Goal: Information Seeking & Learning: Learn about a topic

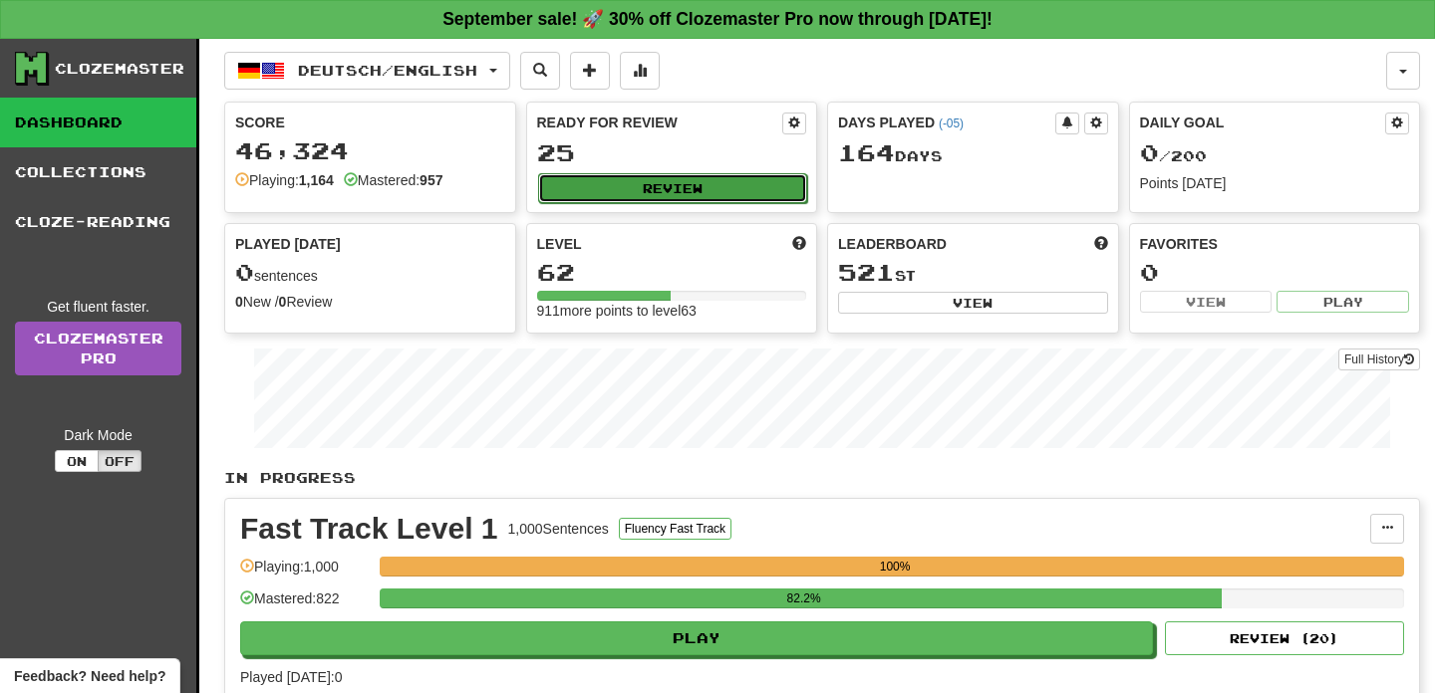
click at [608, 193] on button "Review" at bounding box center [673, 188] width 270 height 30
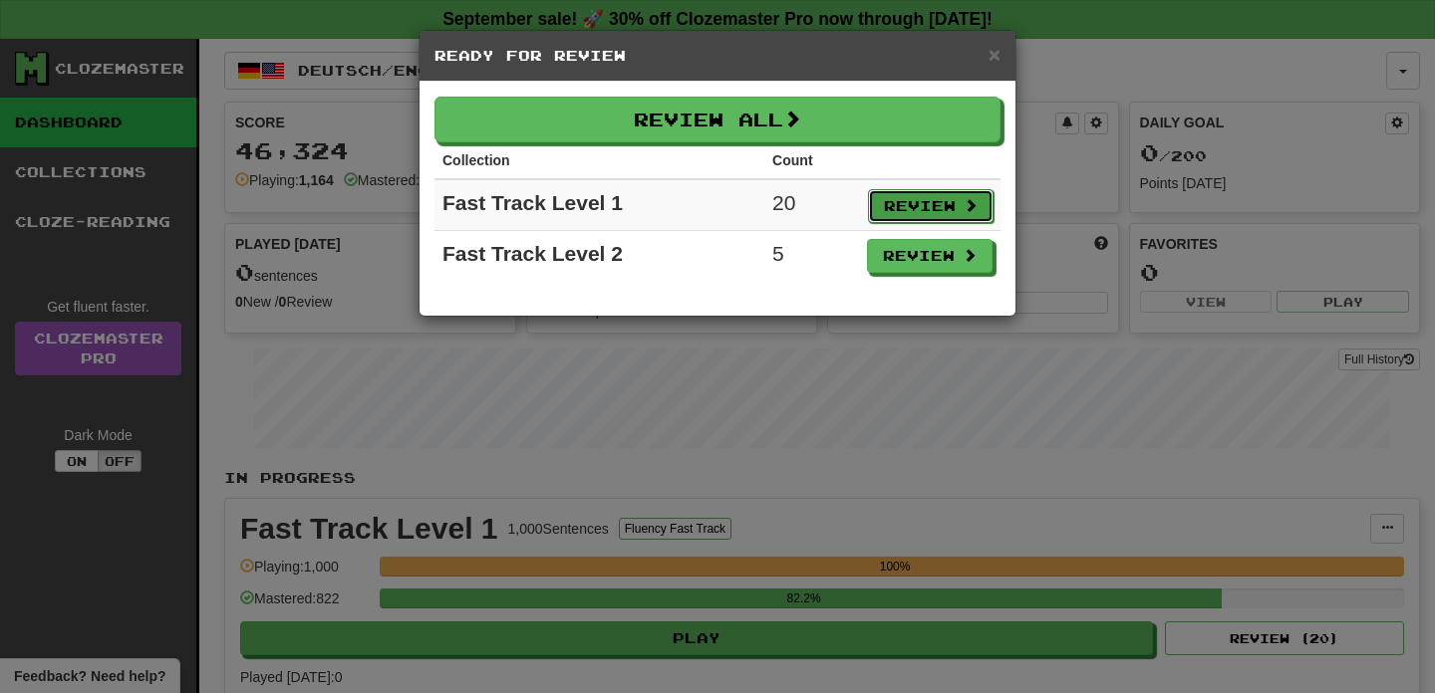
click at [933, 208] on button "Review" at bounding box center [931, 206] width 126 height 34
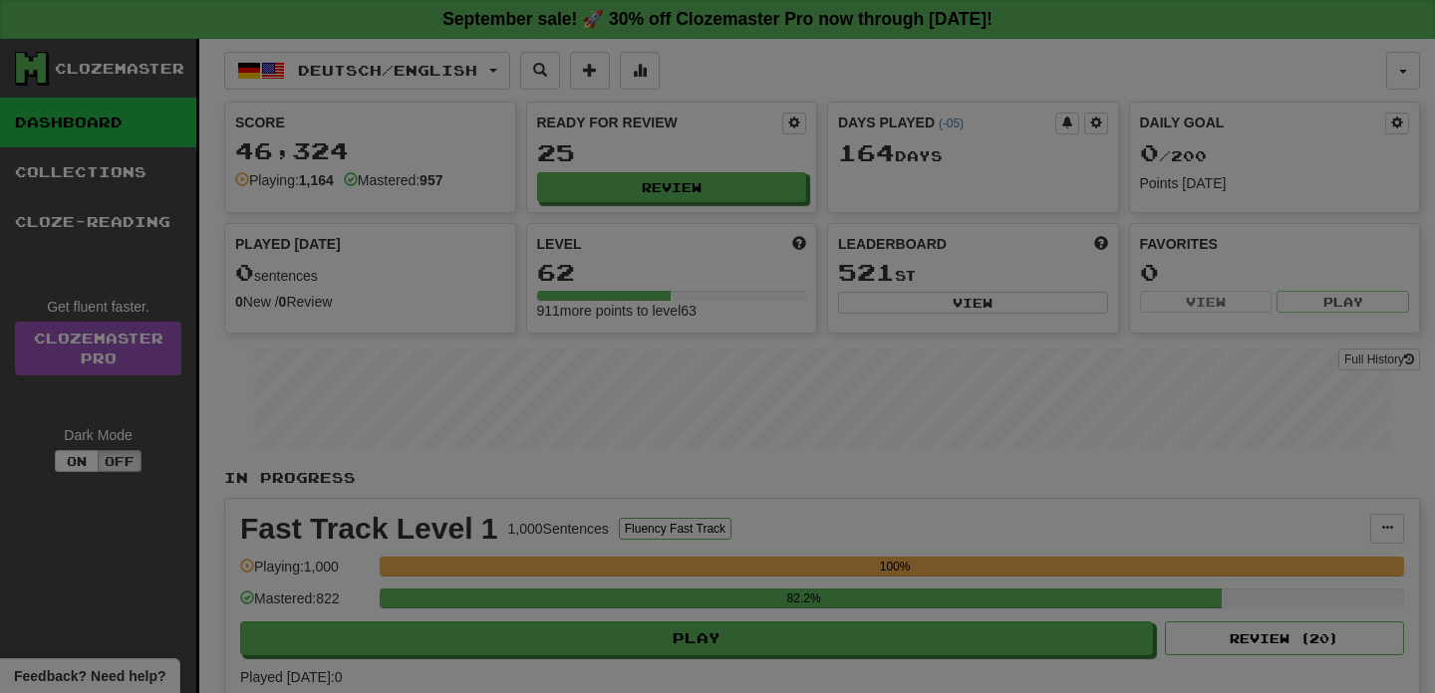
select select "**"
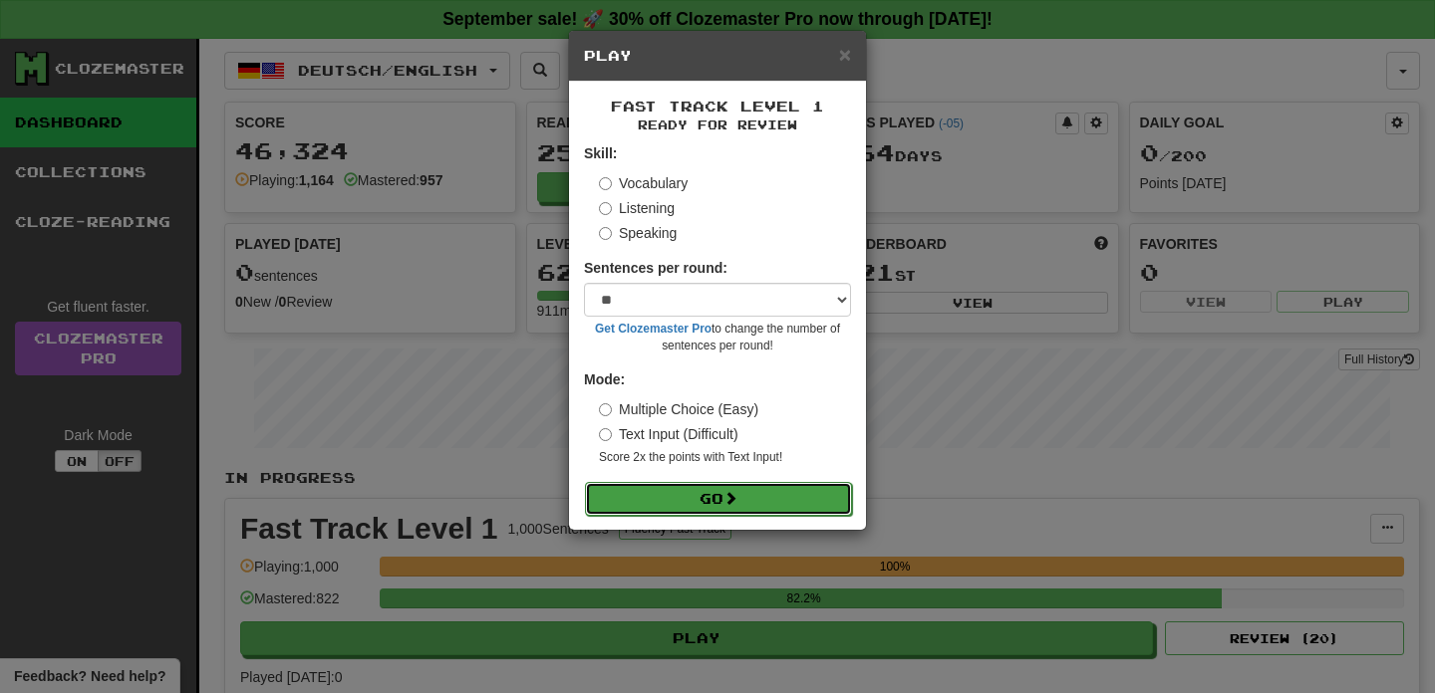
click at [755, 508] on button "Go" at bounding box center [718, 499] width 267 height 34
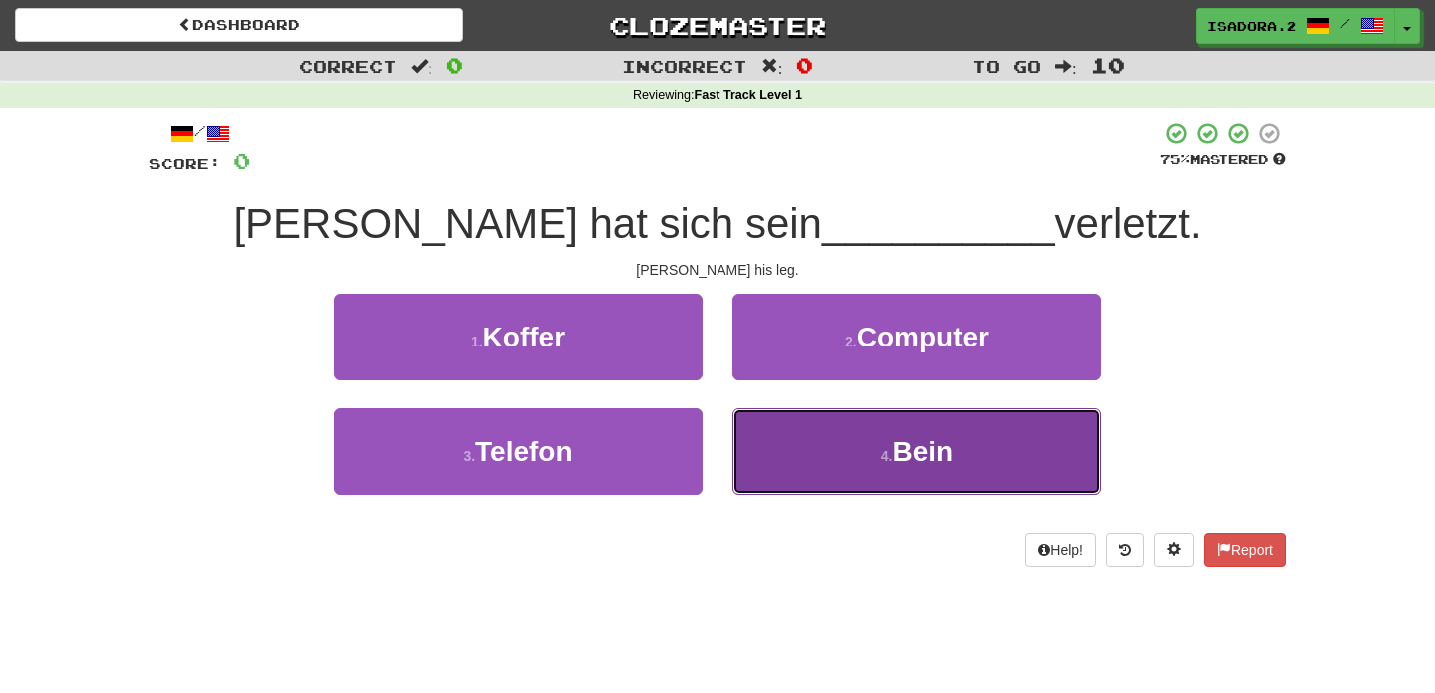
click at [802, 462] on button "4 . Bein" at bounding box center [916, 452] width 369 height 87
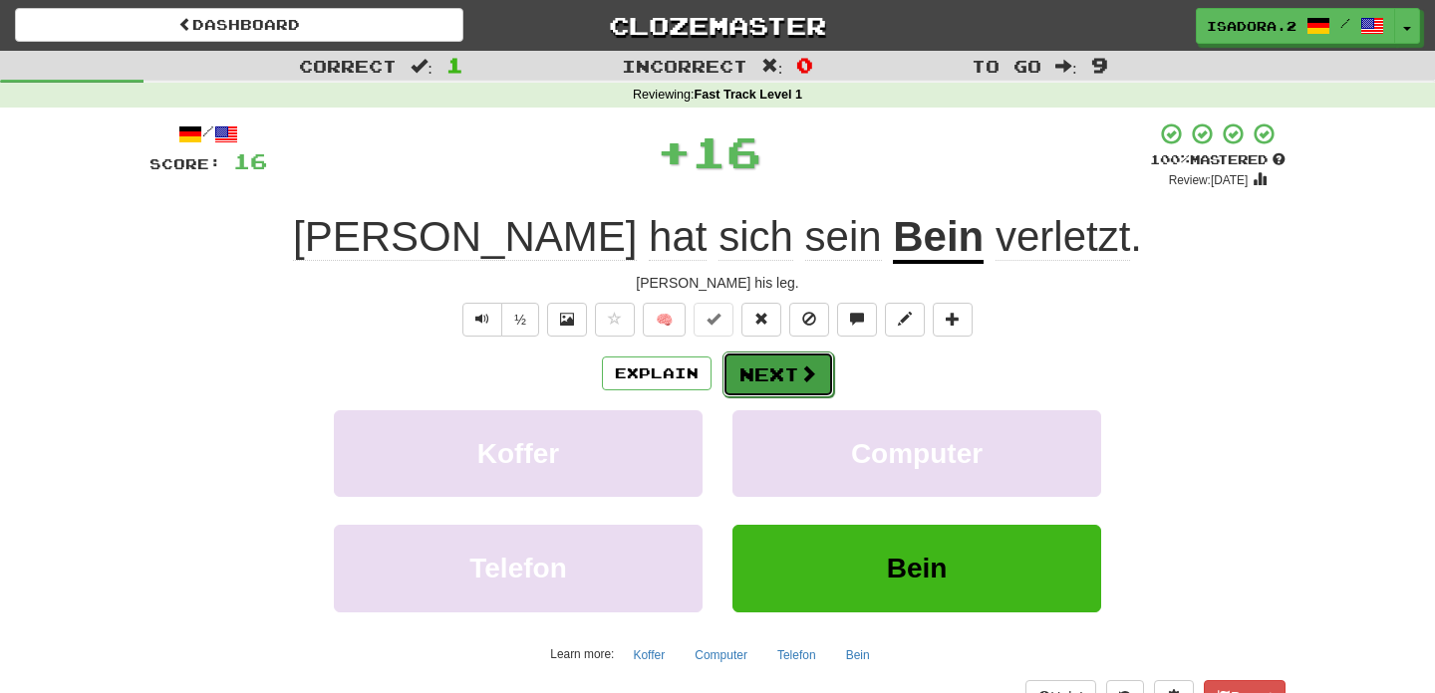
click at [816, 385] on button "Next" at bounding box center [778, 375] width 112 height 46
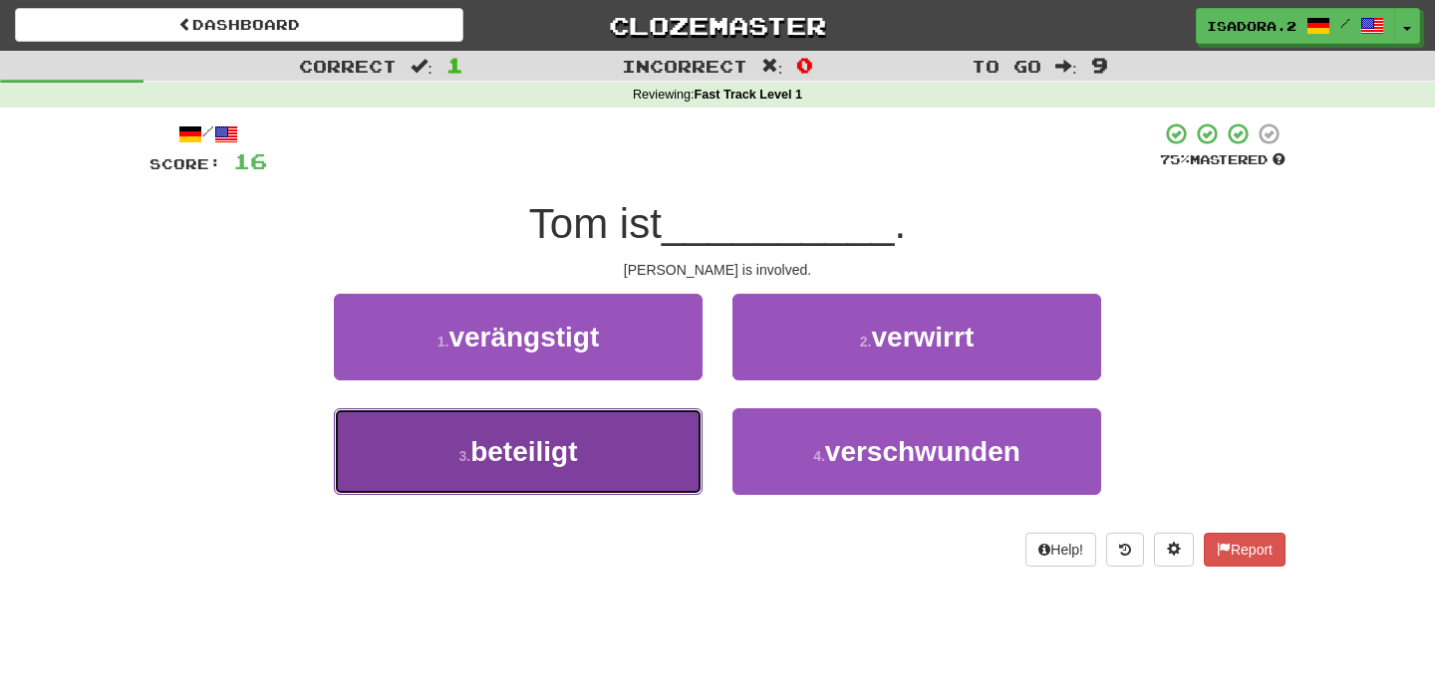
click at [554, 491] on button "3 . beteiligt" at bounding box center [518, 452] width 369 height 87
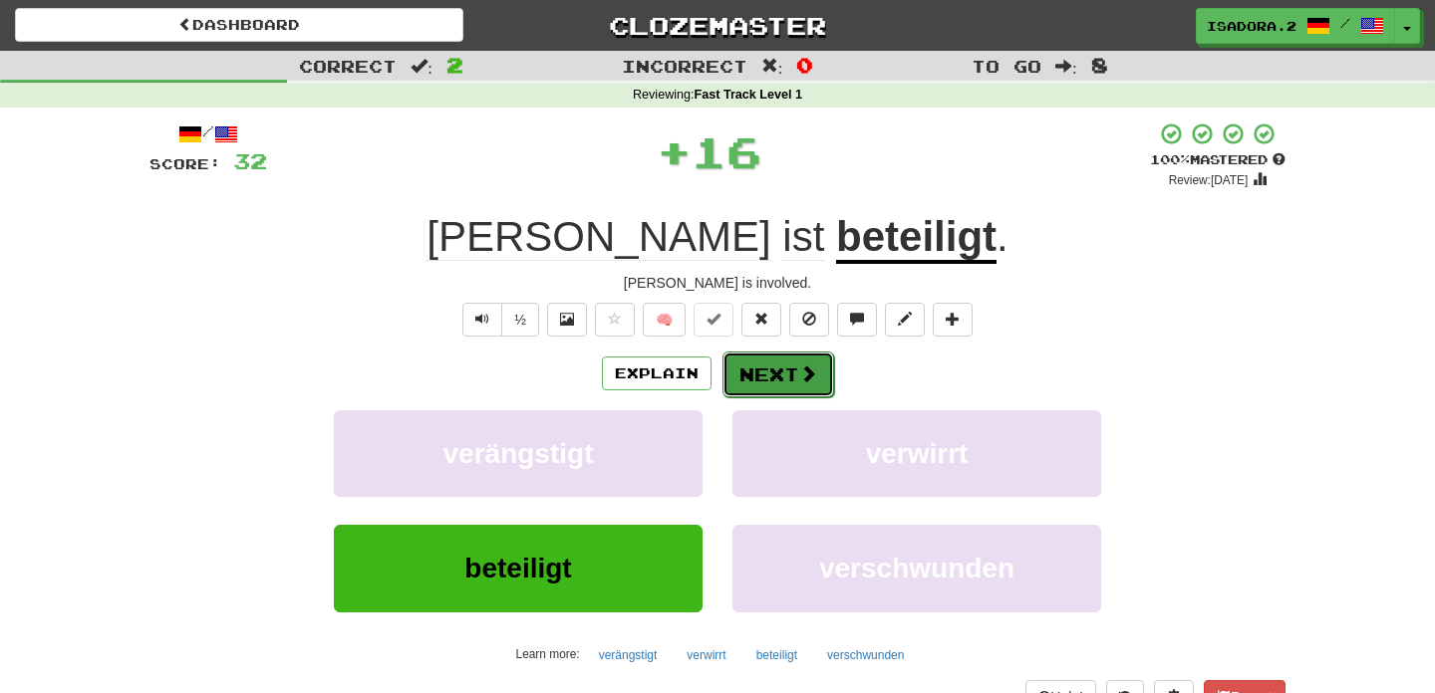
click at [793, 371] on button "Next" at bounding box center [778, 375] width 112 height 46
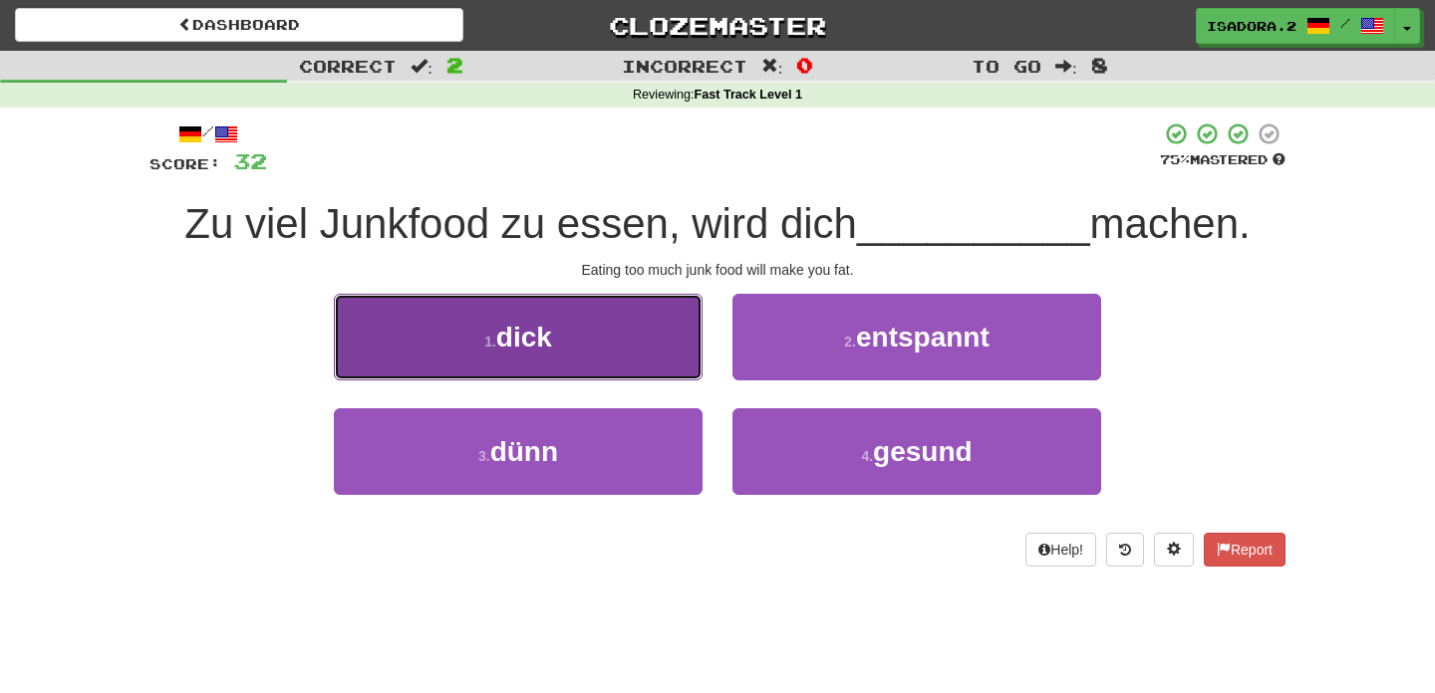
click at [645, 332] on button "1 . dick" at bounding box center [518, 337] width 369 height 87
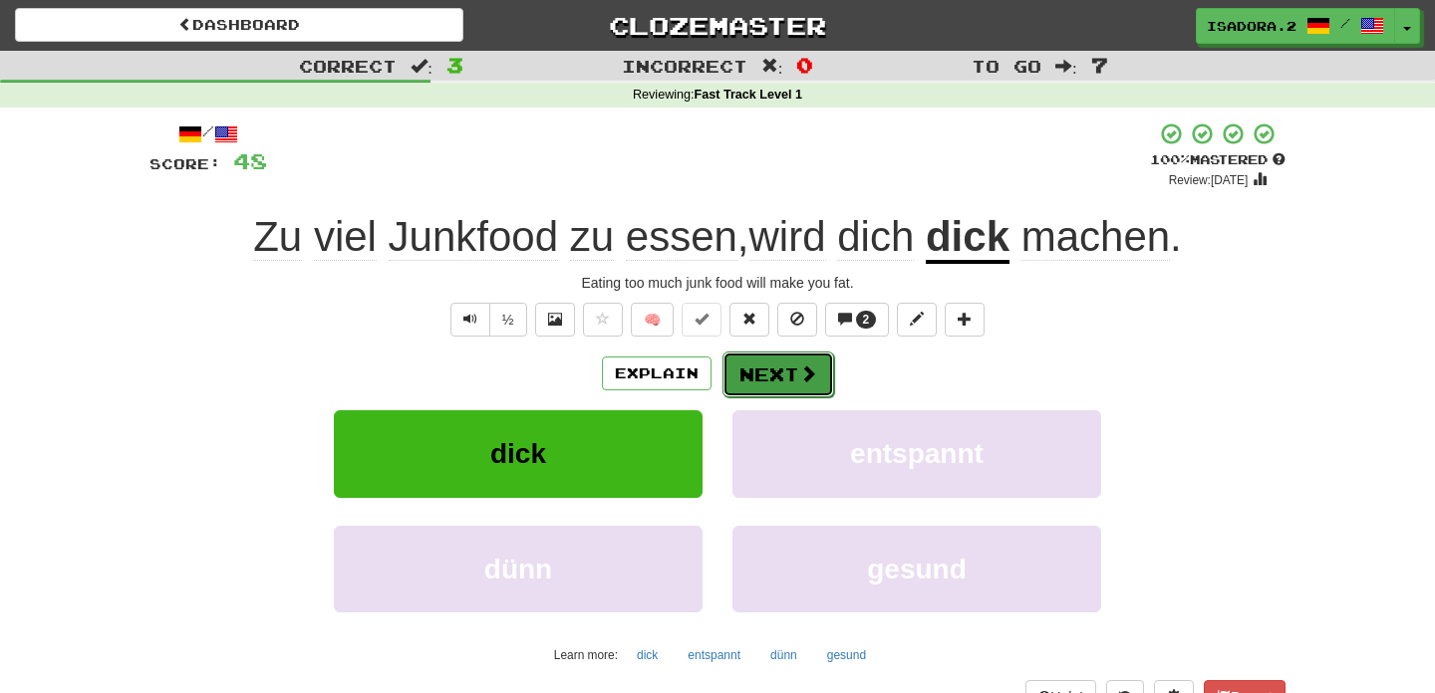
click at [761, 395] on button "Next" at bounding box center [778, 375] width 112 height 46
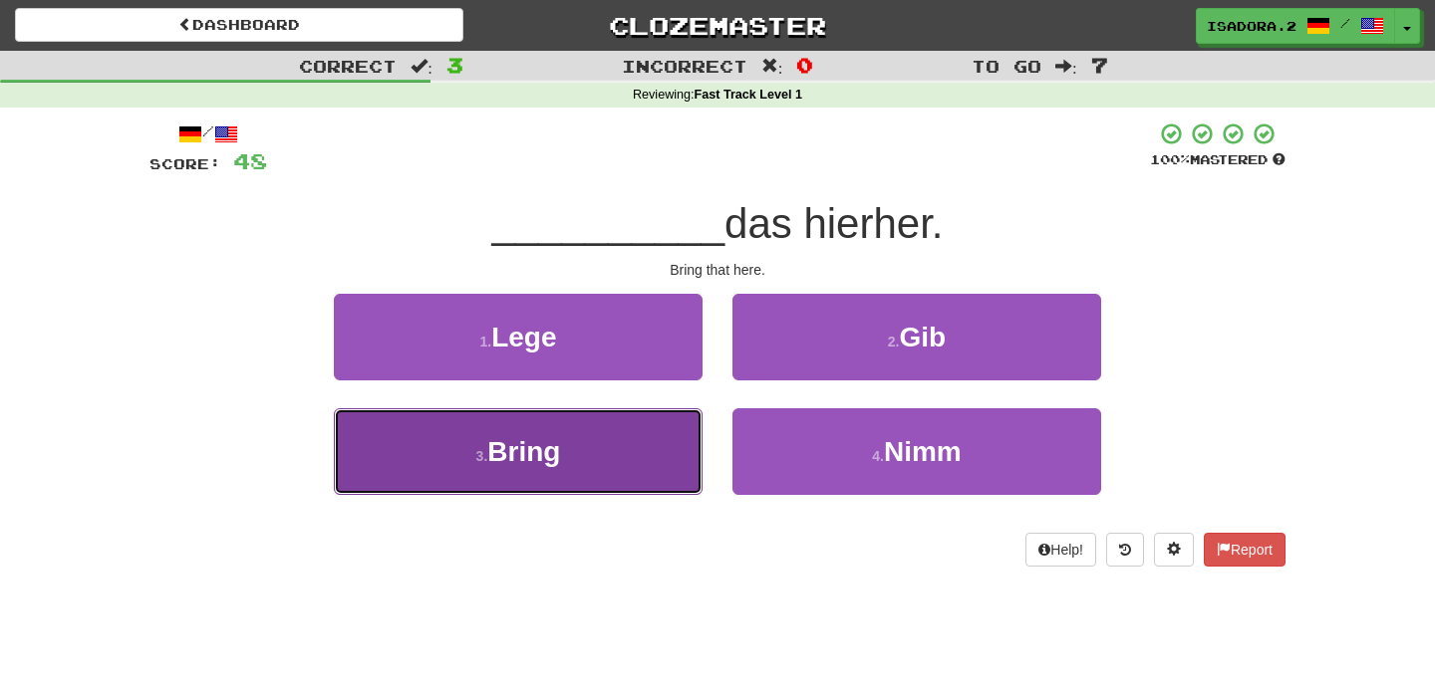
click at [658, 425] on button "3 . Bring" at bounding box center [518, 452] width 369 height 87
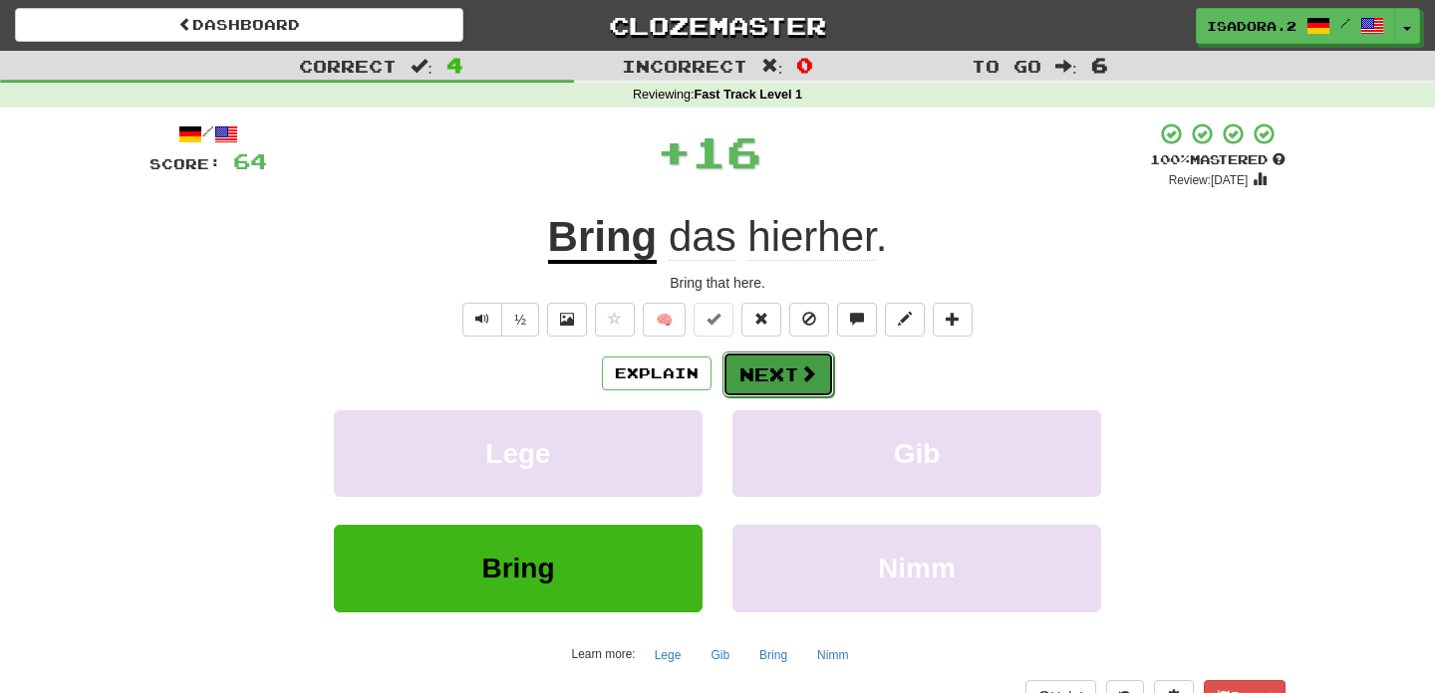
click at [787, 377] on button "Next" at bounding box center [778, 375] width 112 height 46
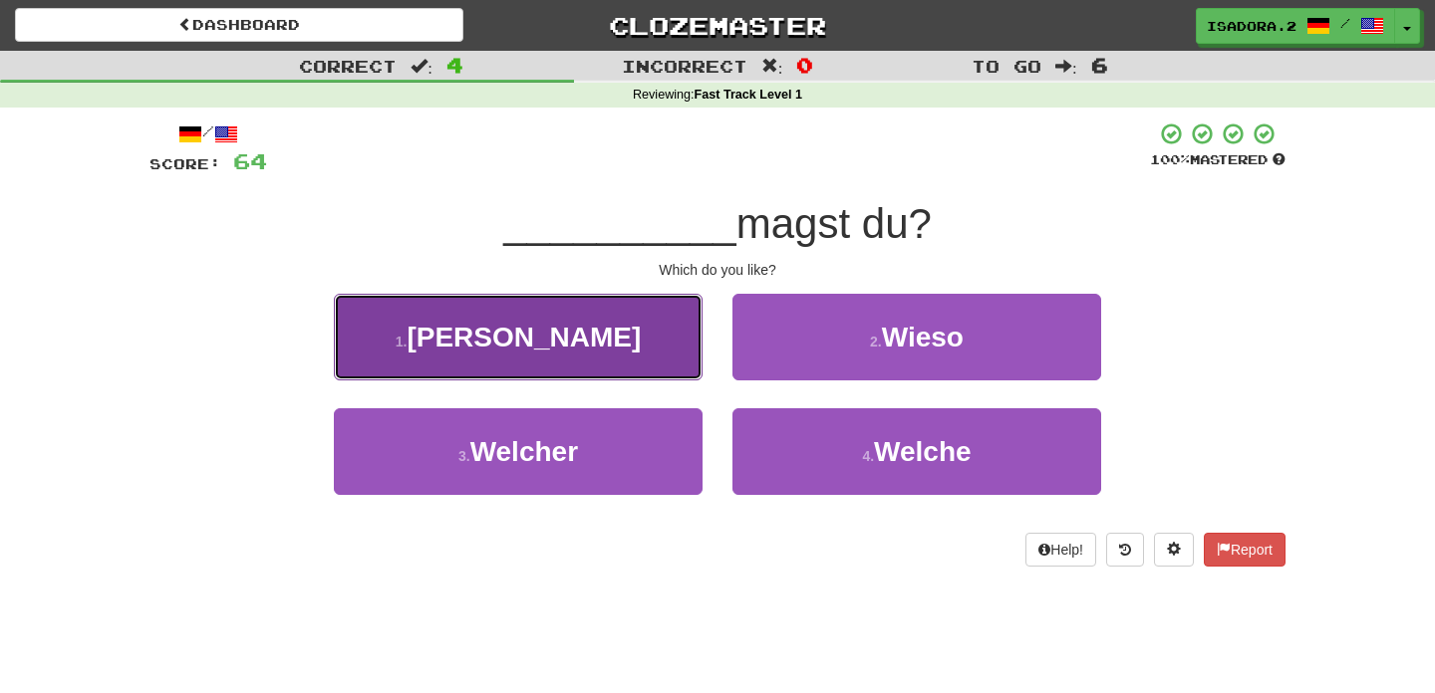
click at [609, 344] on button "1 . Wen" at bounding box center [518, 337] width 369 height 87
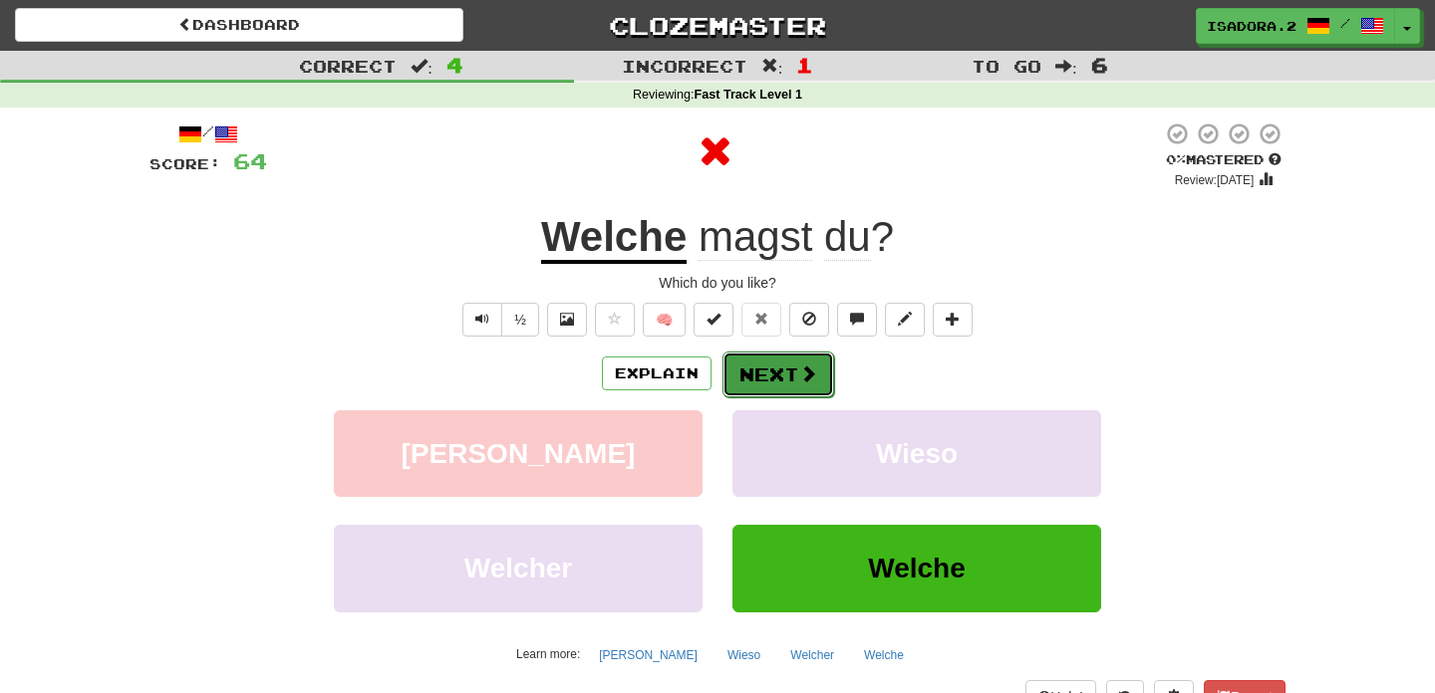
click at [784, 374] on button "Next" at bounding box center [778, 375] width 112 height 46
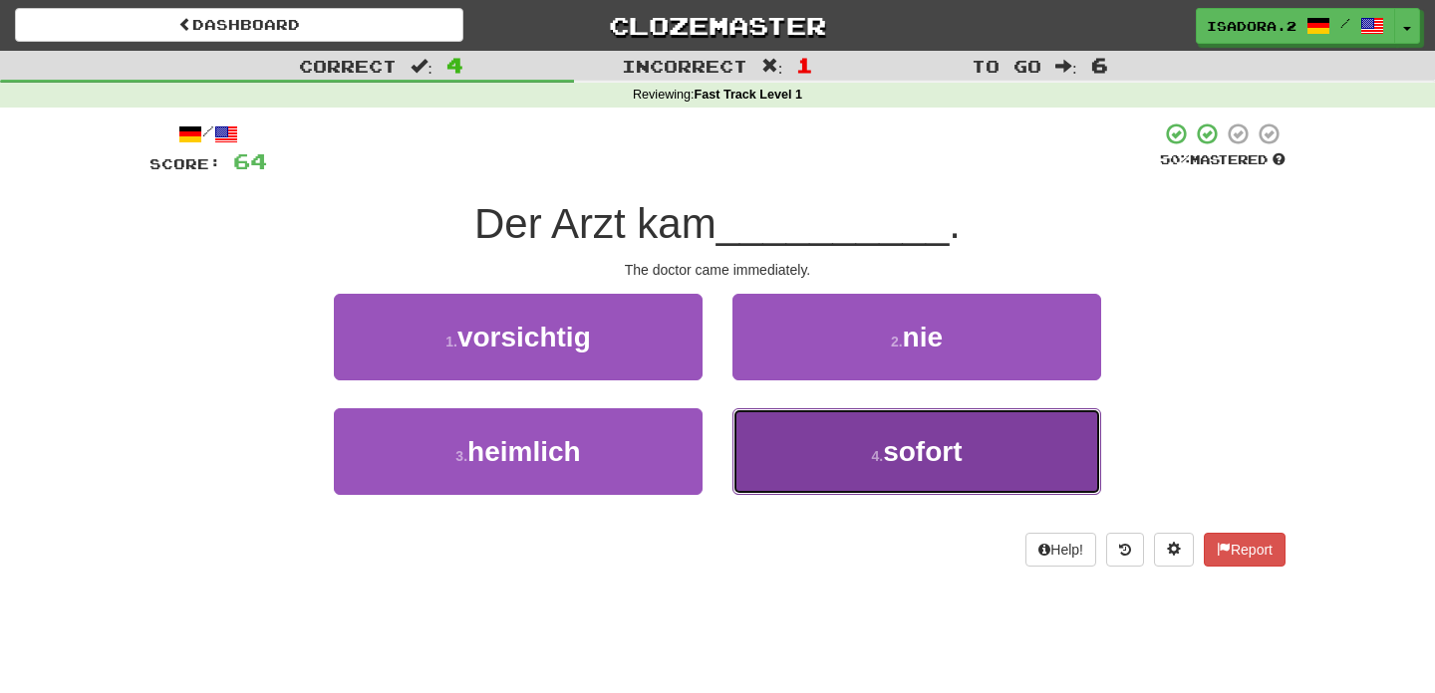
click at [811, 475] on button "4 . sofort" at bounding box center [916, 452] width 369 height 87
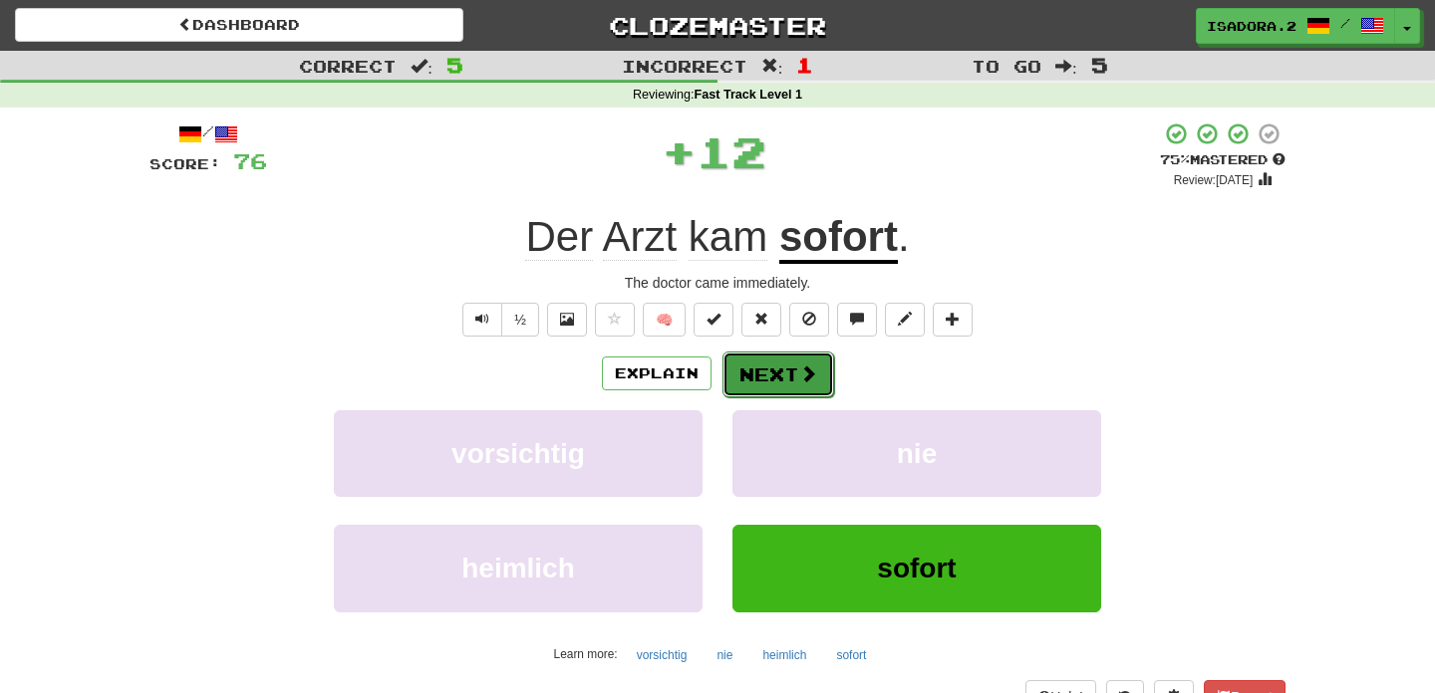
click at [744, 374] on button "Next" at bounding box center [778, 375] width 112 height 46
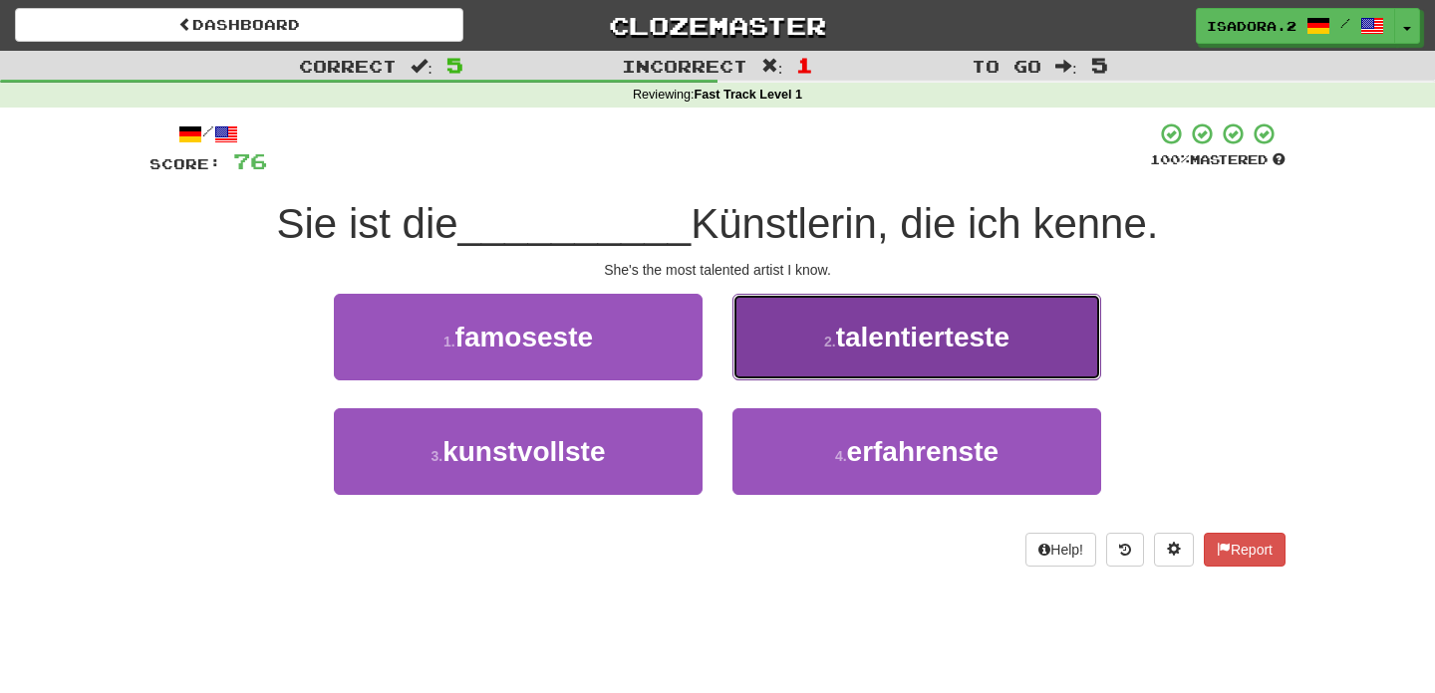
click at [789, 346] on button "2 . talentierteste" at bounding box center [916, 337] width 369 height 87
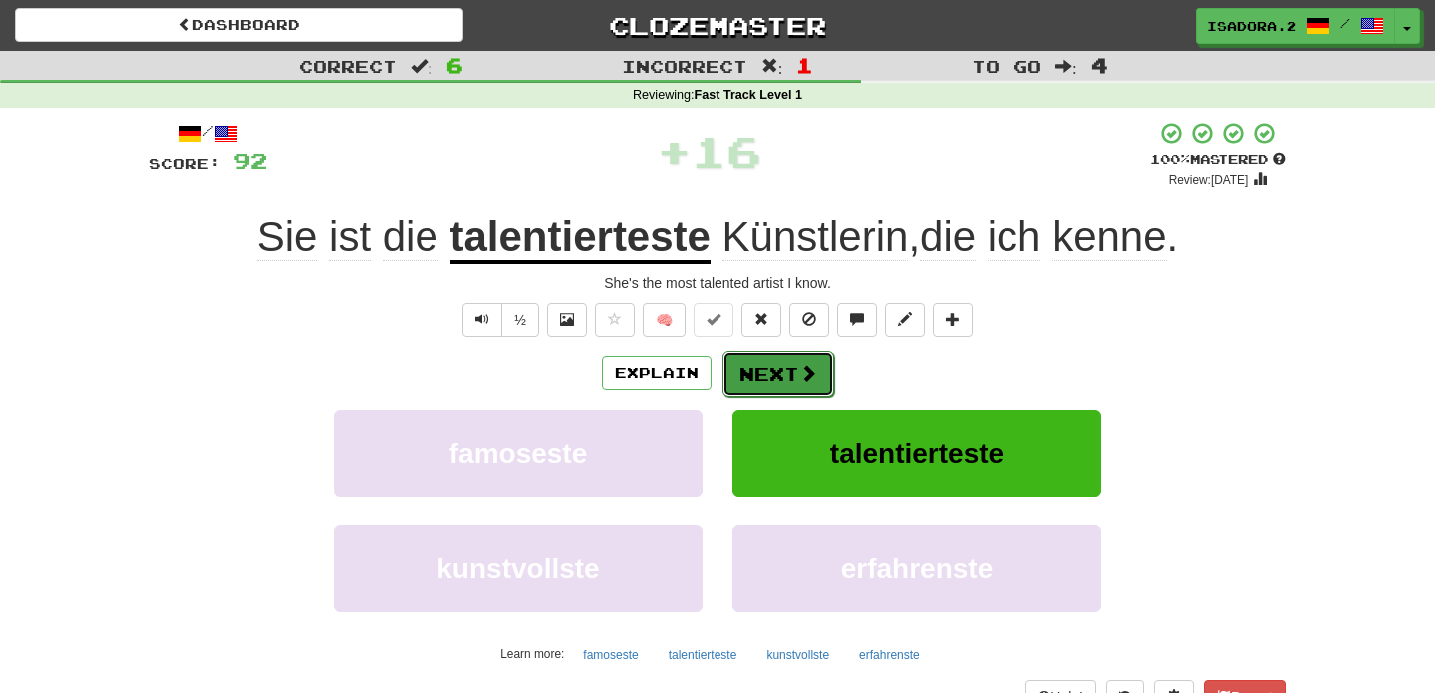
click at [762, 370] on button "Next" at bounding box center [778, 375] width 112 height 46
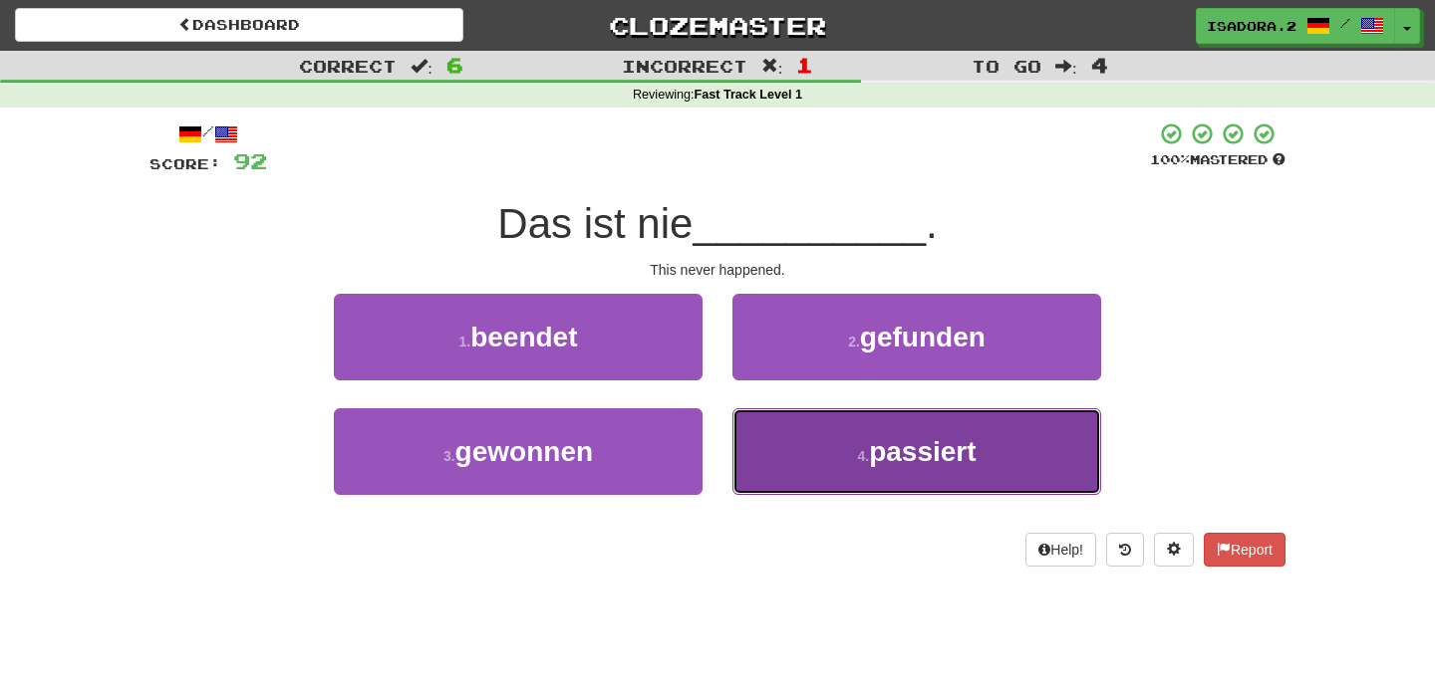
click at [785, 428] on button "4 . passiert" at bounding box center [916, 452] width 369 height 87
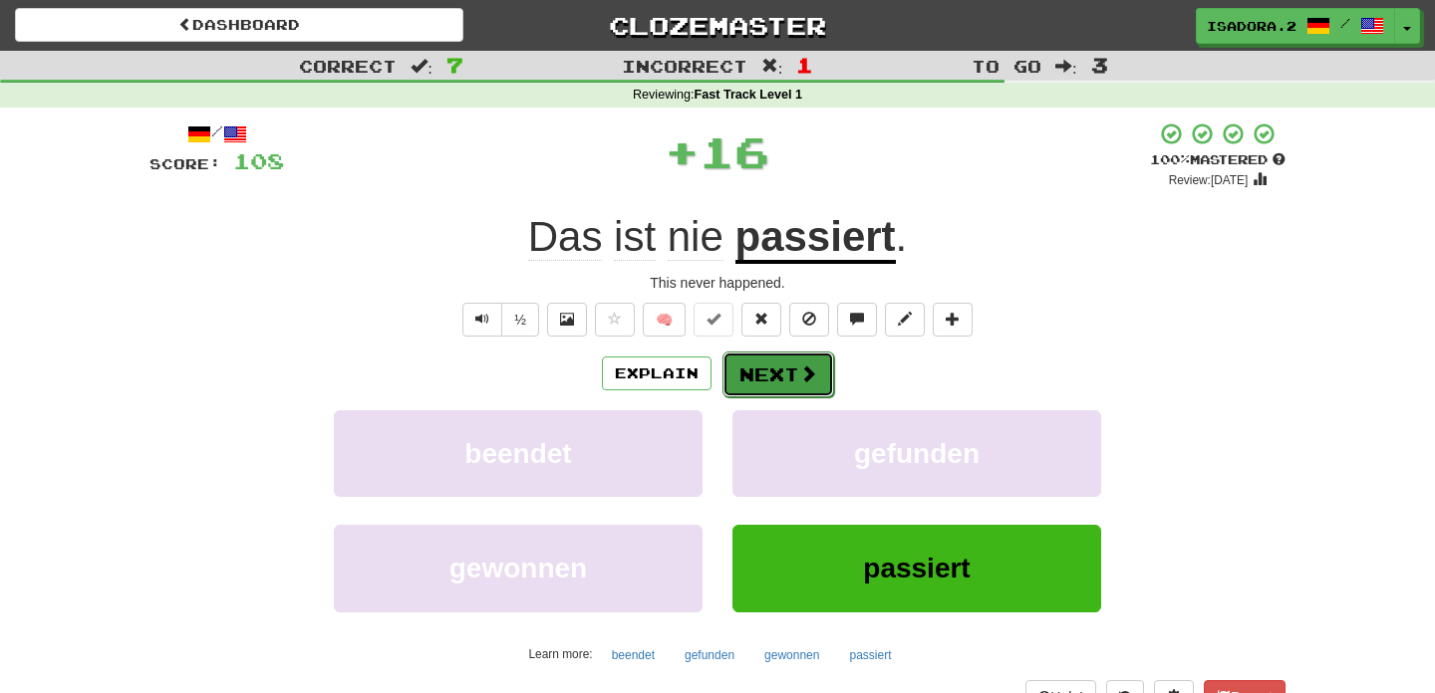
click at [767, 380] on button "Next" at bounding box center [778, 375] width 112 height 46
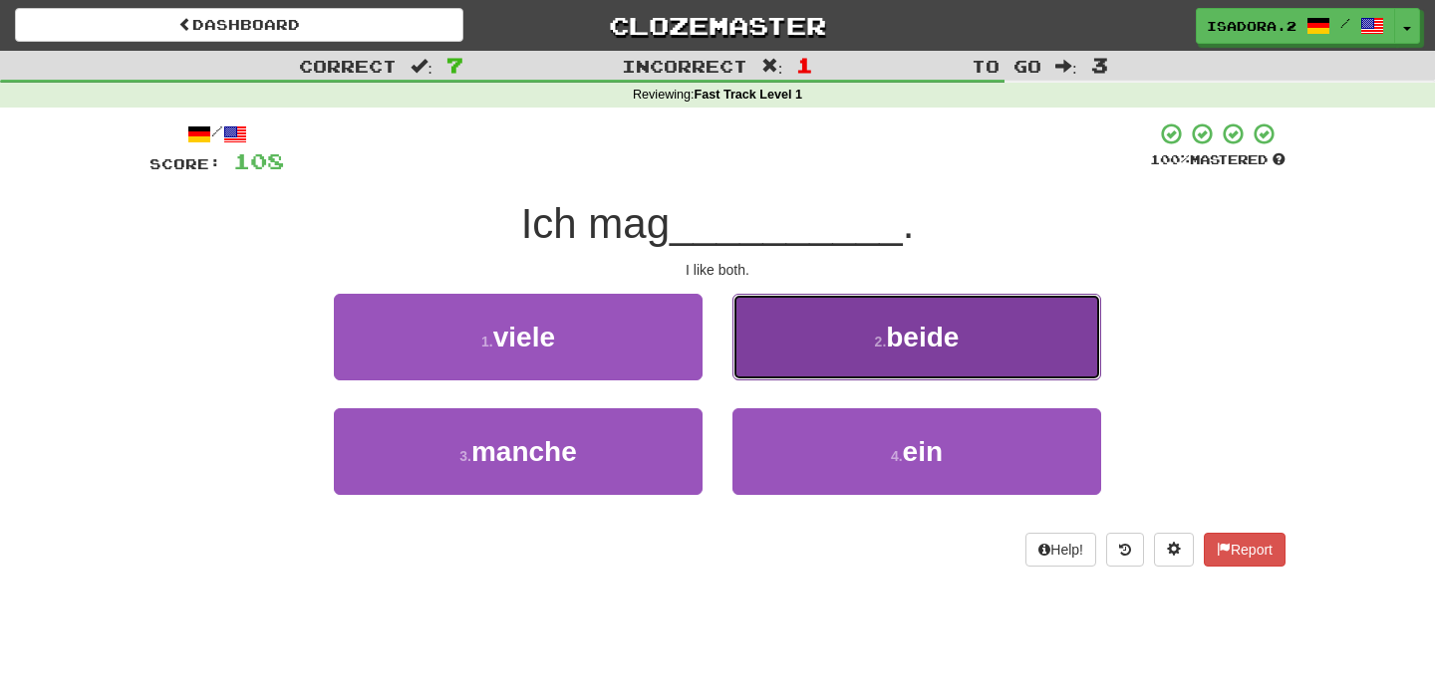
click at [835, 375] on button "2 . beide" at bounding box center [916, 337] width 369 height 87
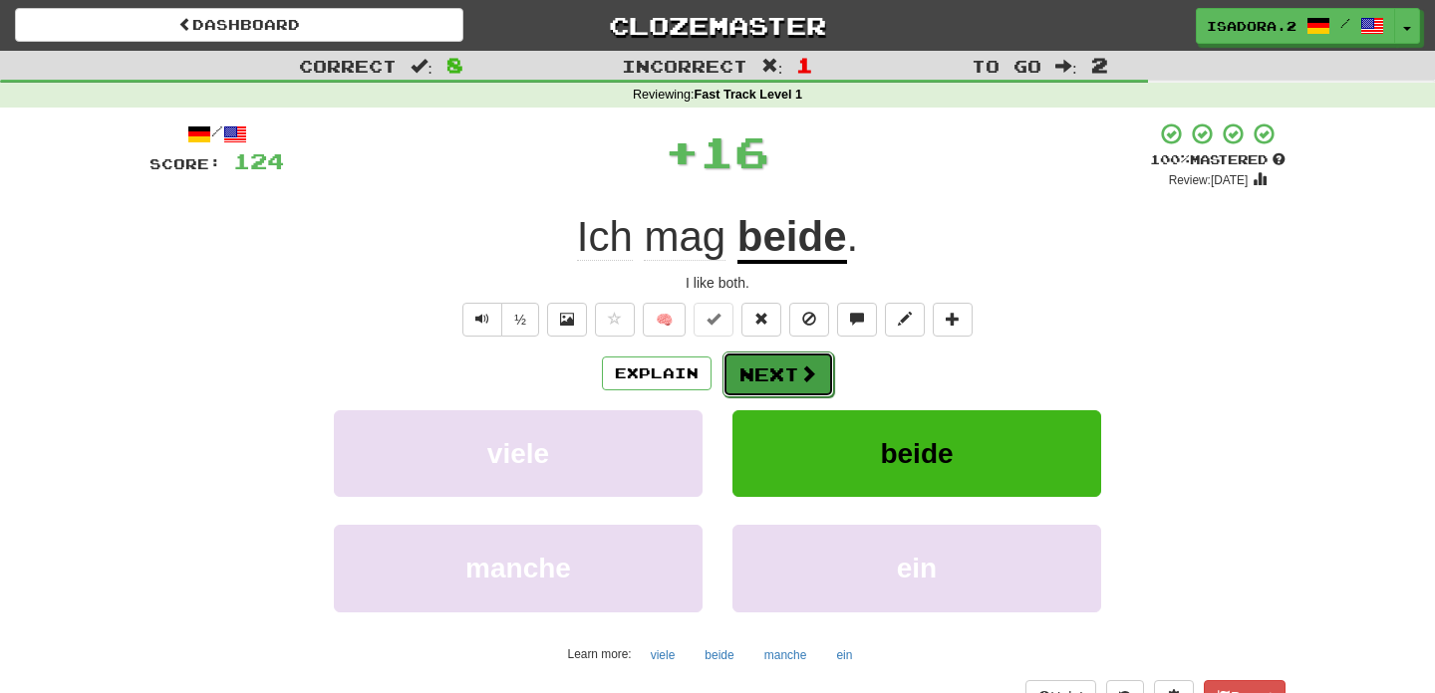
click at [785, 364] on button "Next" at bounding box center [778, 375] width 112 height 46
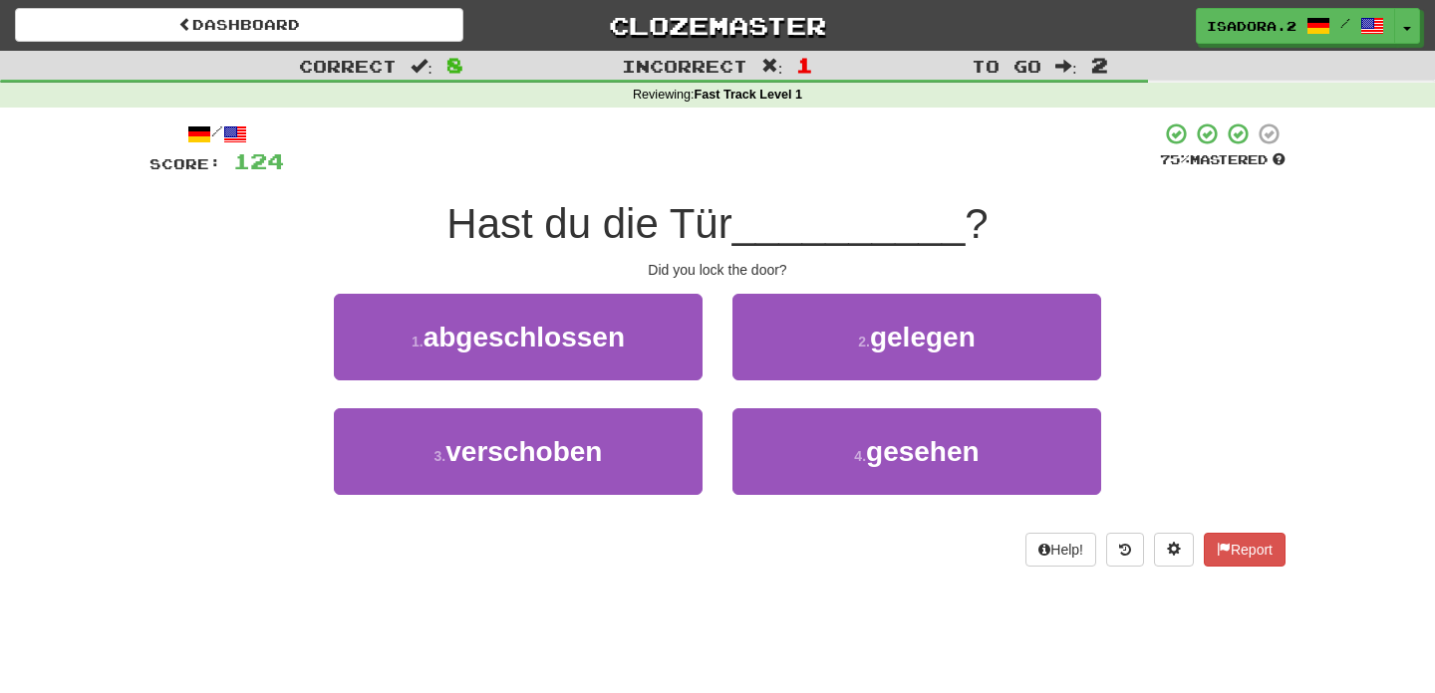
click at [651, 380] on div "1 . abgeschlossen" at bounding box center [518, 351] width 399 height 115
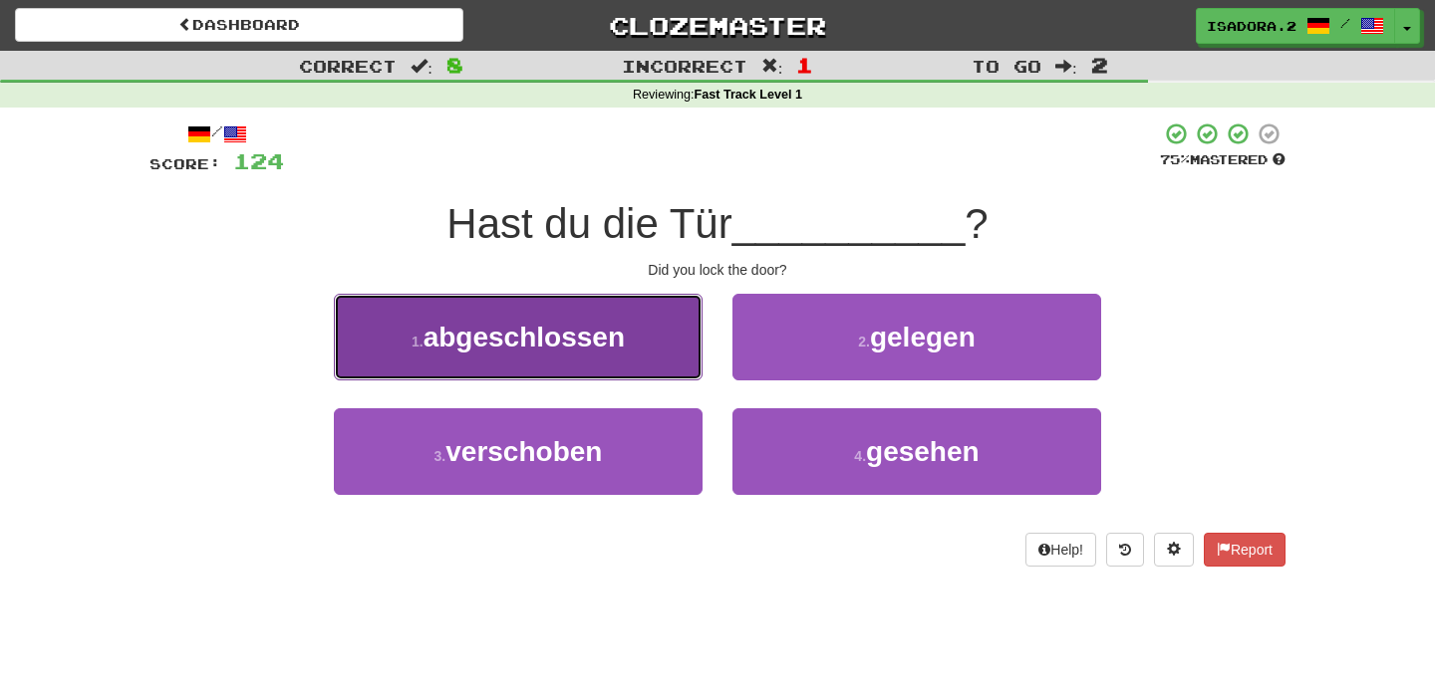
click at [650, 356] on button "1 . abgeschlossen" at bounding box center [518, 337] width 369 height 87
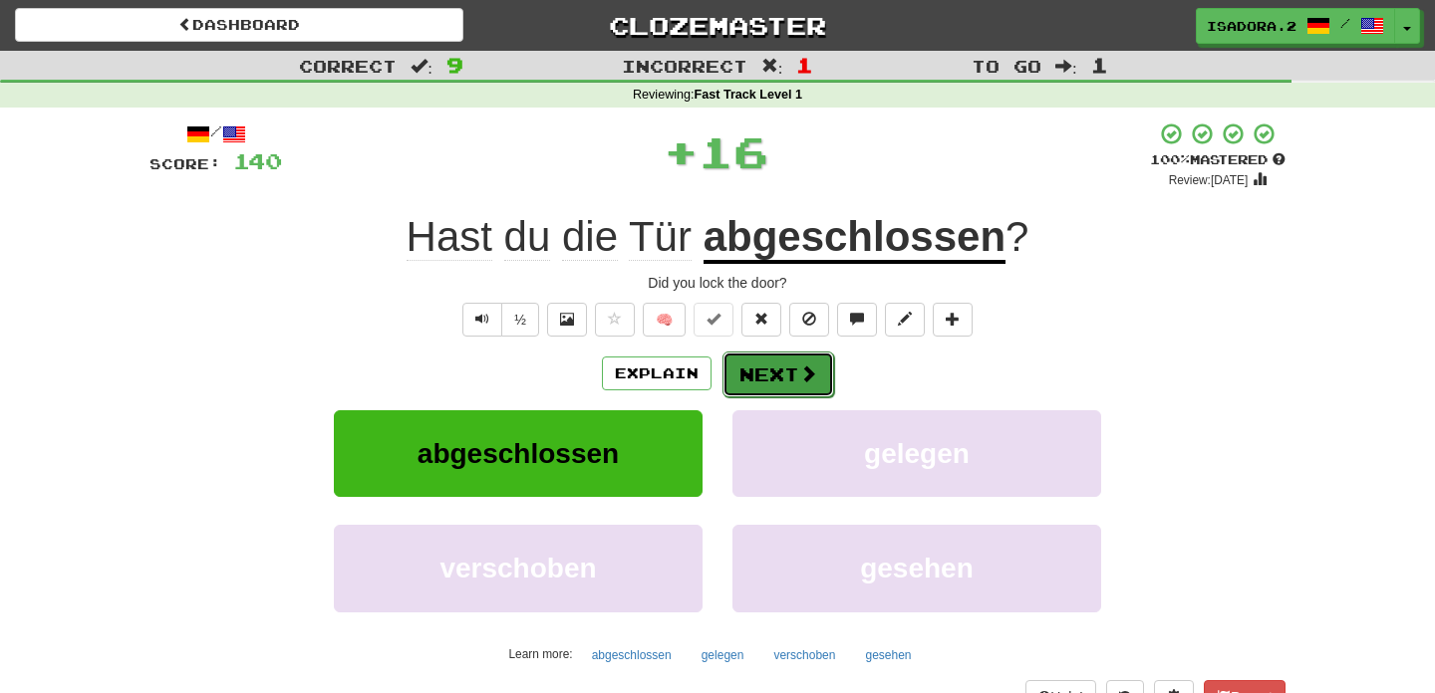
click at [815, 377] on button "Next" at bounding box center [778, 375] width 112 height 46
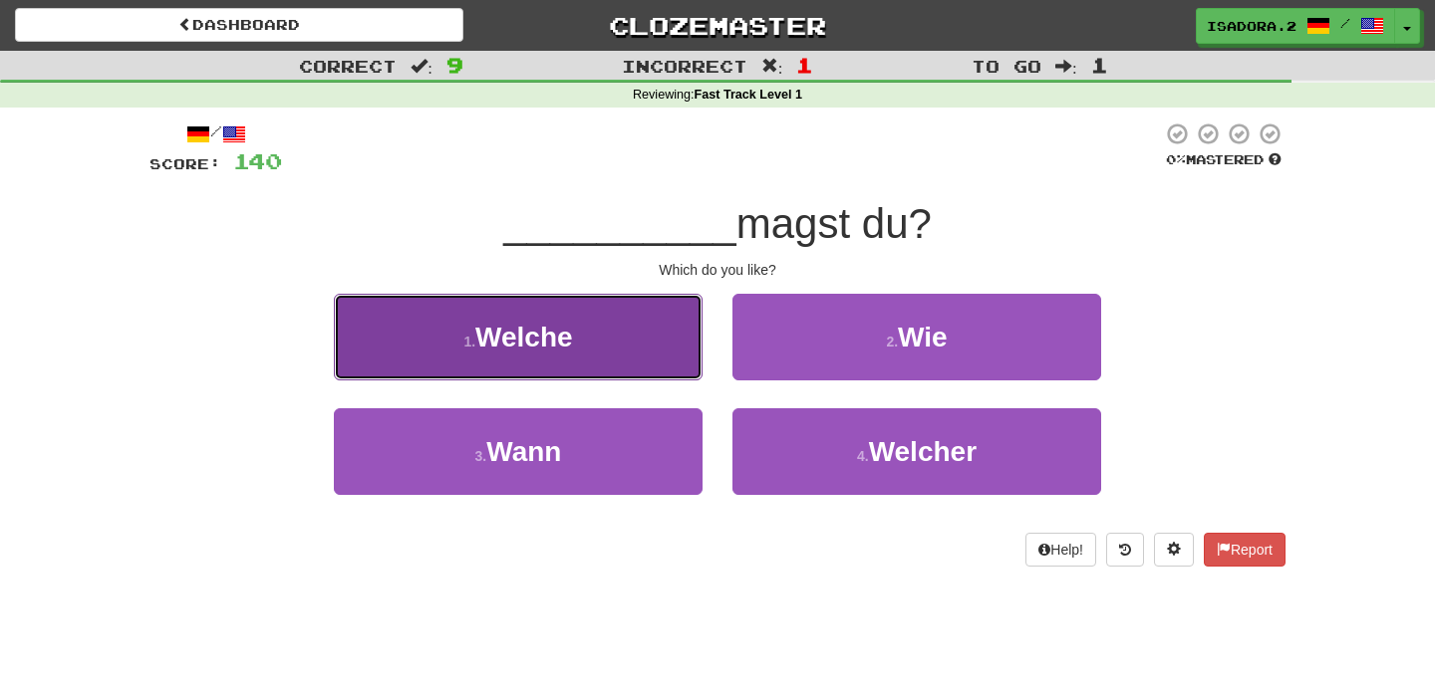
click at [632, 339] on button "1 . Welche" at bounding box center [518, 337] width 369 height 87
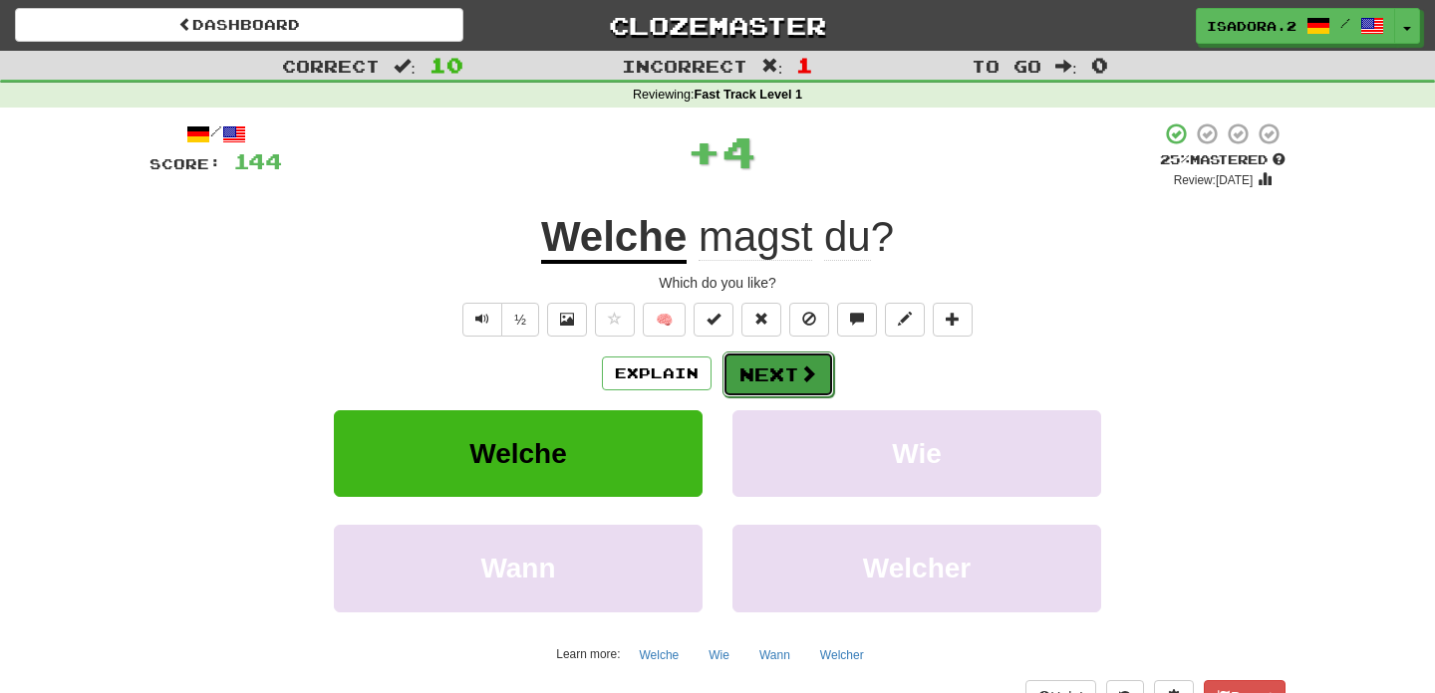
click at [775, 370] on button "Next" at bounding box center [778, 375] width 112 height 46
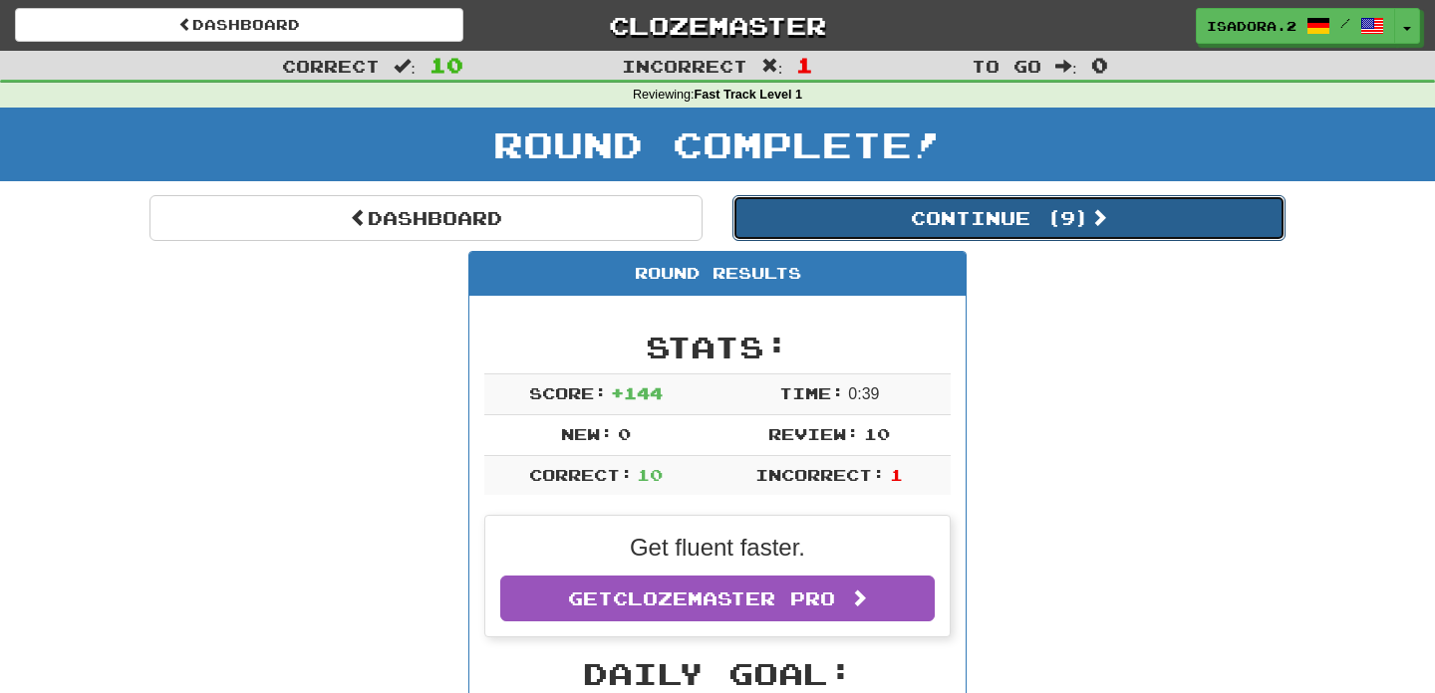
click at [960, 214] on button "Continue ( 9 )" at bounding box center [1008, 218] width 553 height 46
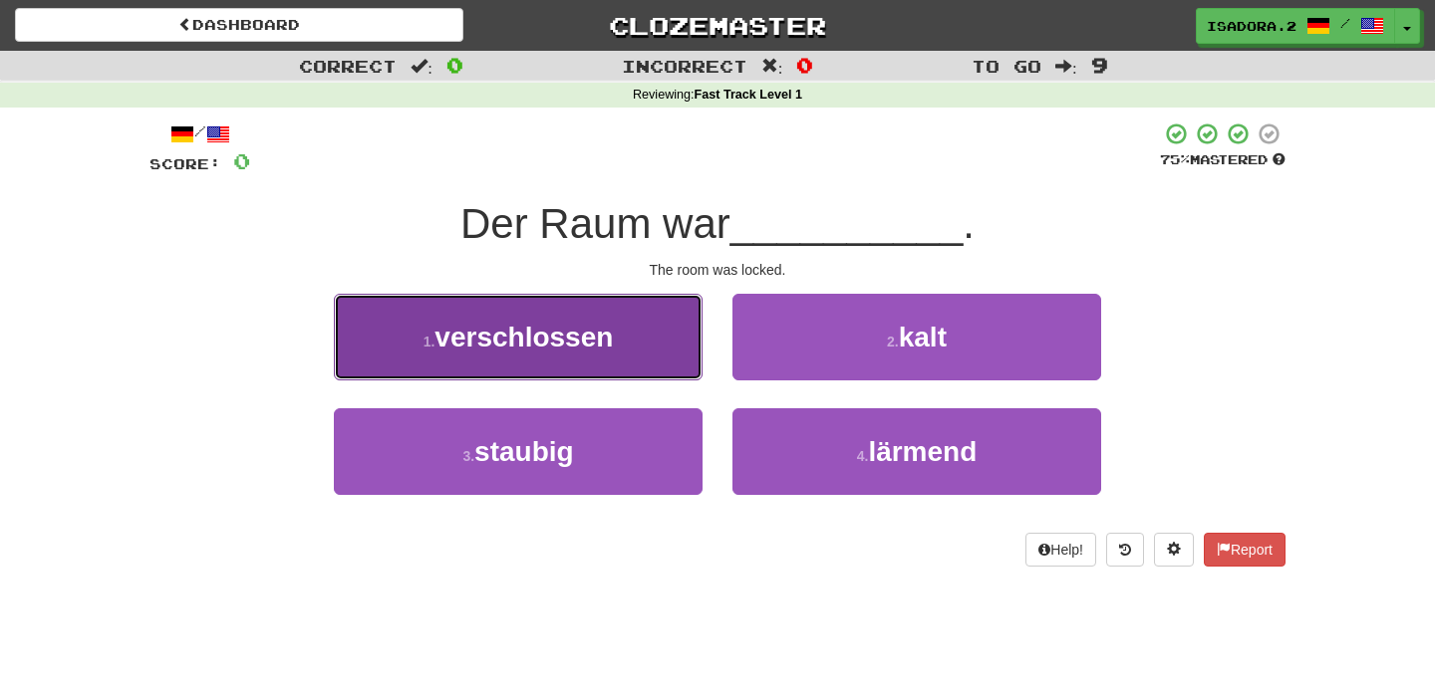
click at [629, 363] on button "1 . verschlossen" at bounding box center [518, 337] width 369 height 87
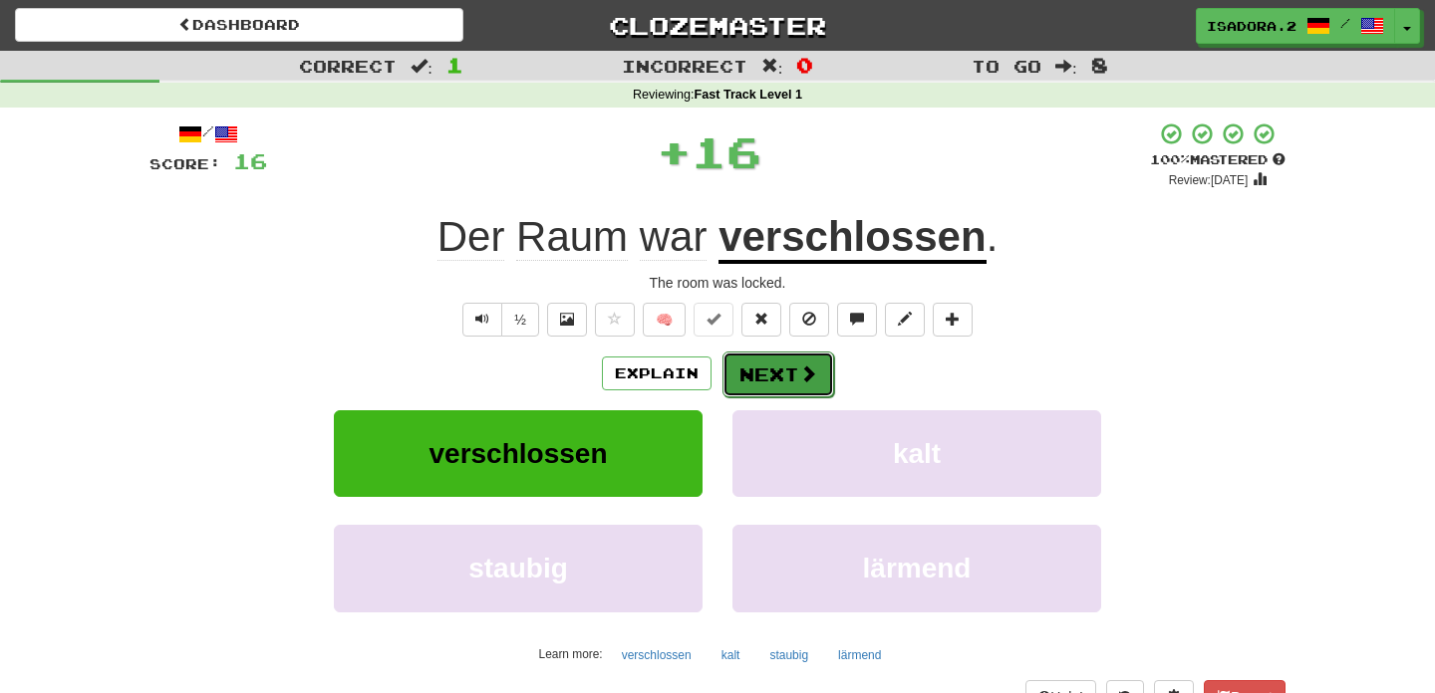
click at [759, 368] on button "Next" at bounding box center [778, 375] width 112 height 46
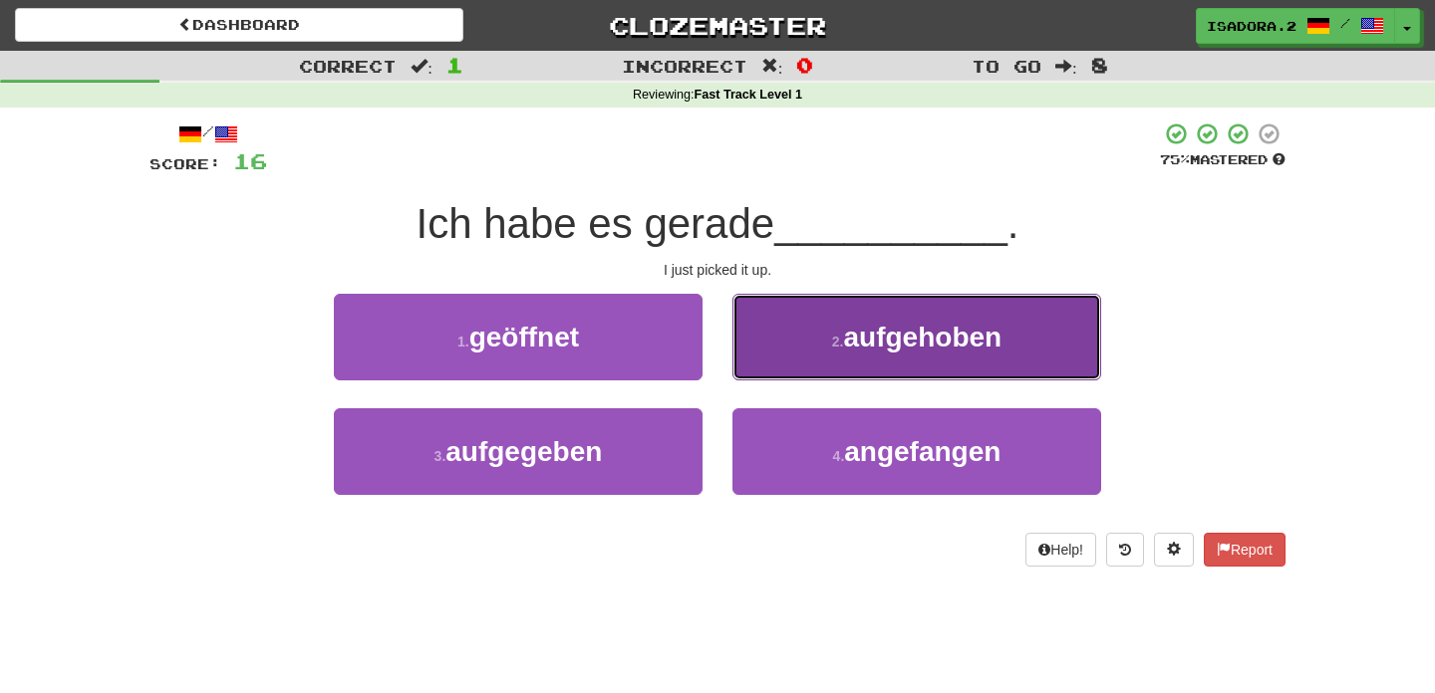
click at [827, 319] on button "2 . aufgehoben" at bounding box center [916, 337] width 369 height 87
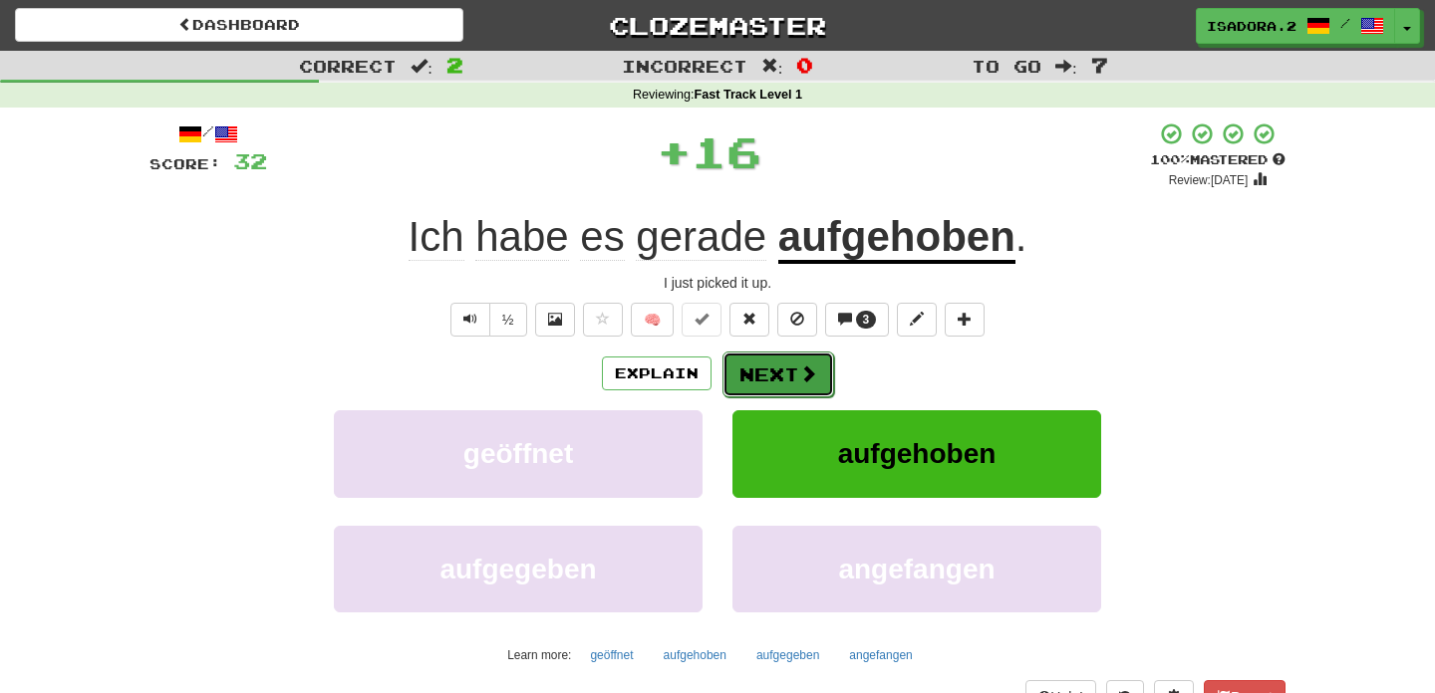
click at [767, 373] on button "Next" at bounding box center [778, 375] width 112 height 46
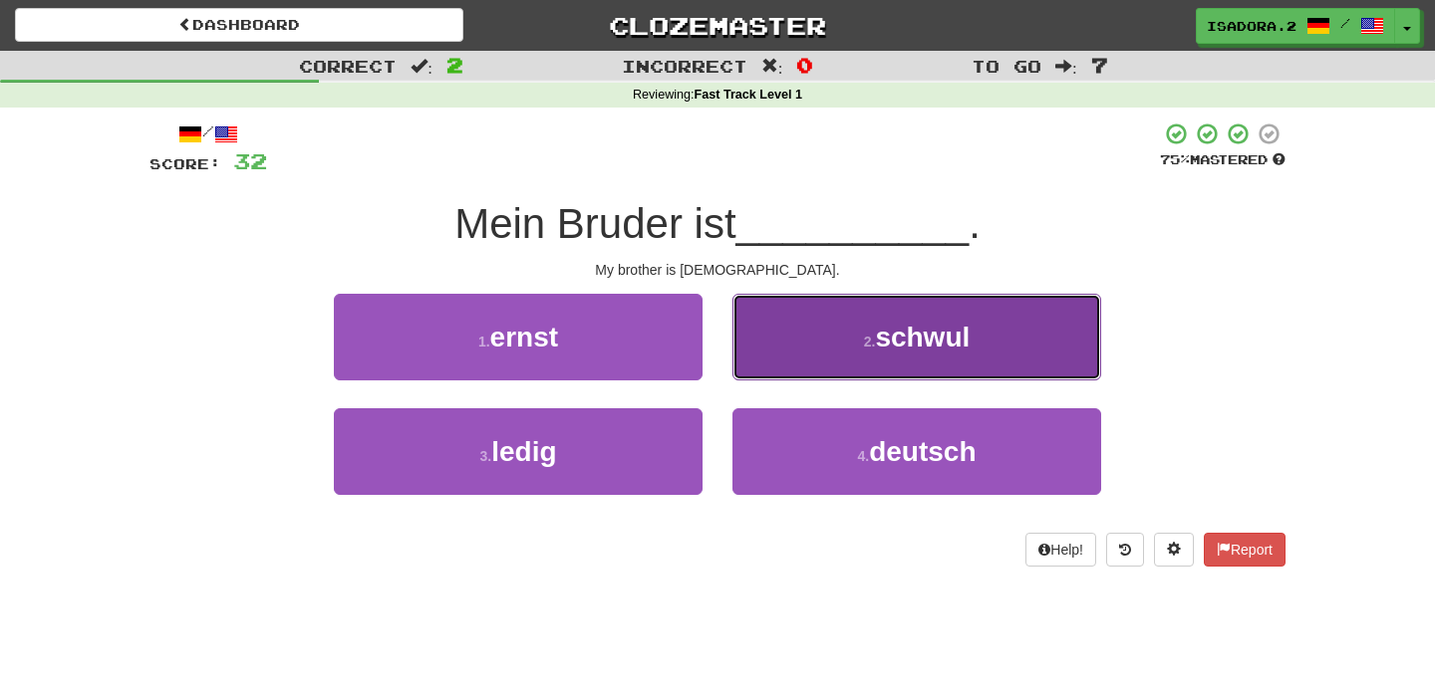
click at [833, 347] on button "2 . schwul" at bounding box center [916, 337] width 369 height 87
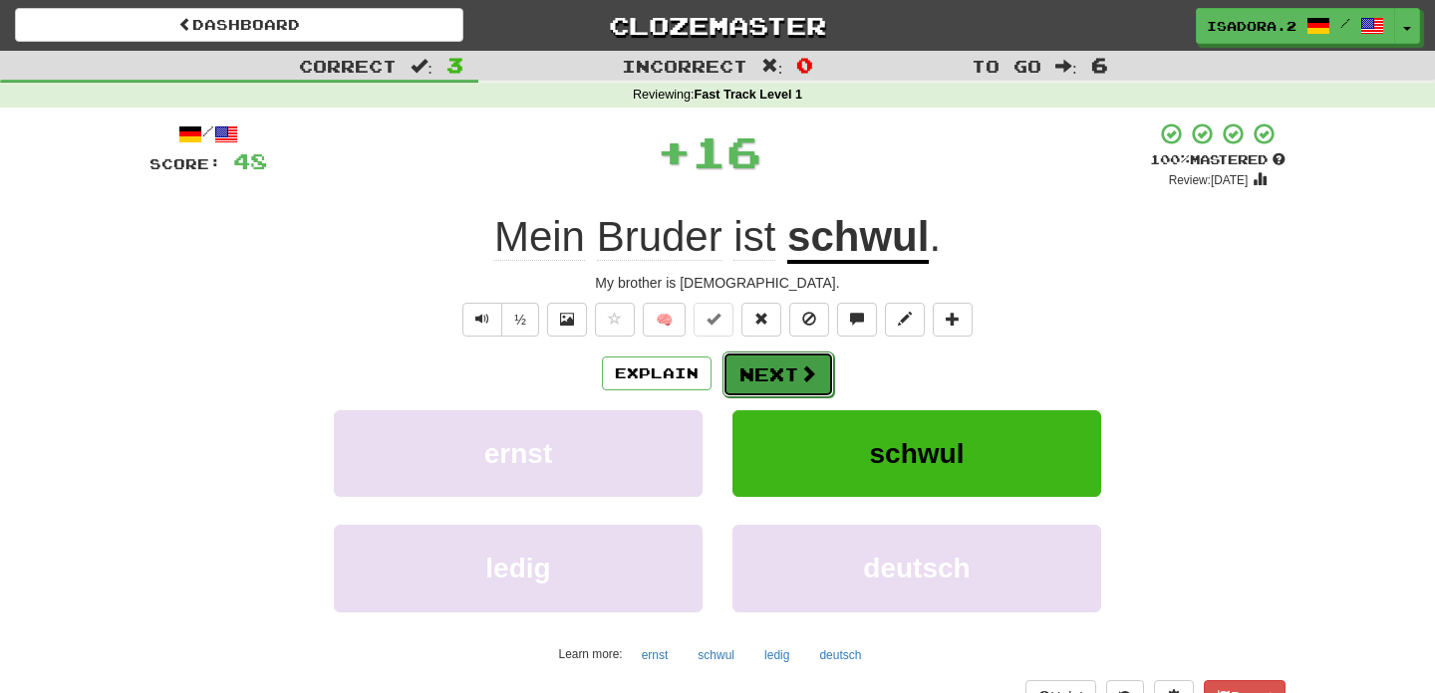
click at [804, 369] on span at bounding box center [808, 374] width 18 height 18
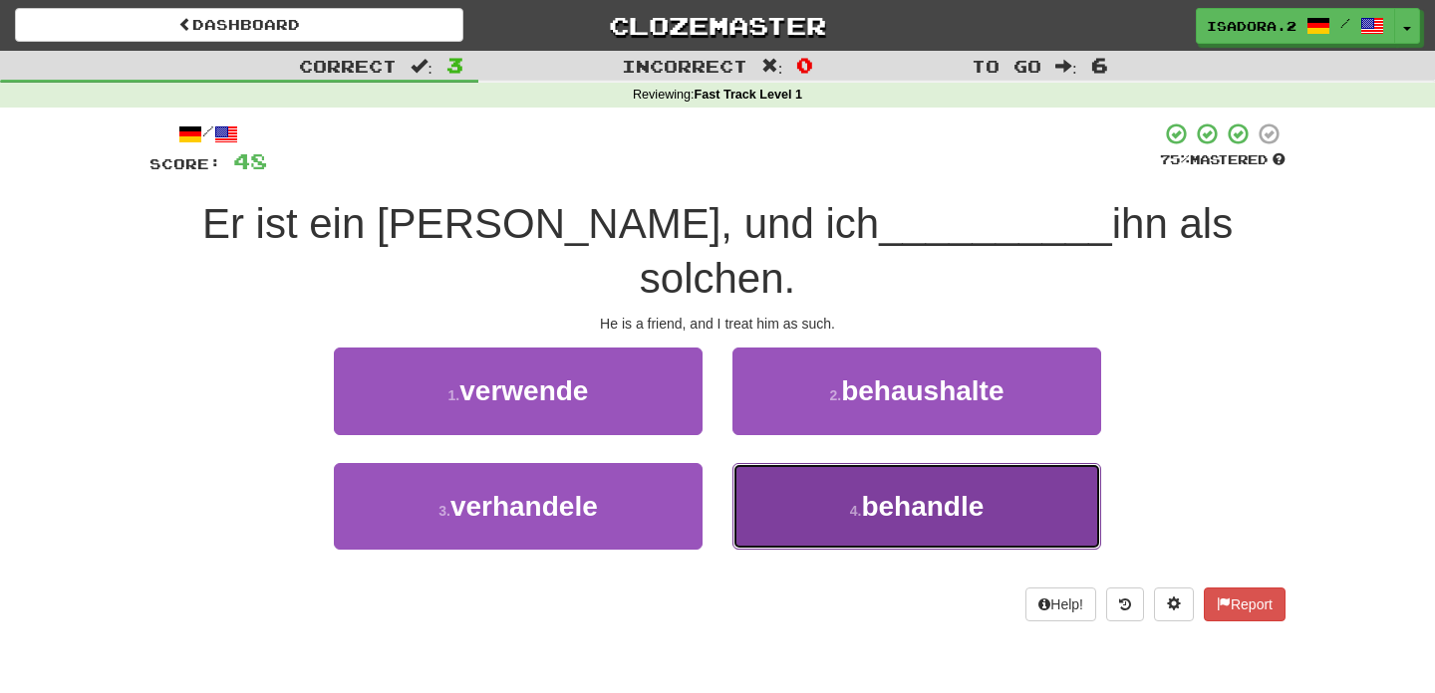
click at [782, 463] on button "4 . behandle" at bounding box center [916, 506] width 369 height 87
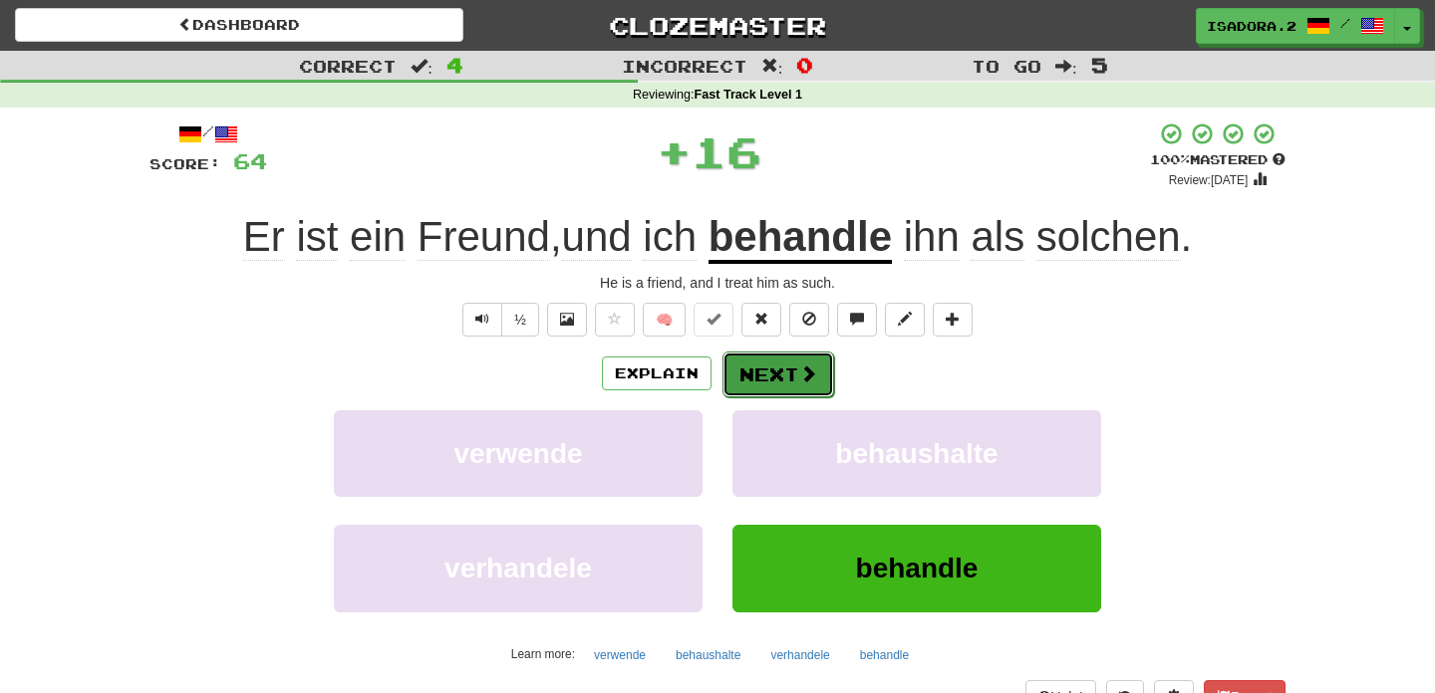
click at [770, 360] on button "Next" at bounding box center [778, 375] width 112 height 46
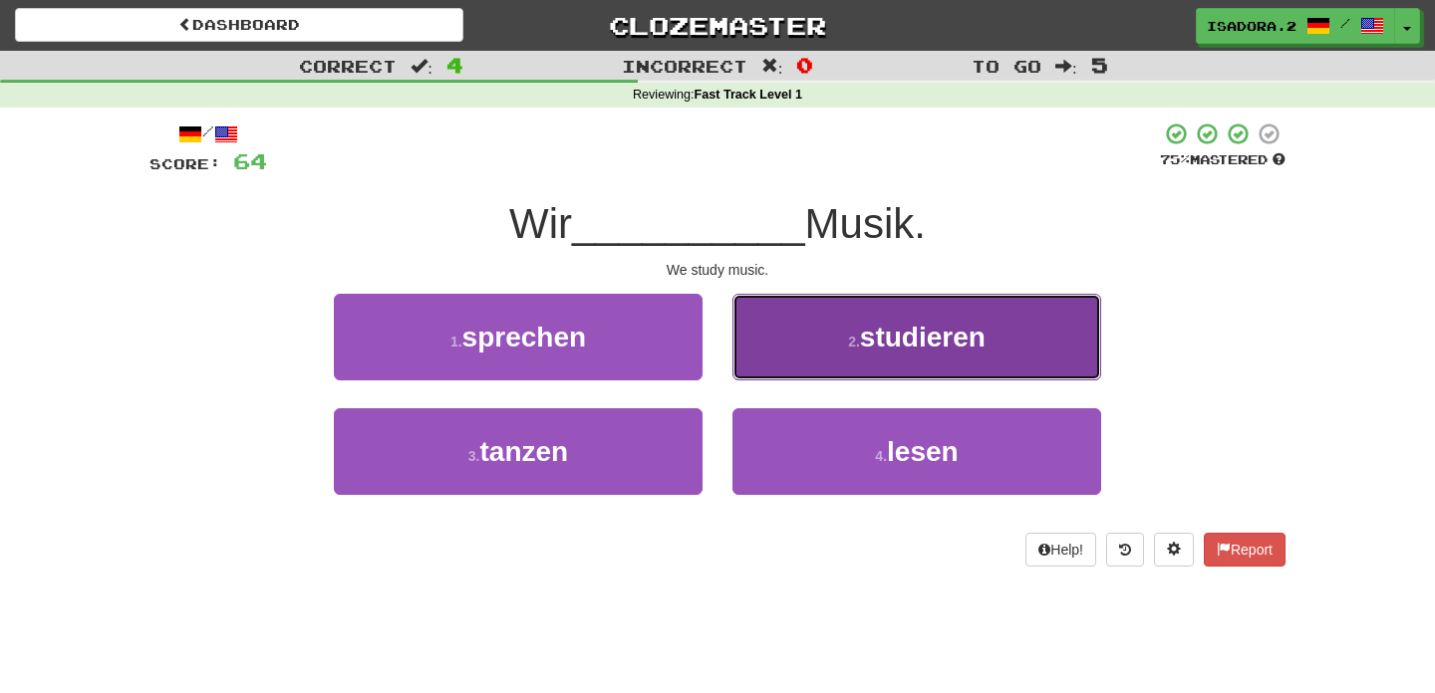
click at [822, 366] on button "2 . studieren" at bounding box center [916, 337] width 369 height 87
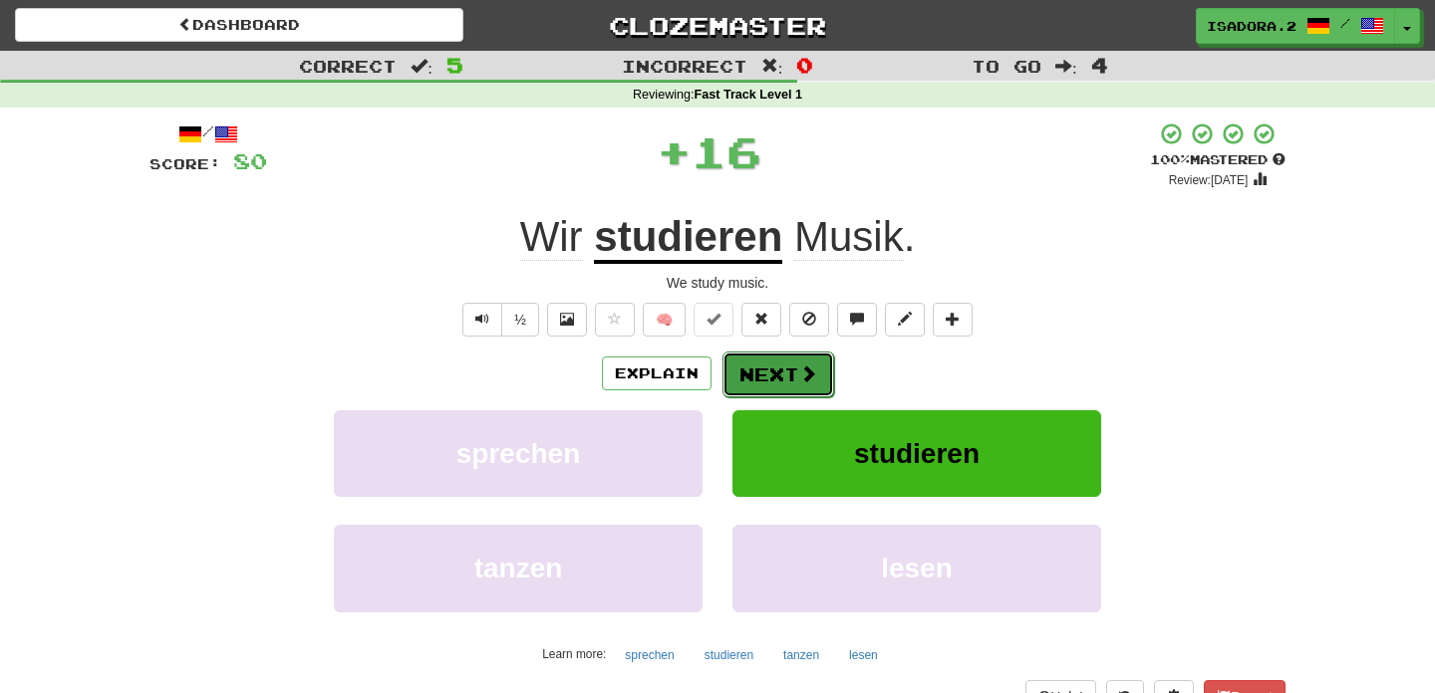
click at [770, 374] on button "Next" at bounding box center [778, 375] width 112 height 46
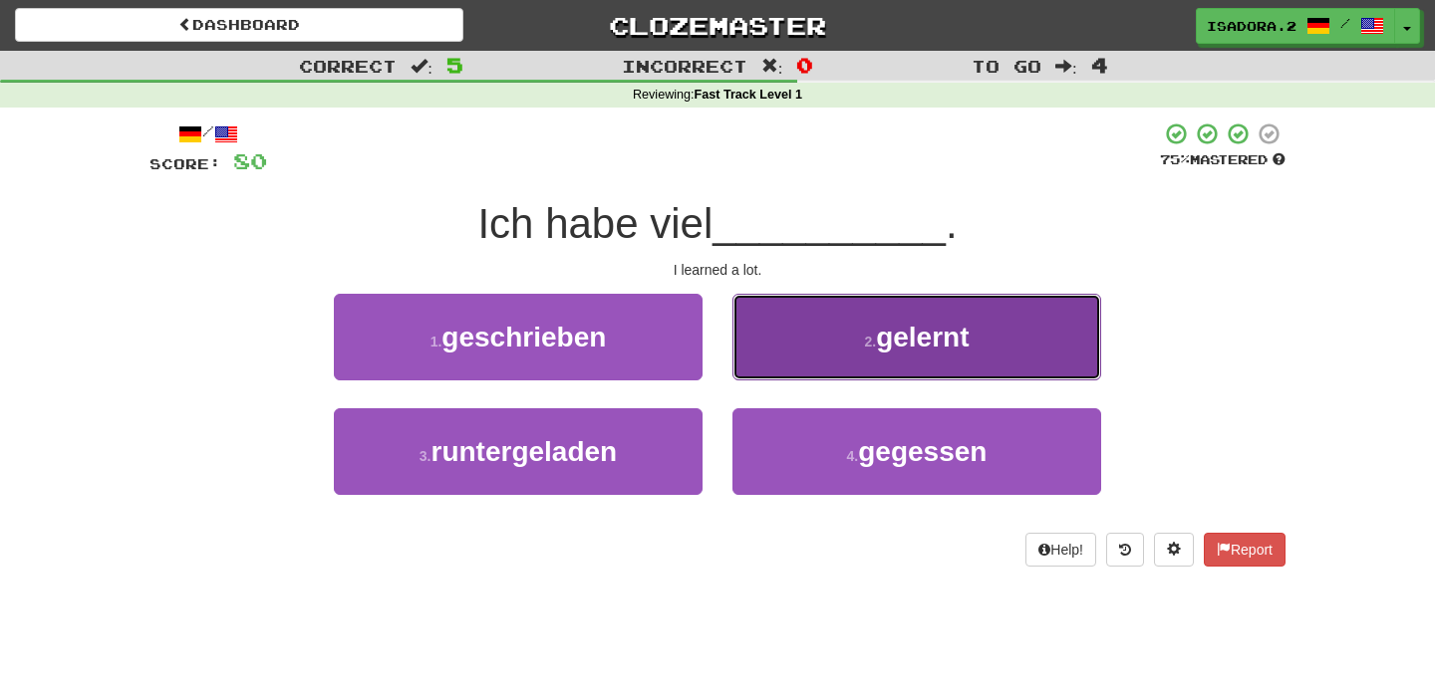
click at [821, 353] on button "2 . gelernt" at bounding box center [916, 337] width 369 height 87
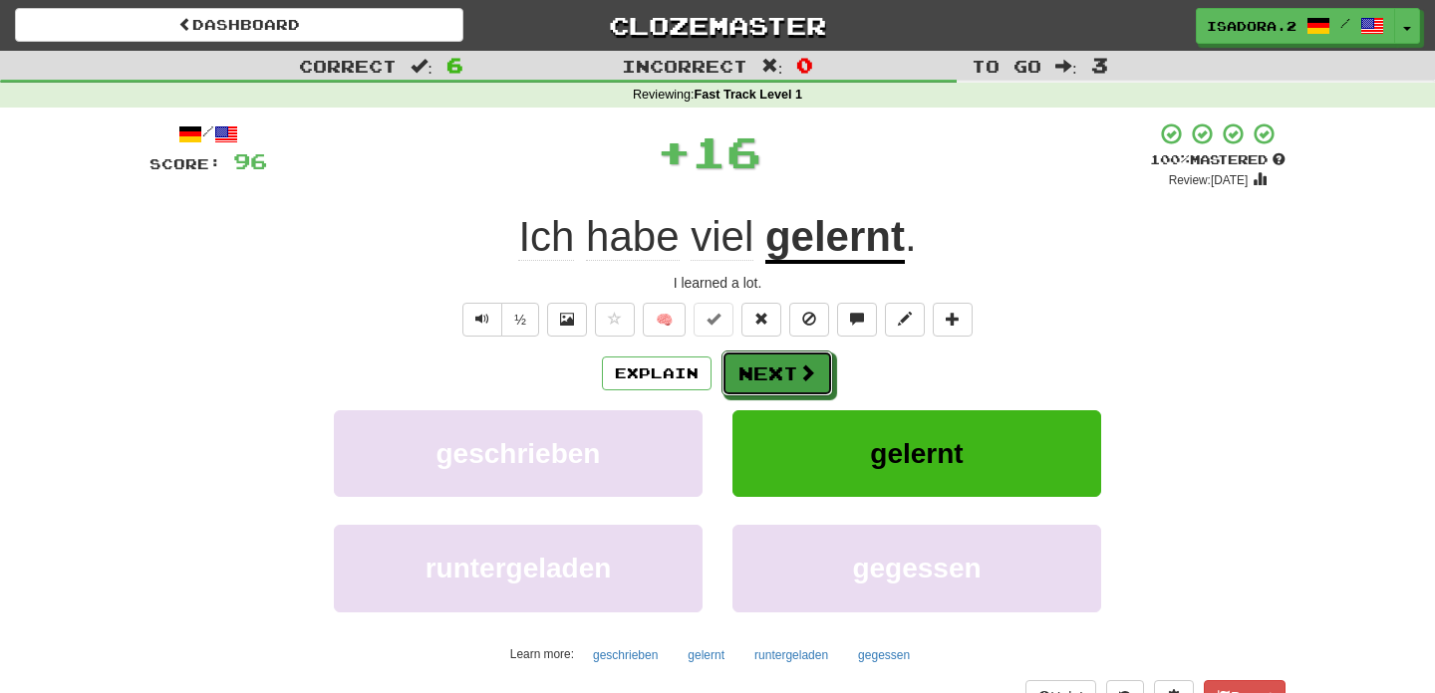
click at [821, 353] on button "Next" at bounding box center [777, 374] width 112 height 46
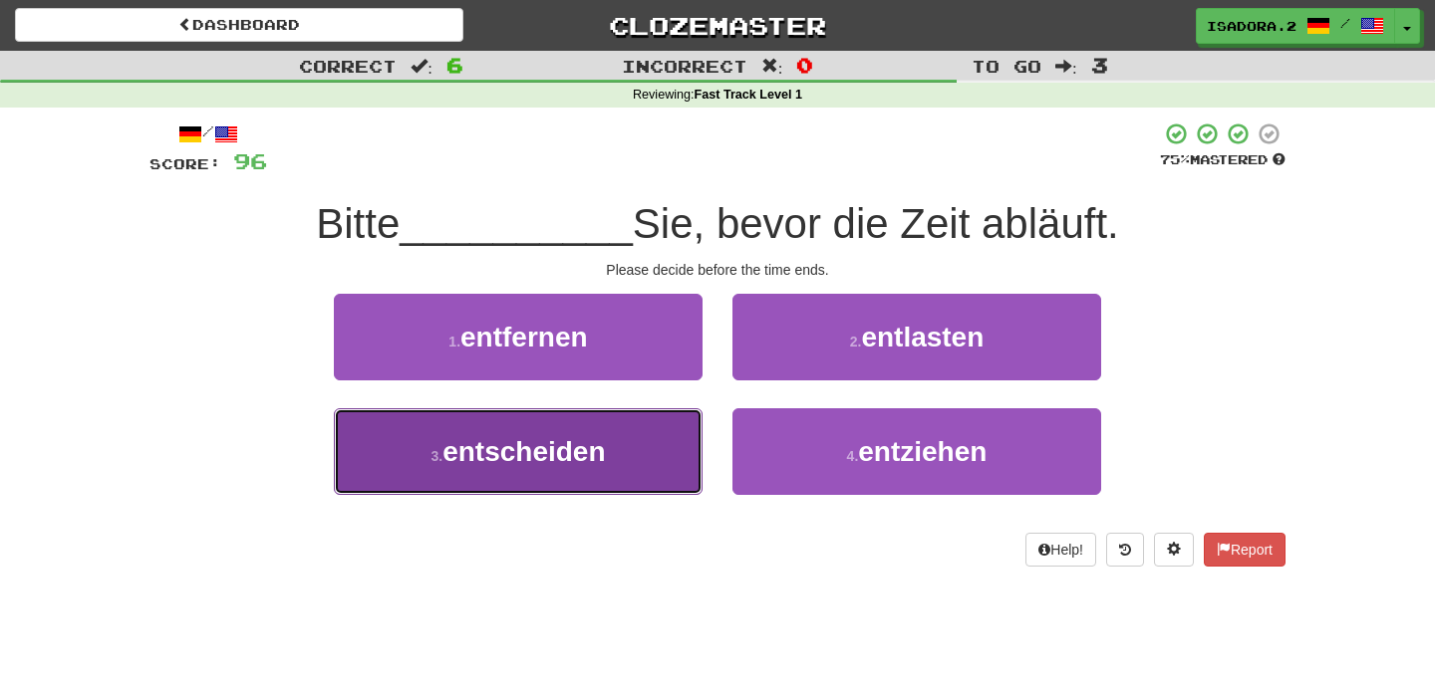
click at [679, 452] on button "3 . entscheiden" at bounding box center [518, 452] width 369 height 87
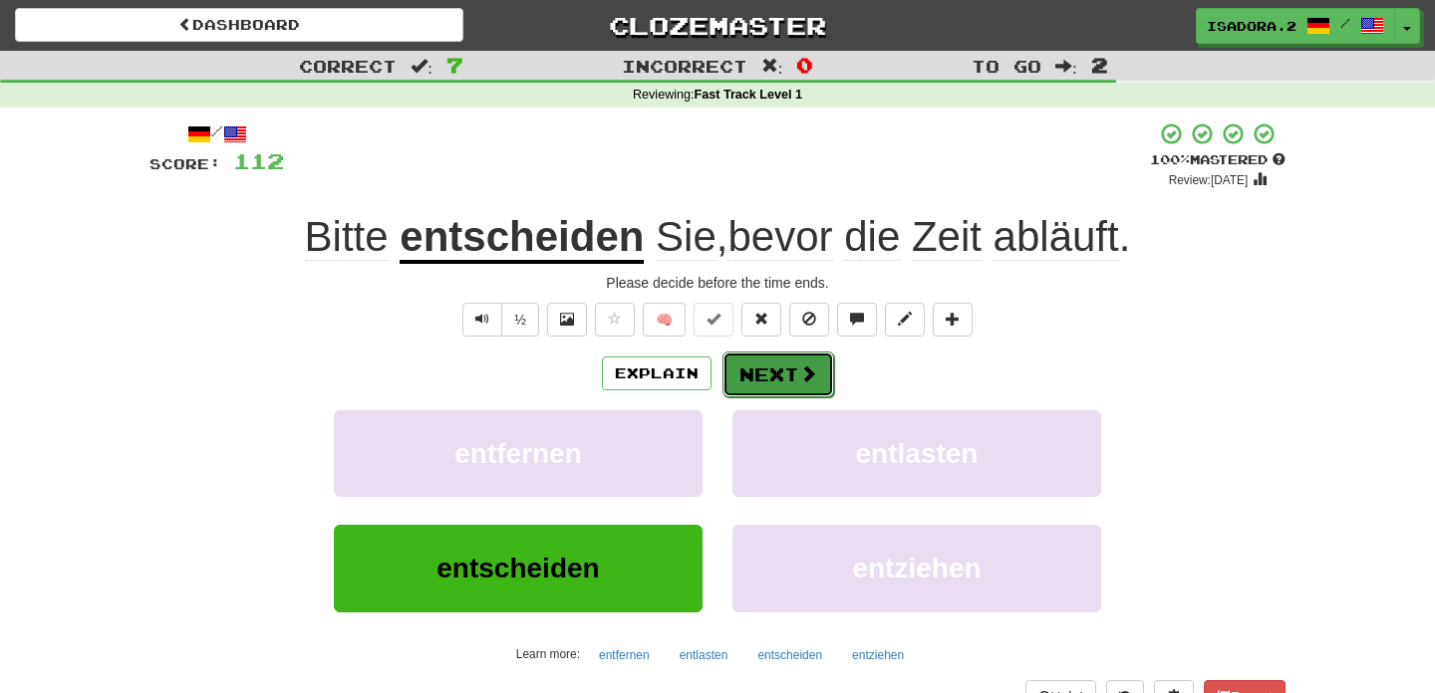
click at [780, 385] on button "Next" at bounding box center [778, 375] width 112 height 46
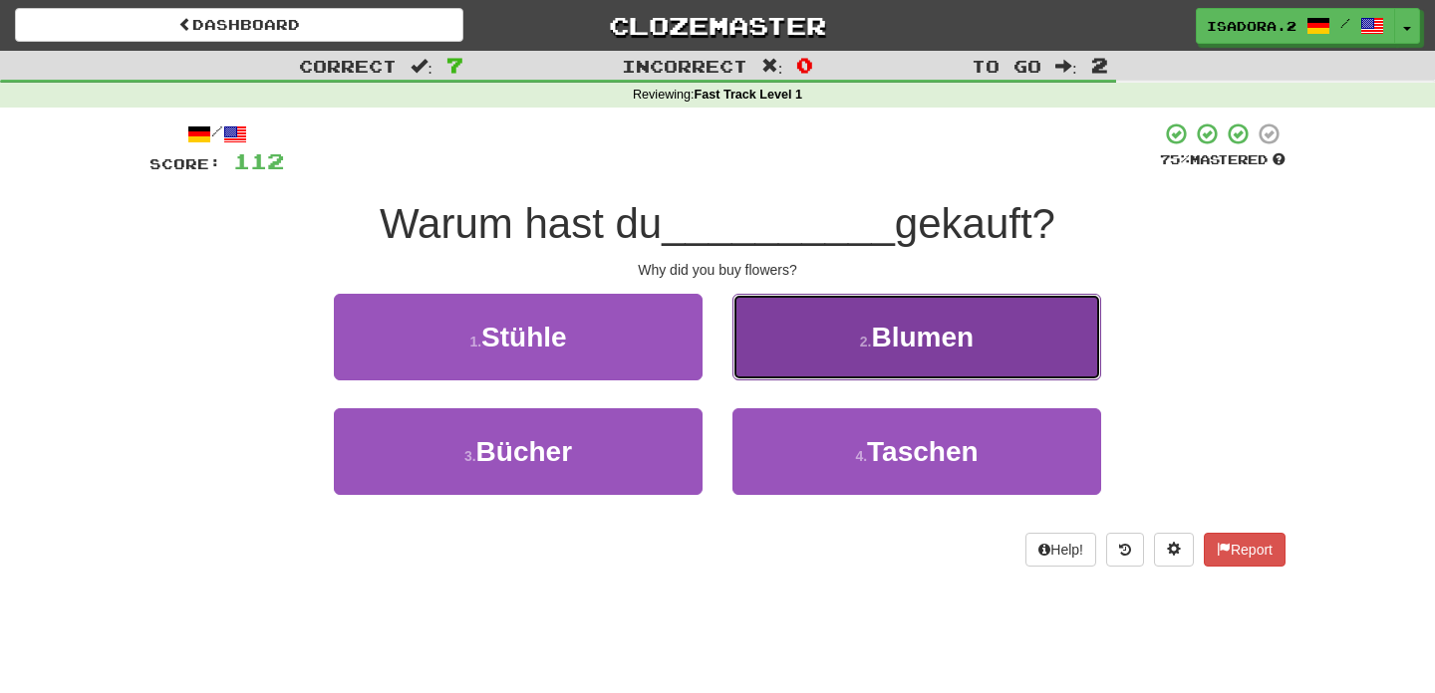
click at [789, 363] on button "2 . Blumen" at bounding box center [916, 337] width 369 height 87
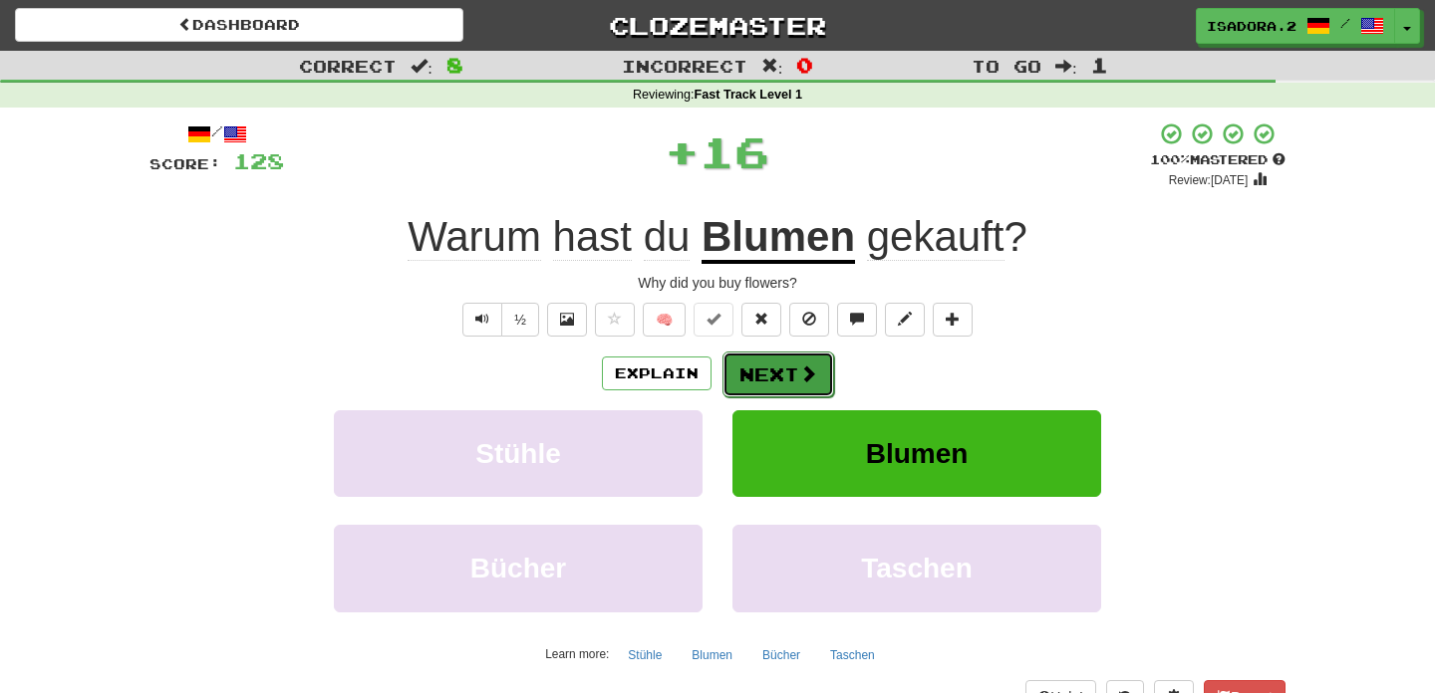
click at [757, 384] on button "Next" at bounding box center [778, 375] width 112 height 46
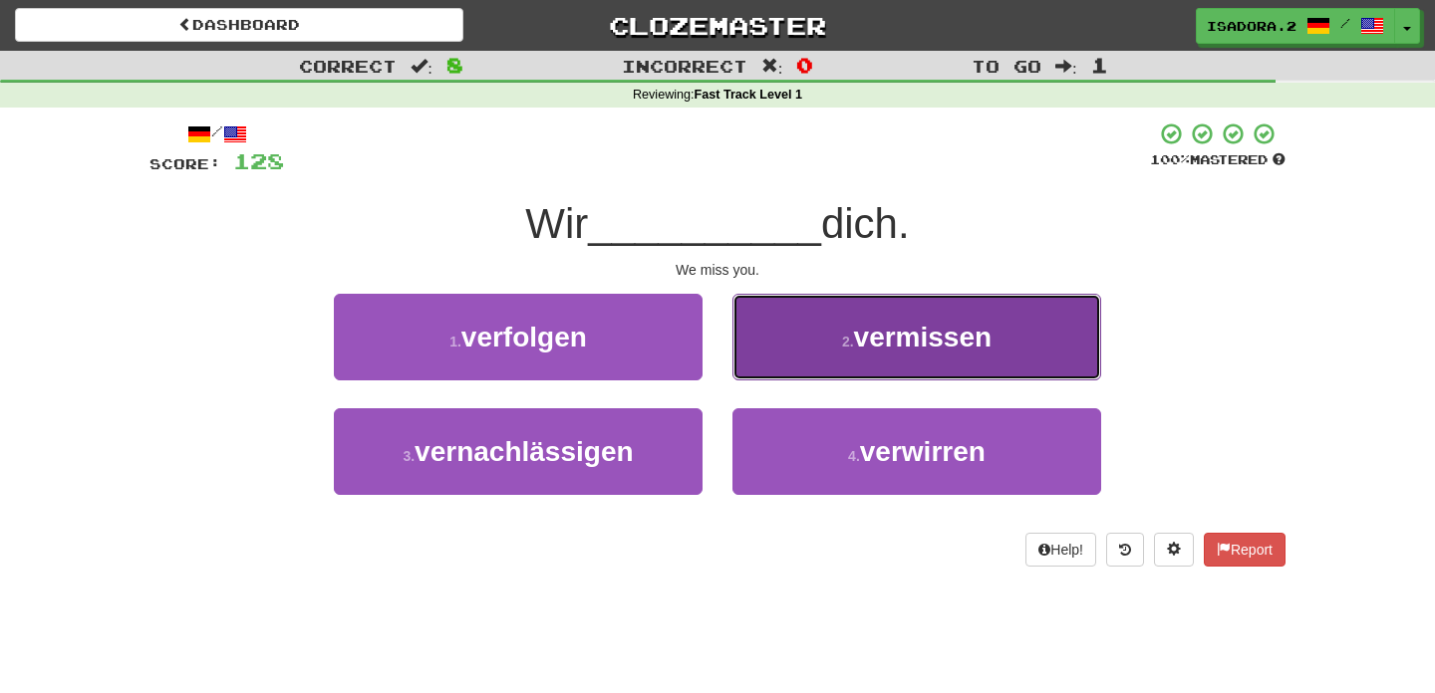
click at [830, 344] on button "2 . vermissen" at bounding box center [916, 337] width 369 height 87
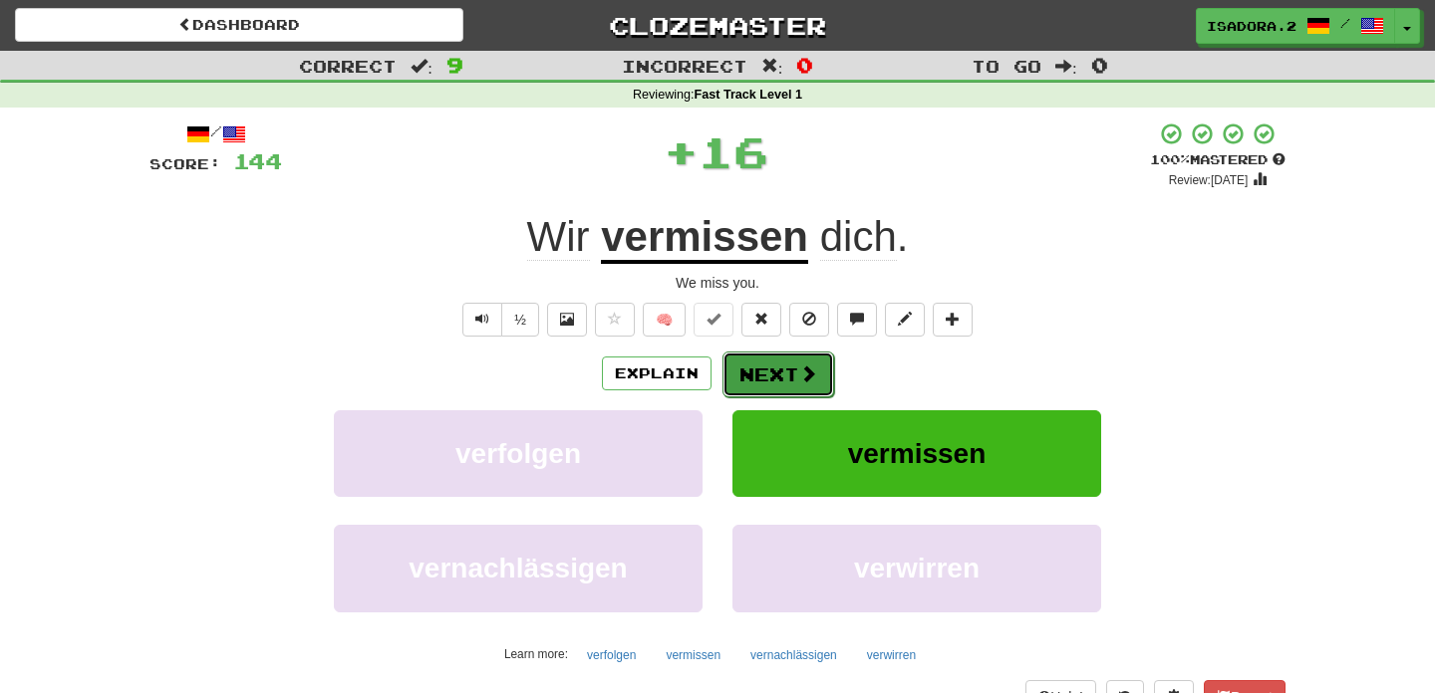
click at [782, 375] on button "Next" at bounding box center [778, 375] width 112 height 46
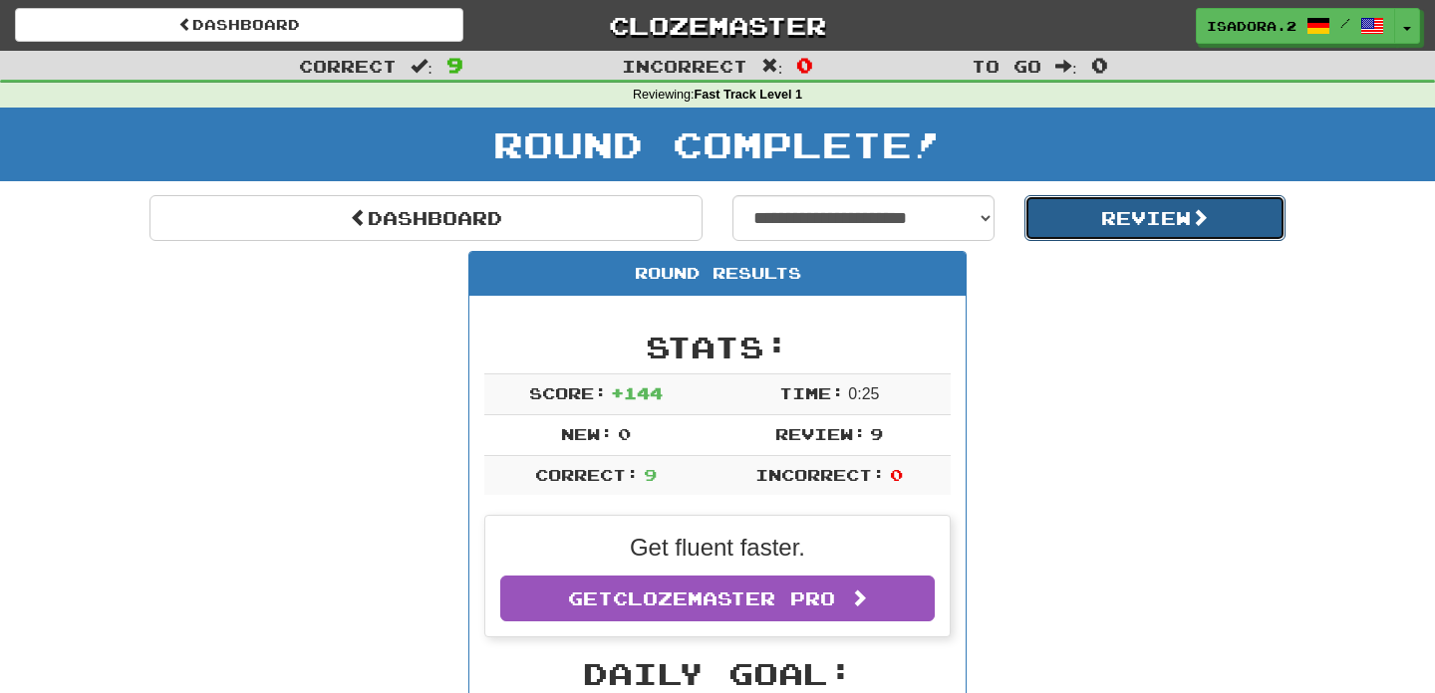
click at [1063, 207] on button "Review" at bounding box center [1155, 218] width 262 height 46
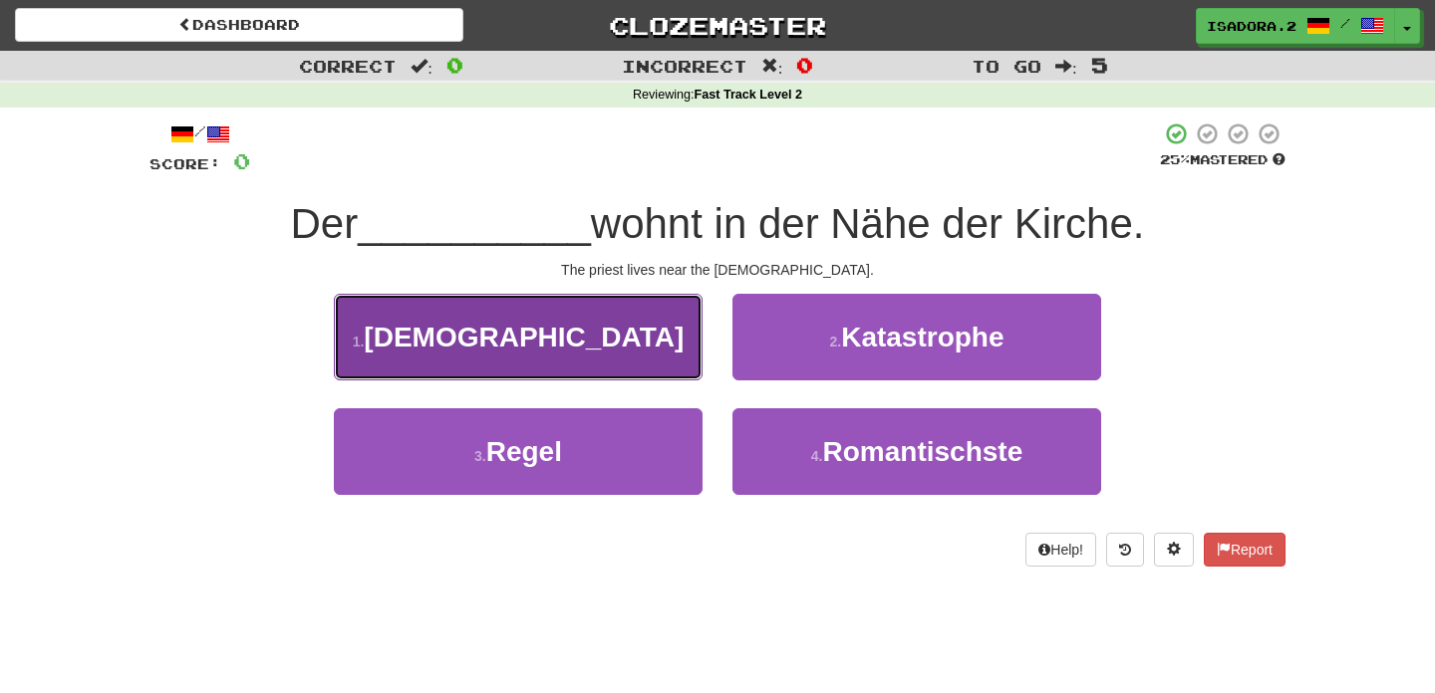
click at [628, 348] on button "1 . Priester" at bounding box center [518, 337] width 369 height 87
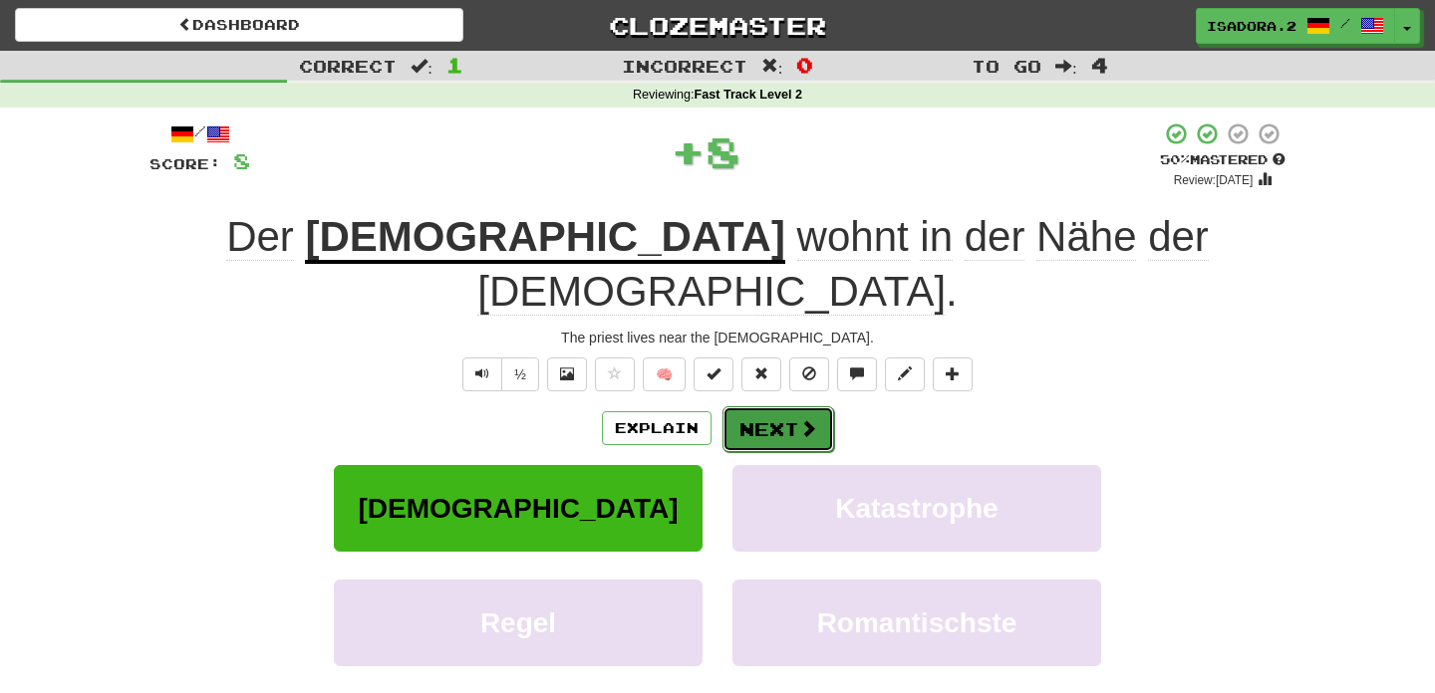
click at [775, 407] on button "Next" at bounding box center [778, 430] width 112 height 46
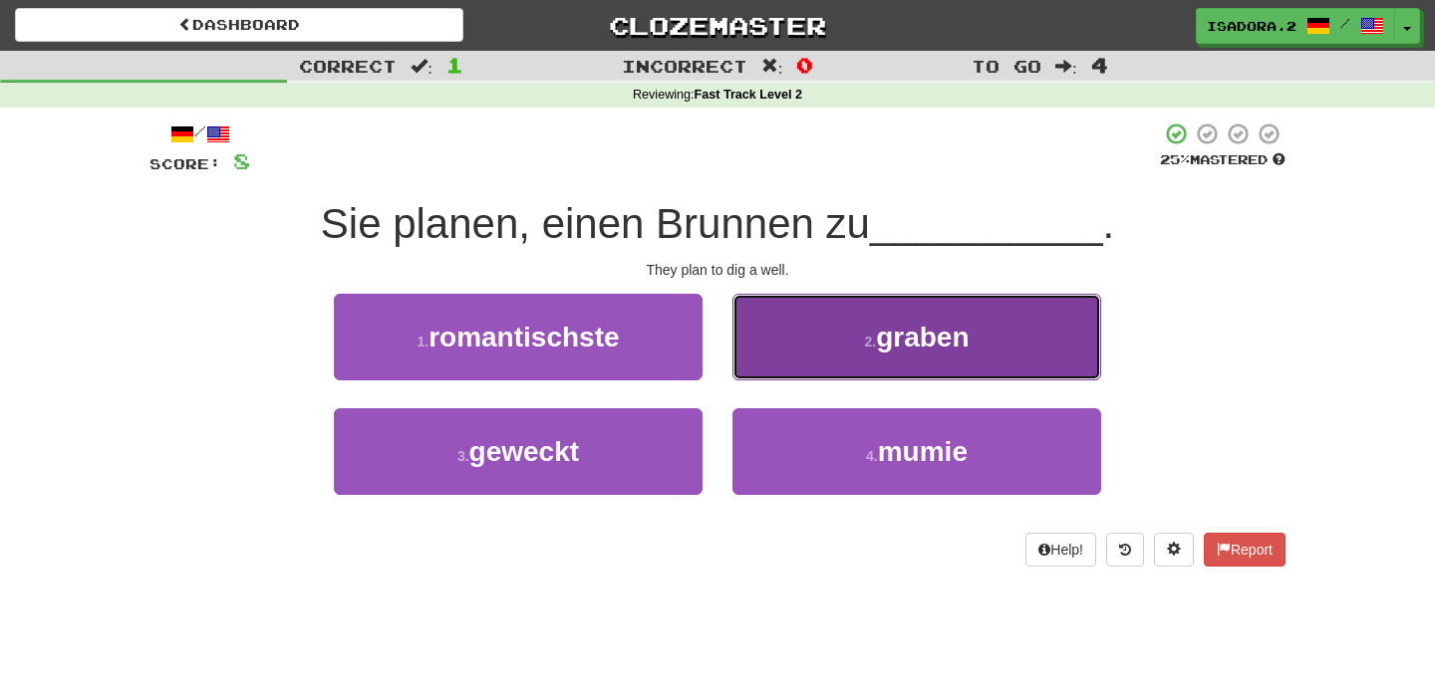
click at [809, 364] on button "2 . graben" at bounding box center [916, 337] width 369 height 87
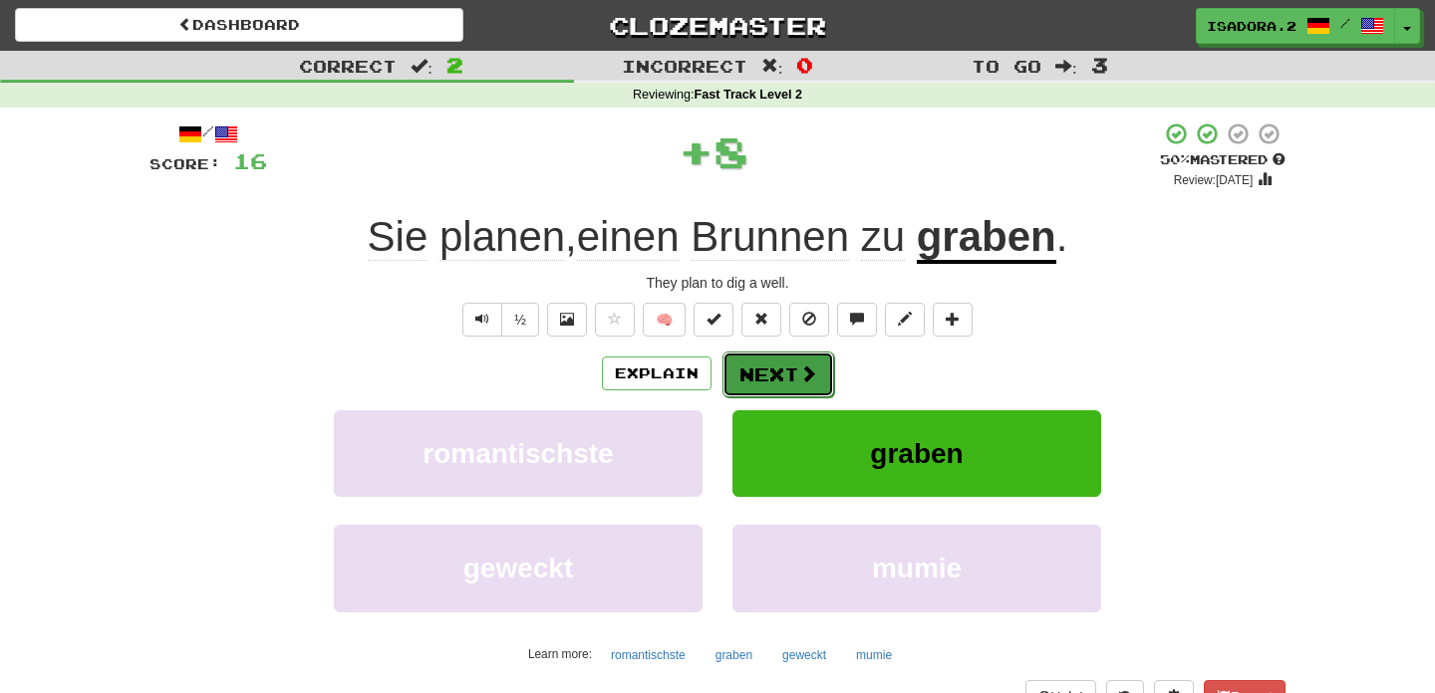
click at [814, 370] on button "Next" at bounding box center [778, 375] width 112 height 46
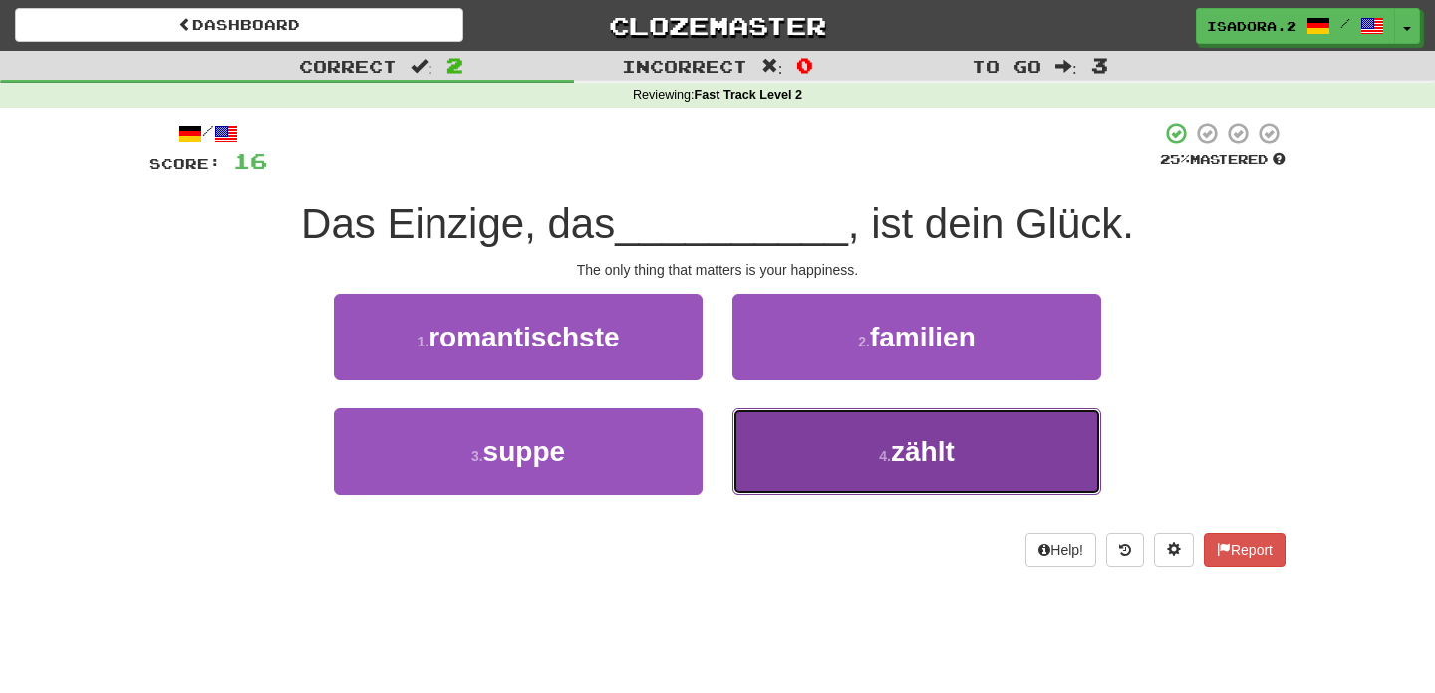
click at [839, 456] on button "4 . zählt" at bounding box center [916, 452] width 369 height 87
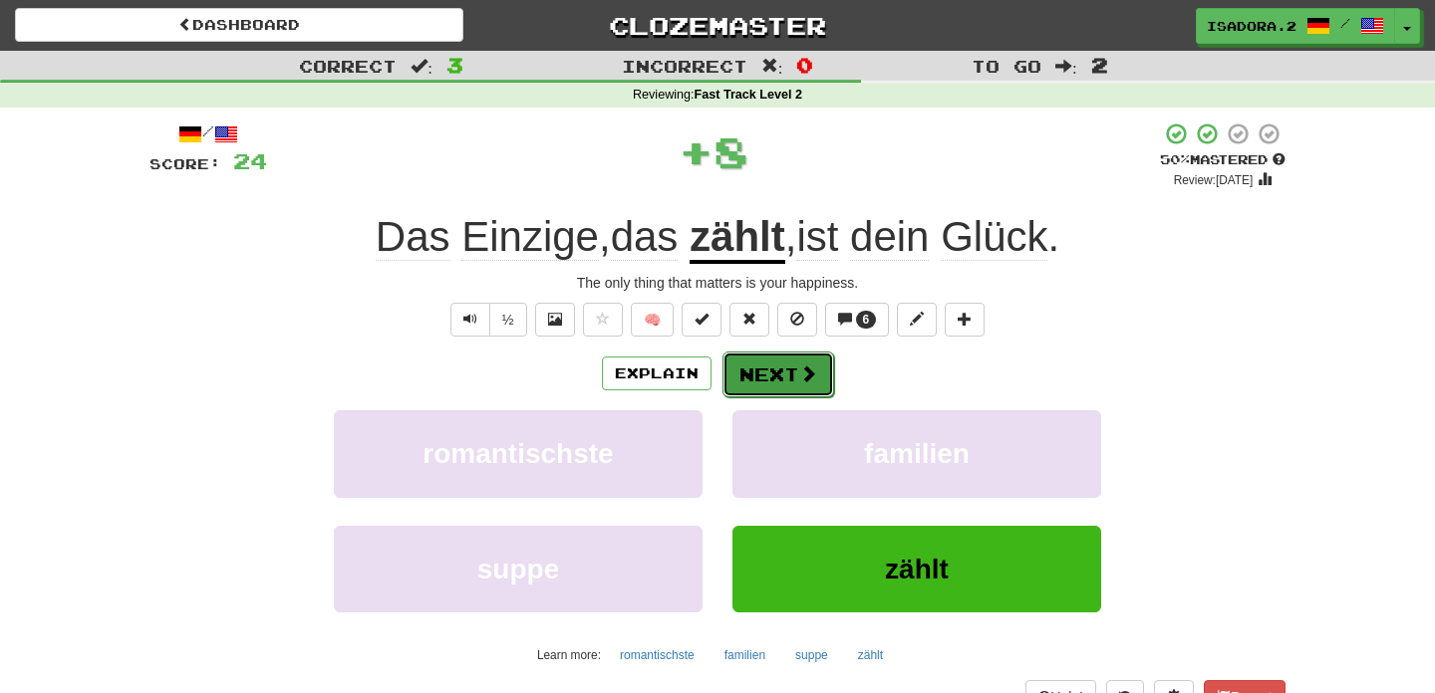
click at [788, 375] on button "Next" at bounding box center [778, 375] width 112 height 46
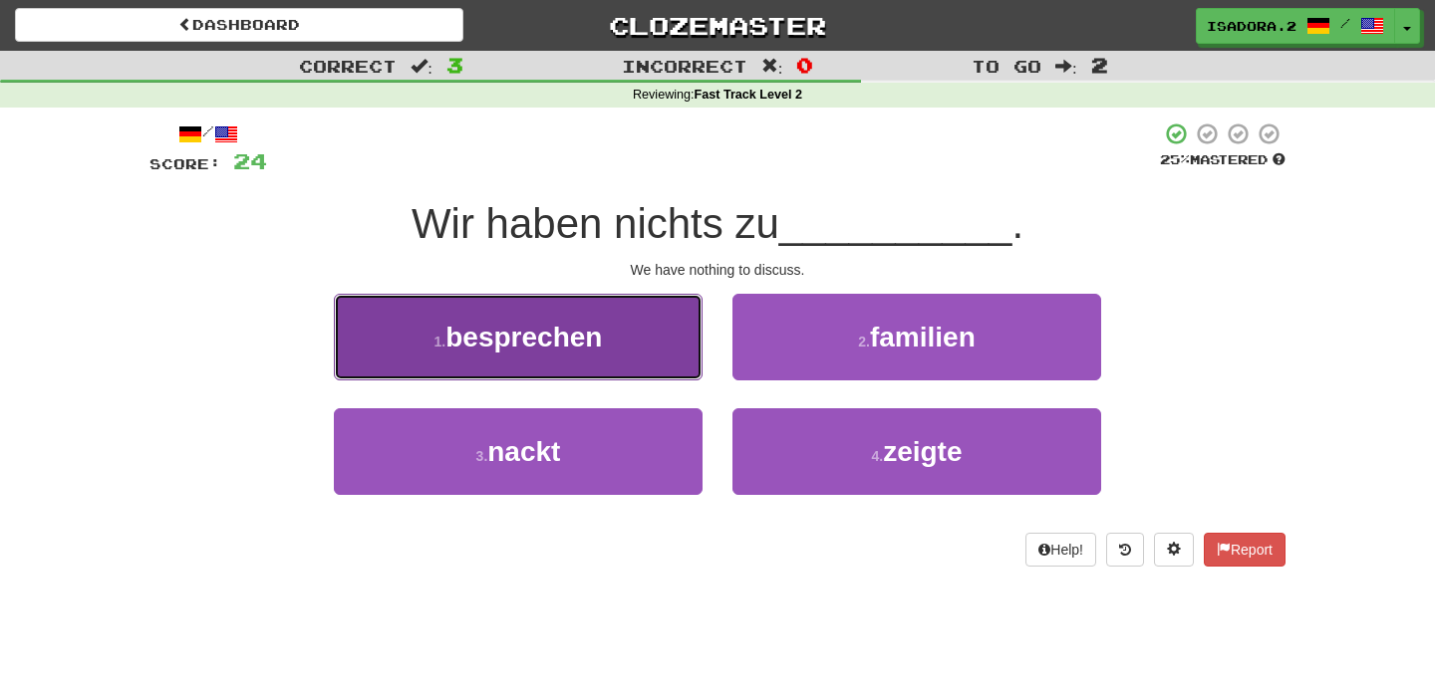
click at [678, 349] on button "1 . besprechen" at bounding box center [518, 337] width 369 height 87
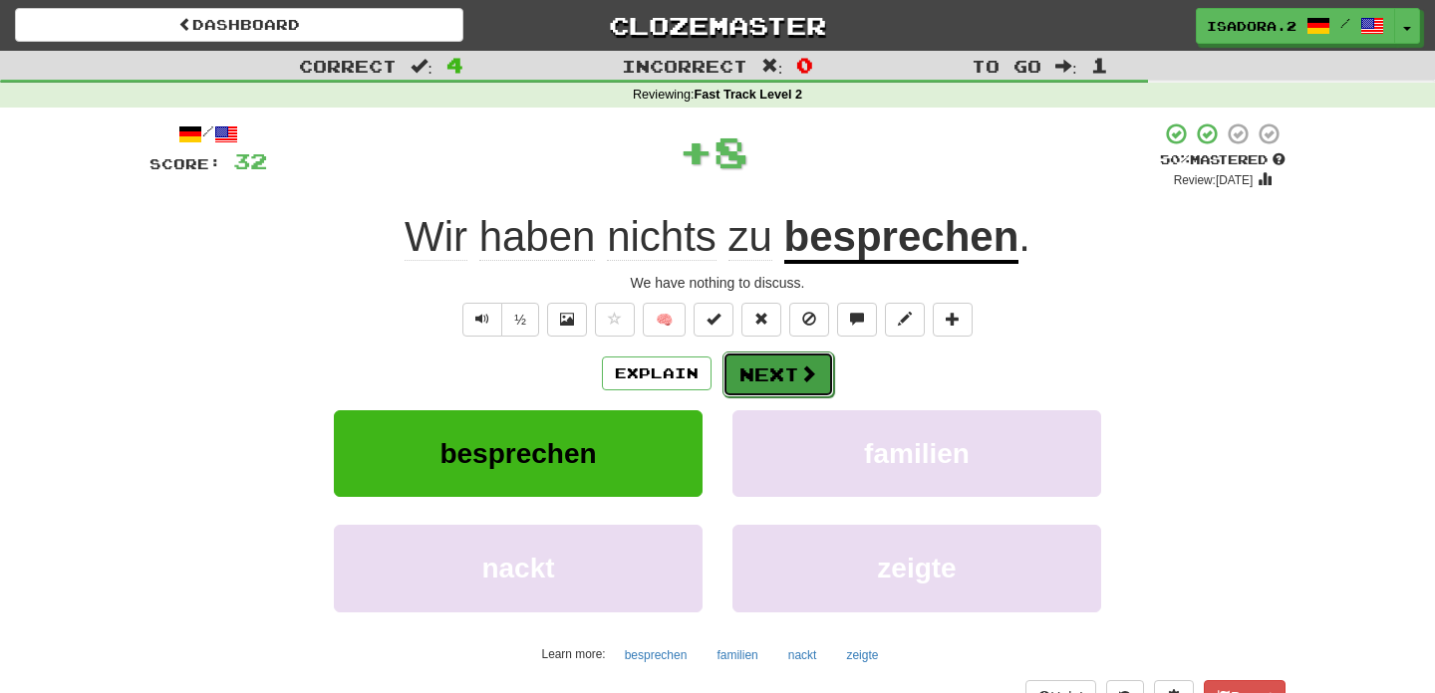
click at [799, 373] on span at bounding box center [808, 374] width 18 height 18
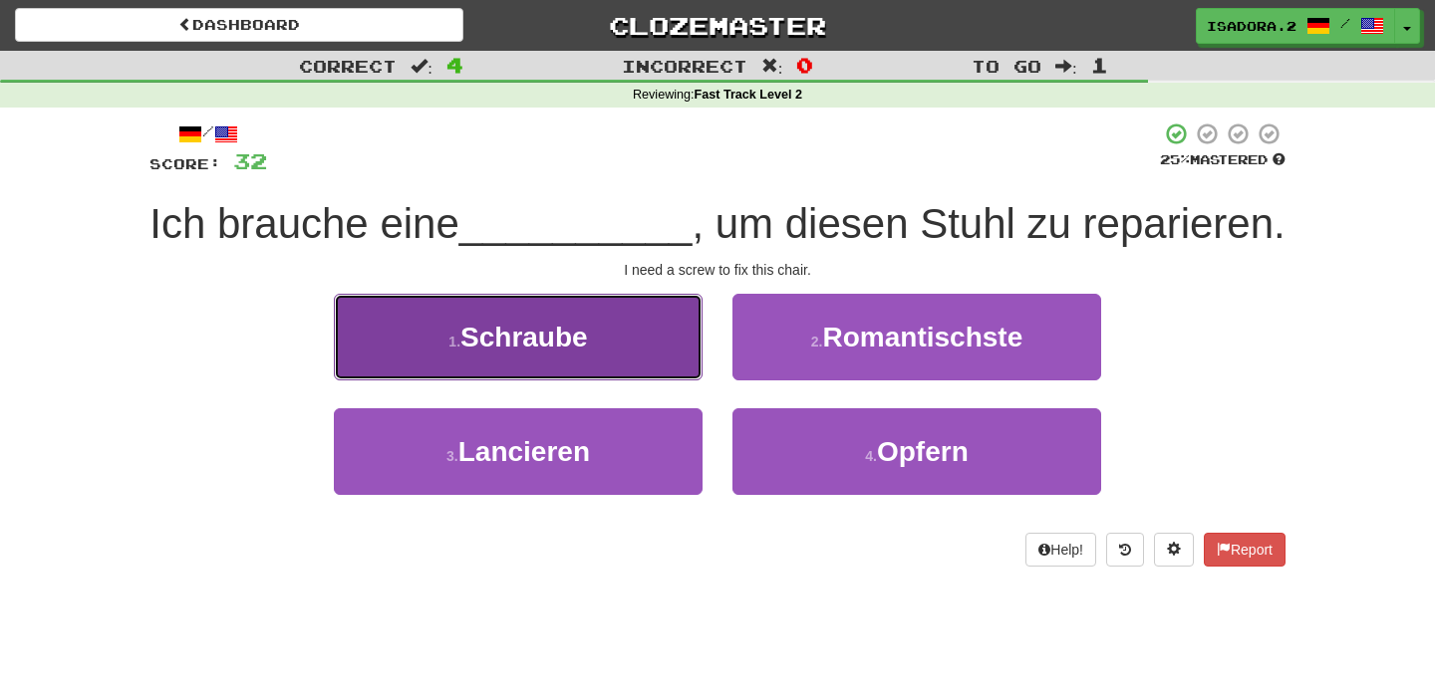
click at [631, 345] on button "1 . Schraube" at bounding box center [518, 337] width 369 height 87
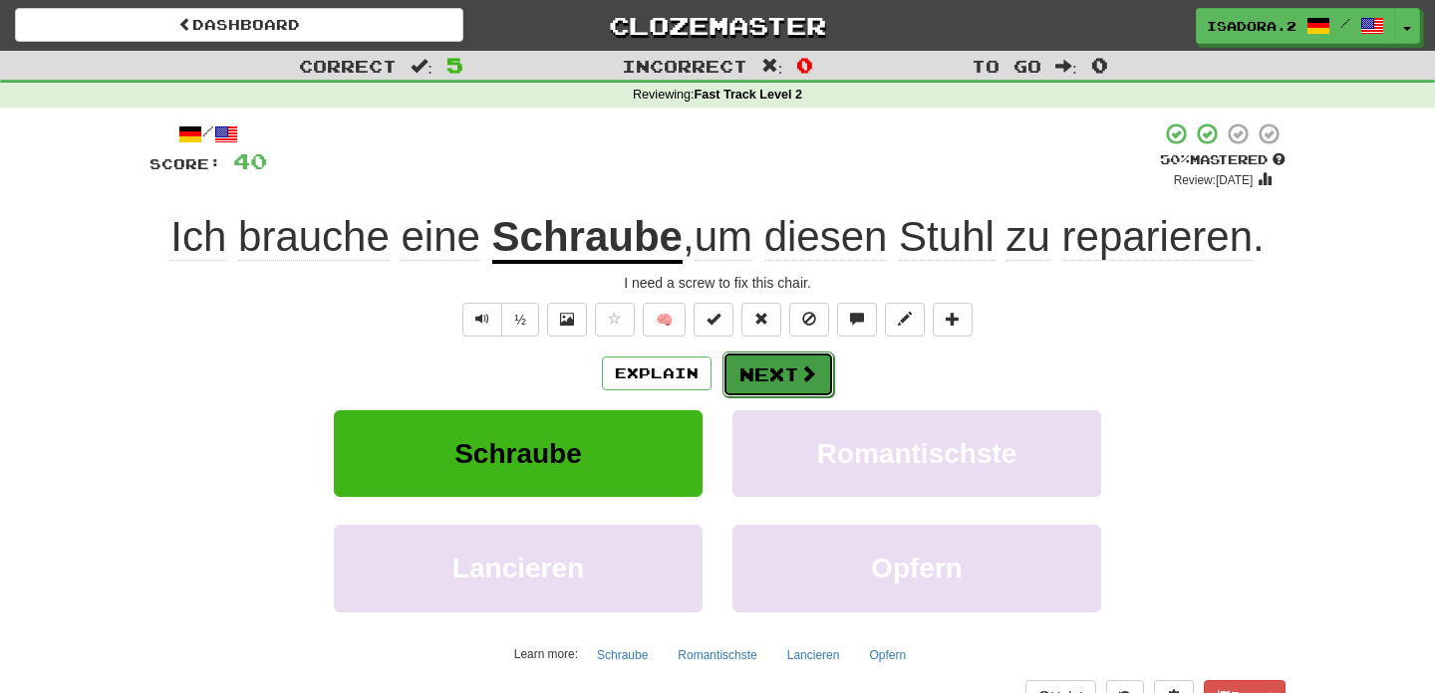
click at [752, 369] on button "Next" at bounding box center [778, 375] width 112 height 46
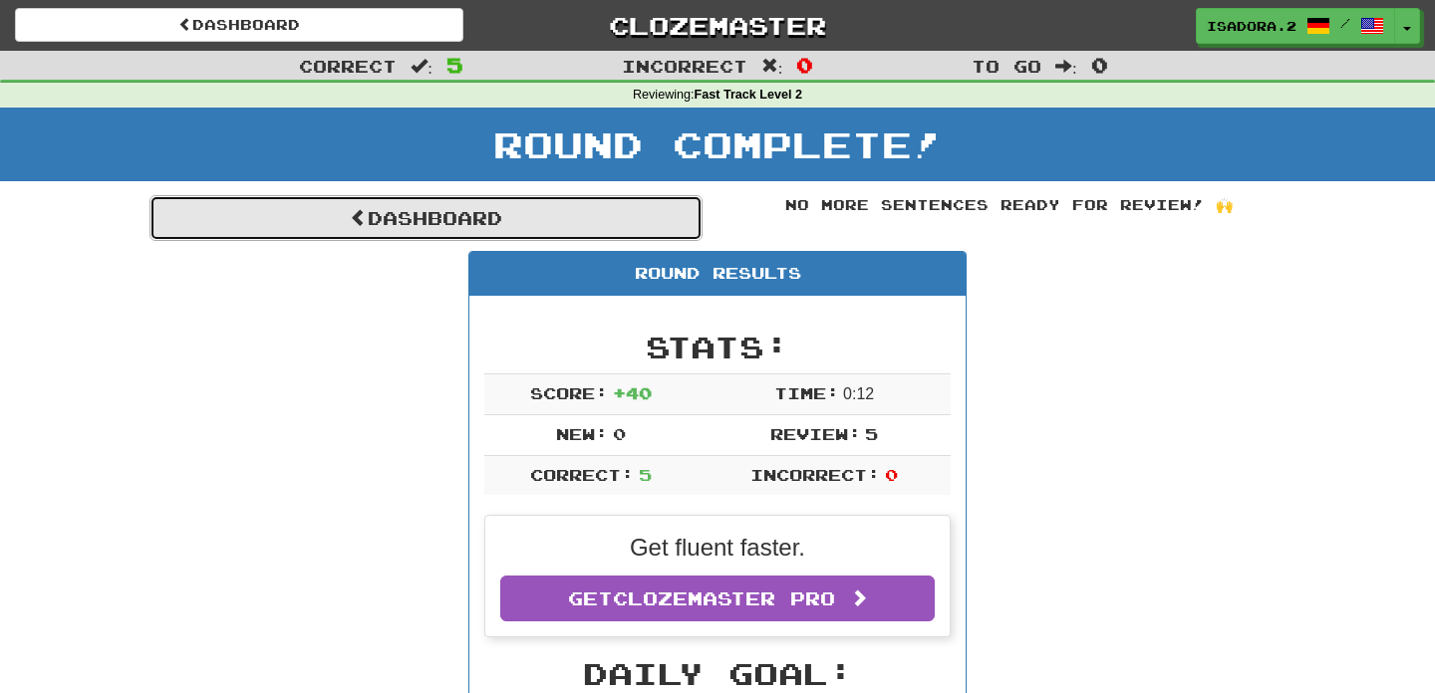
click at [514, 235] on link "Dashboard" at bounding box center [425, 218] width 553 height 46
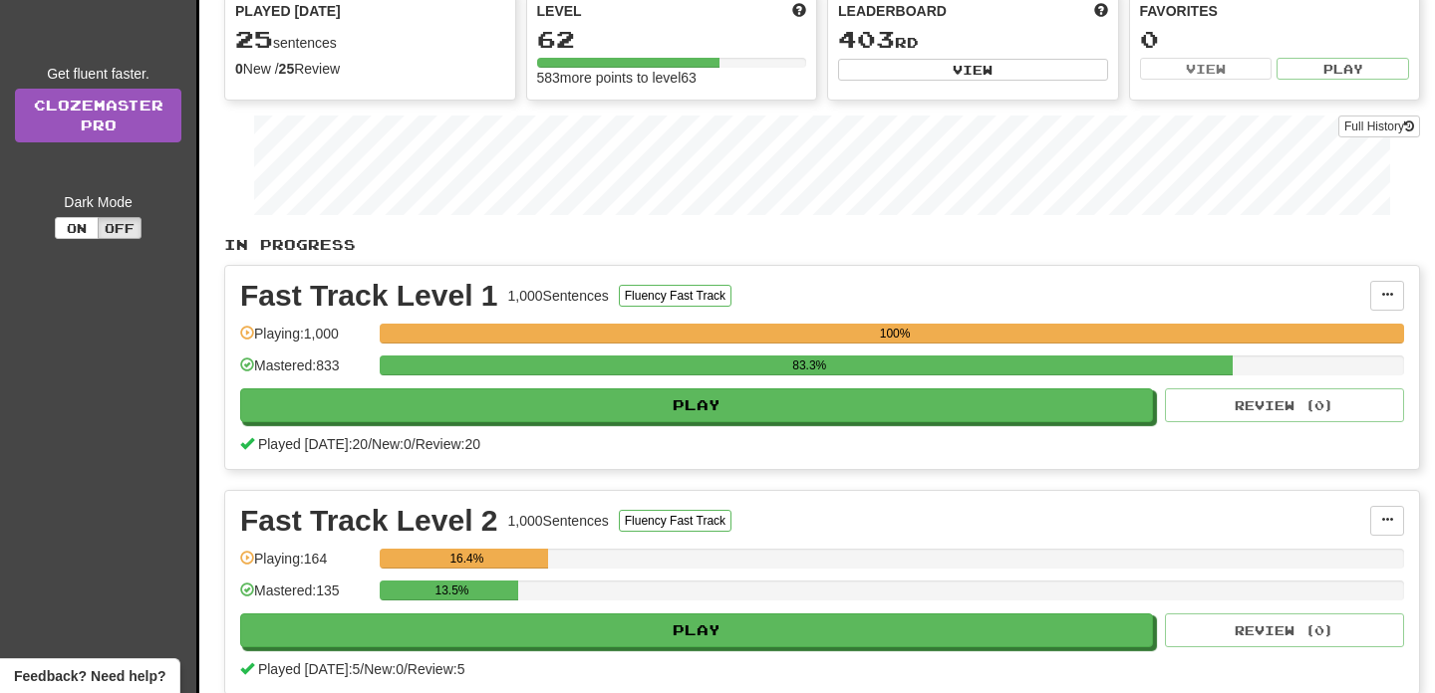
scroll to position [591, 0]
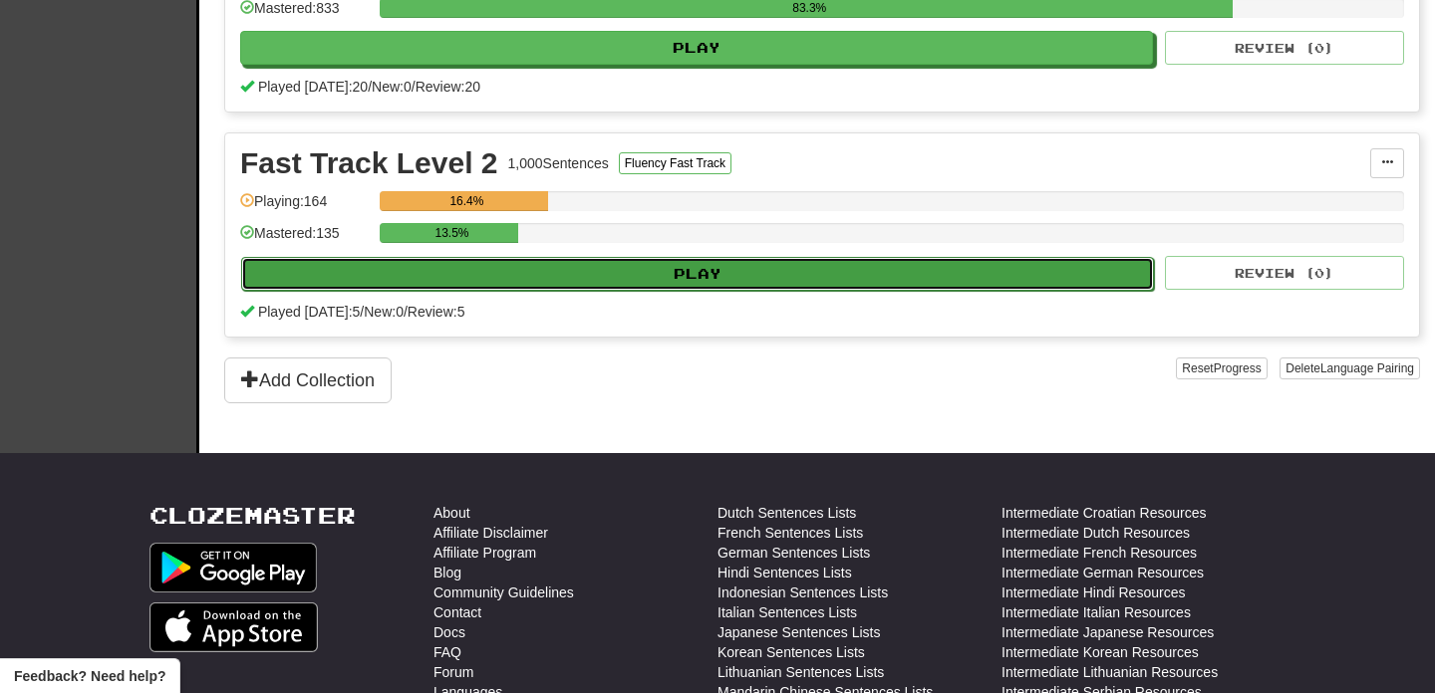
click at [567, 276] on button "Play" at bounding box center [697, 274] width 913 height 34
select select "**"
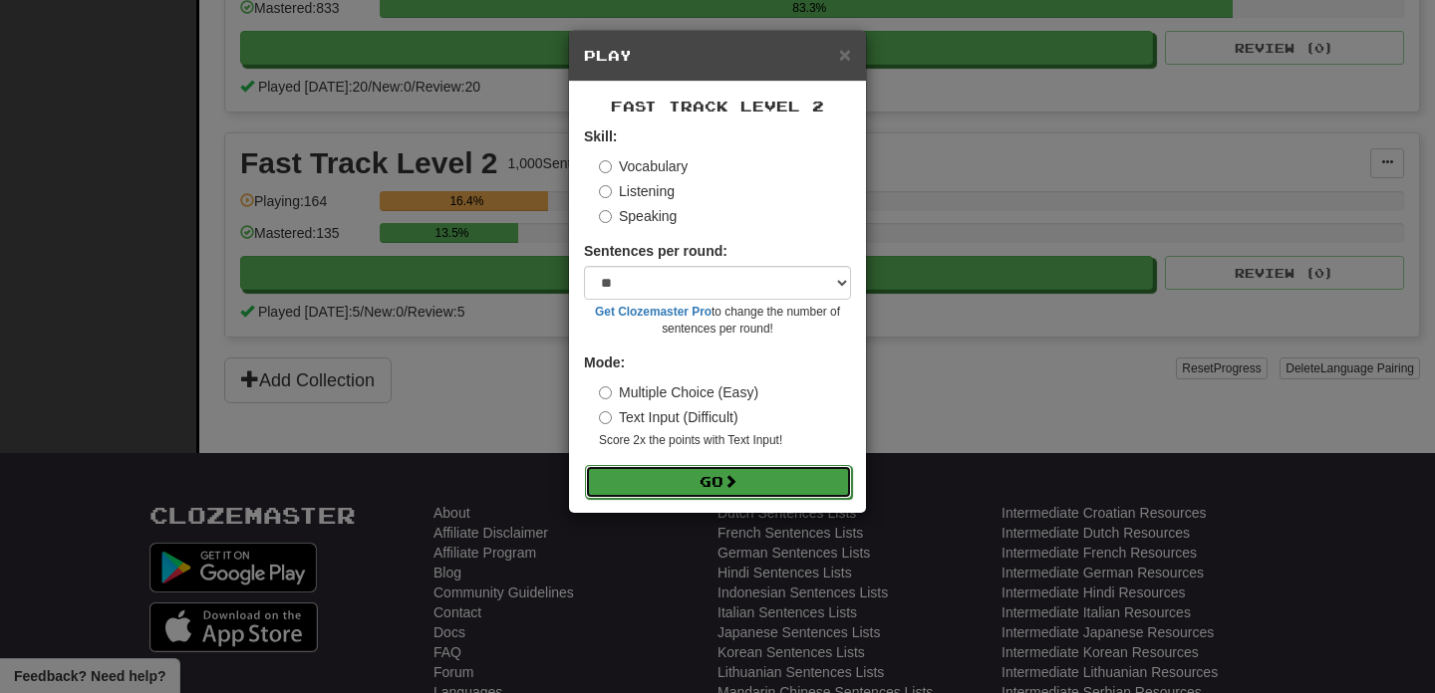
click at [692, 479] on button "Go" at bounding box center [718, 482] width 267 height 34
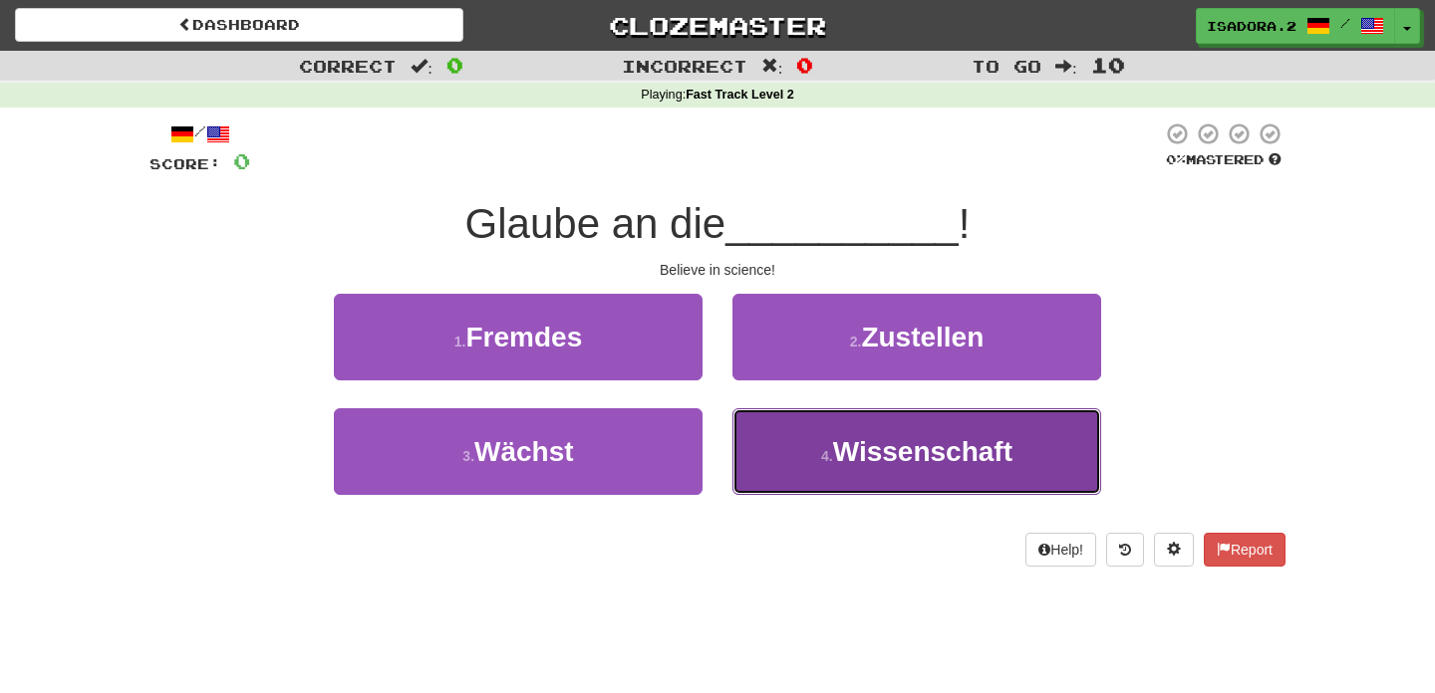
click at [883, 450] on span "Wissenschaft" at bounding box center [922, 451] width 179 height 31
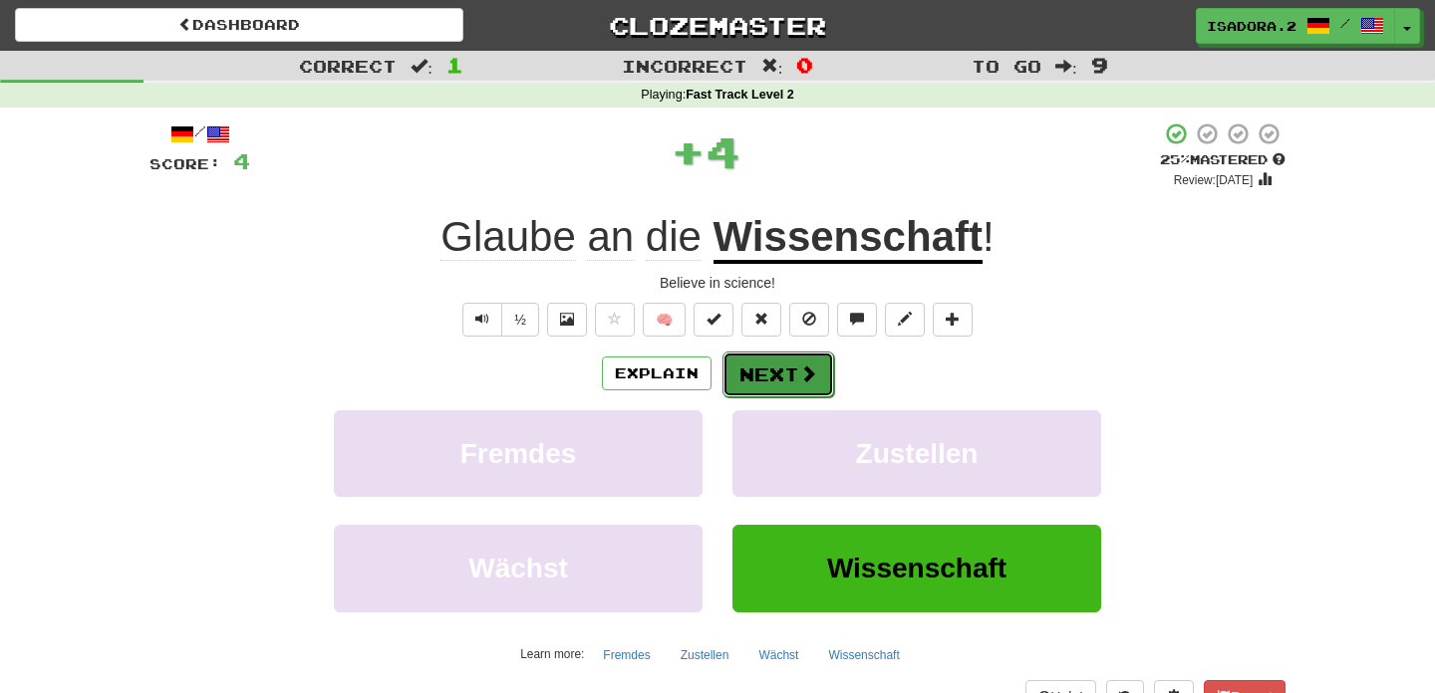
click at [787, 371] on button "Next" at bounding box center [778, 375] width 112 height 46
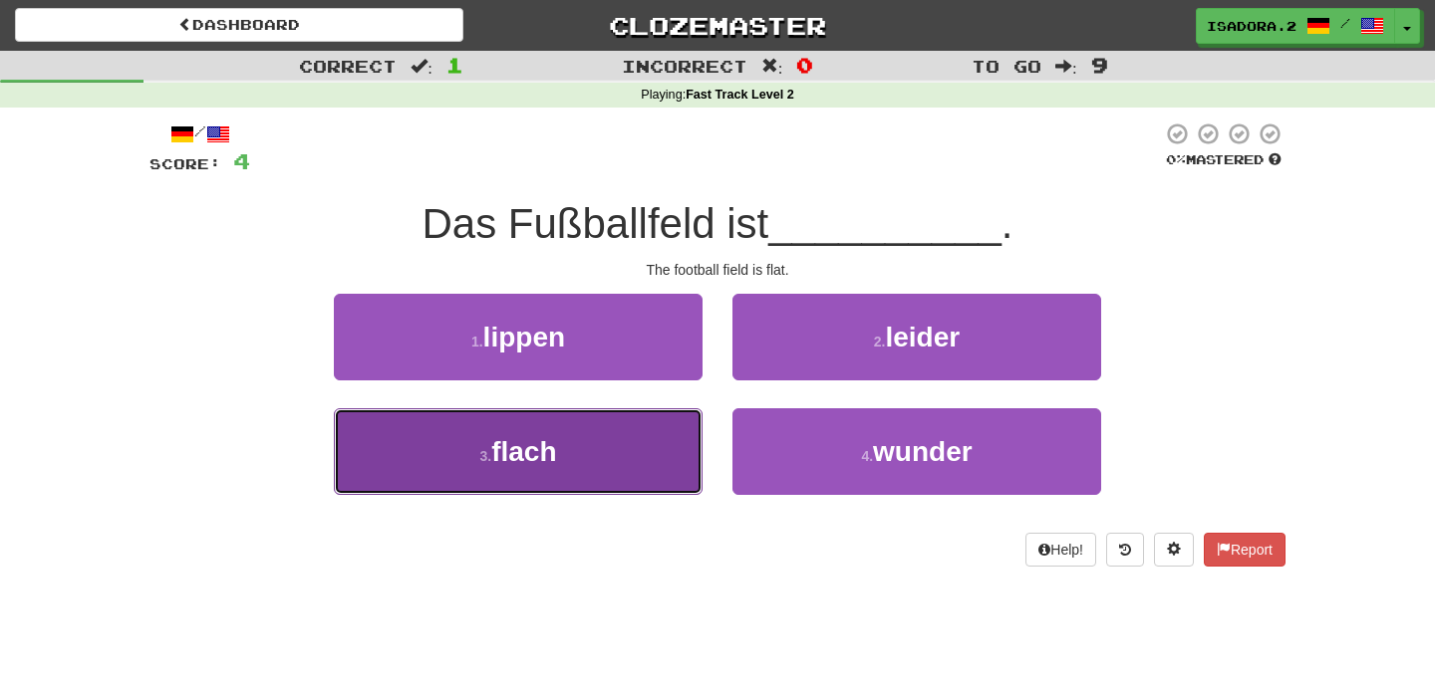
click at [643, 436] on button "3 . flach" at bounding box center [518, 452] width 369 height 87
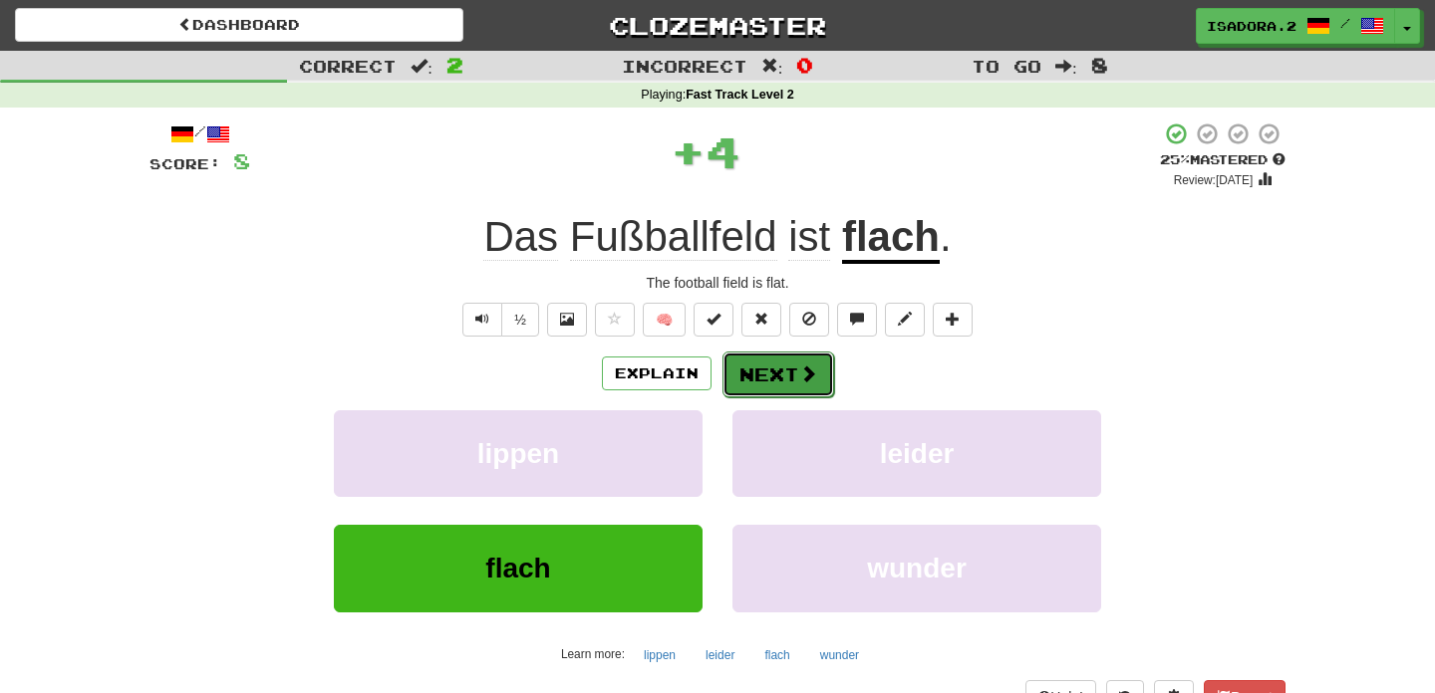
click at [763, 367] on button "Next" at bounding box center [778, 375] width 112 height 46
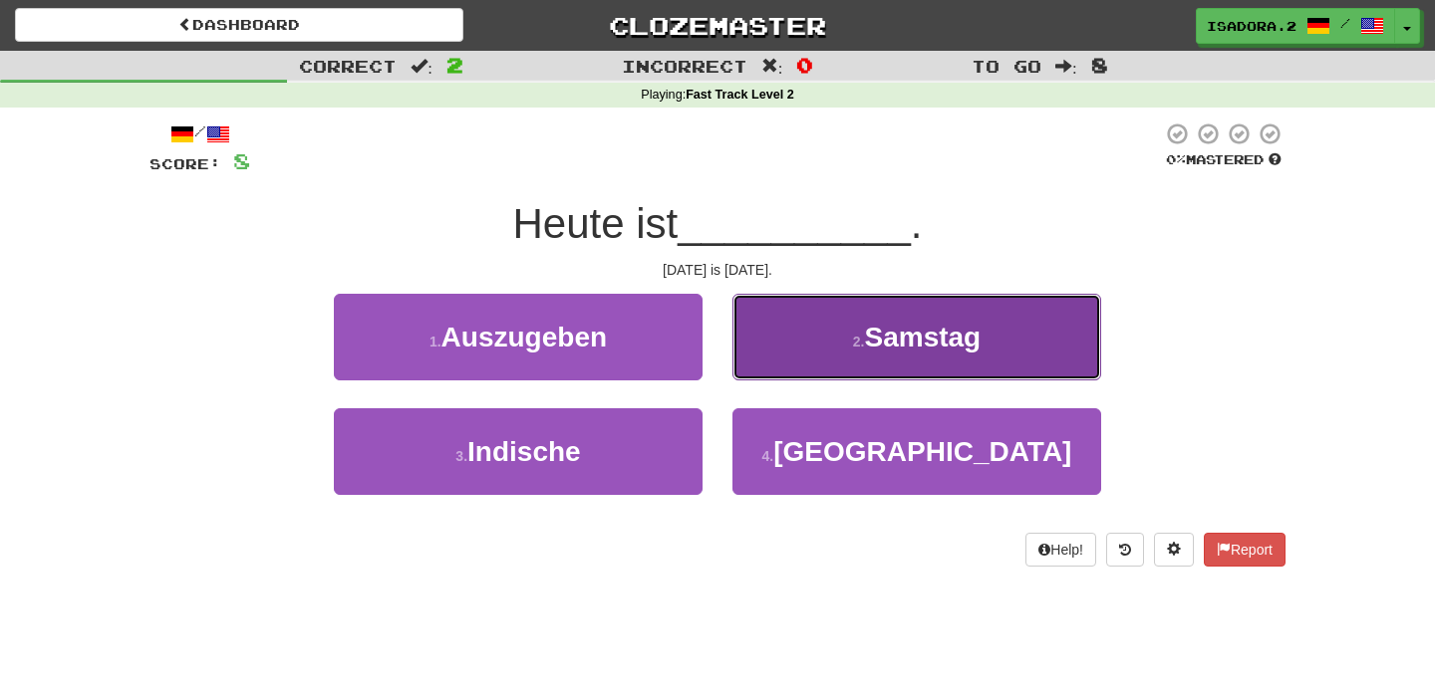
click at [834, 377] on button "2 . Samstag" at bounding box center [916, 337] width 369 height 87
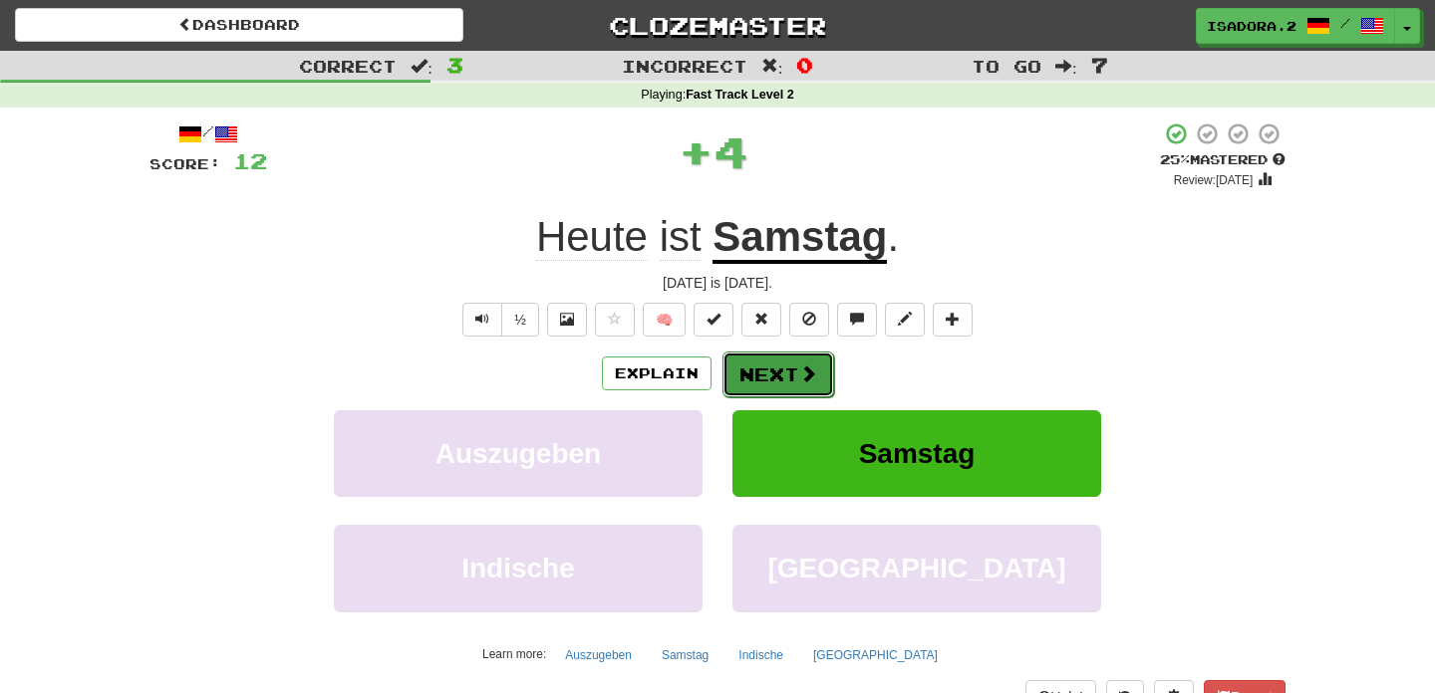
click at [796, 367] on button "Next" at bounding box center [778, 375] width 112 height 46
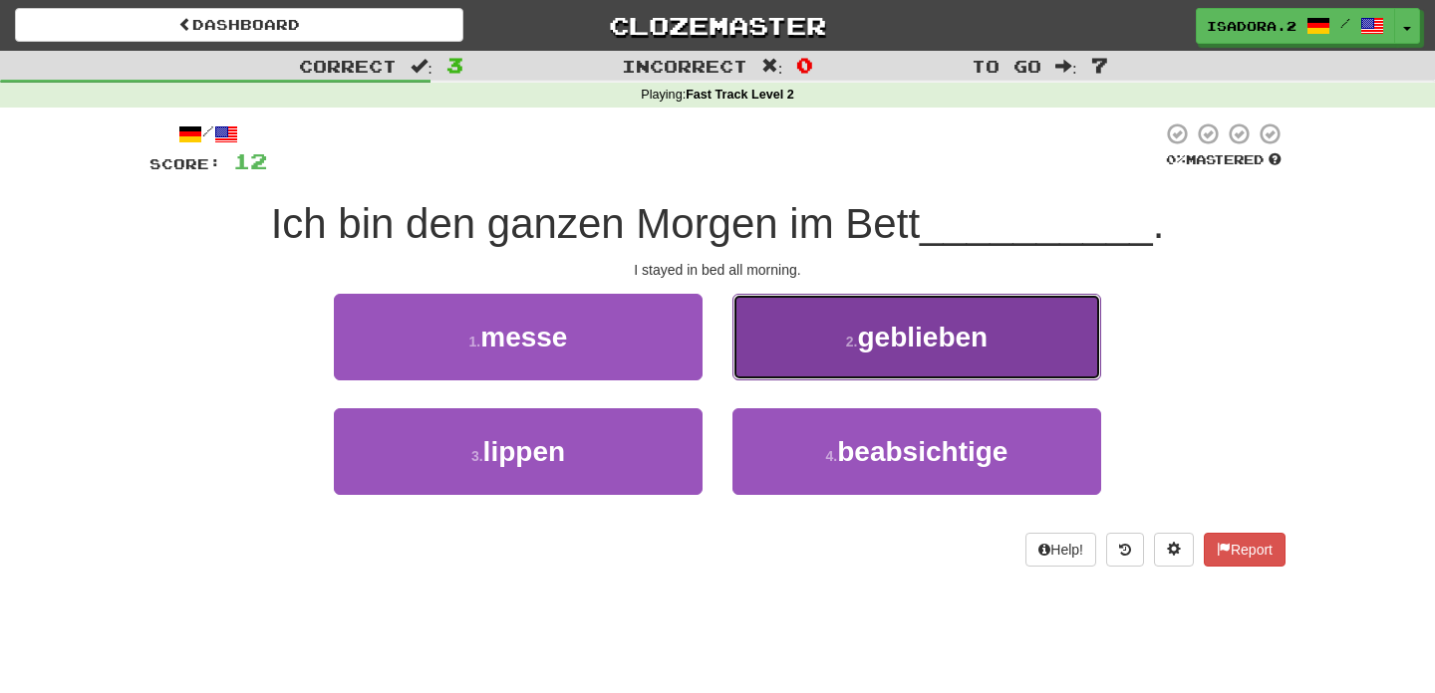
click at [783, 344] on button "2 . geblieben" at bounding box center [916, 337] width 369 height 87
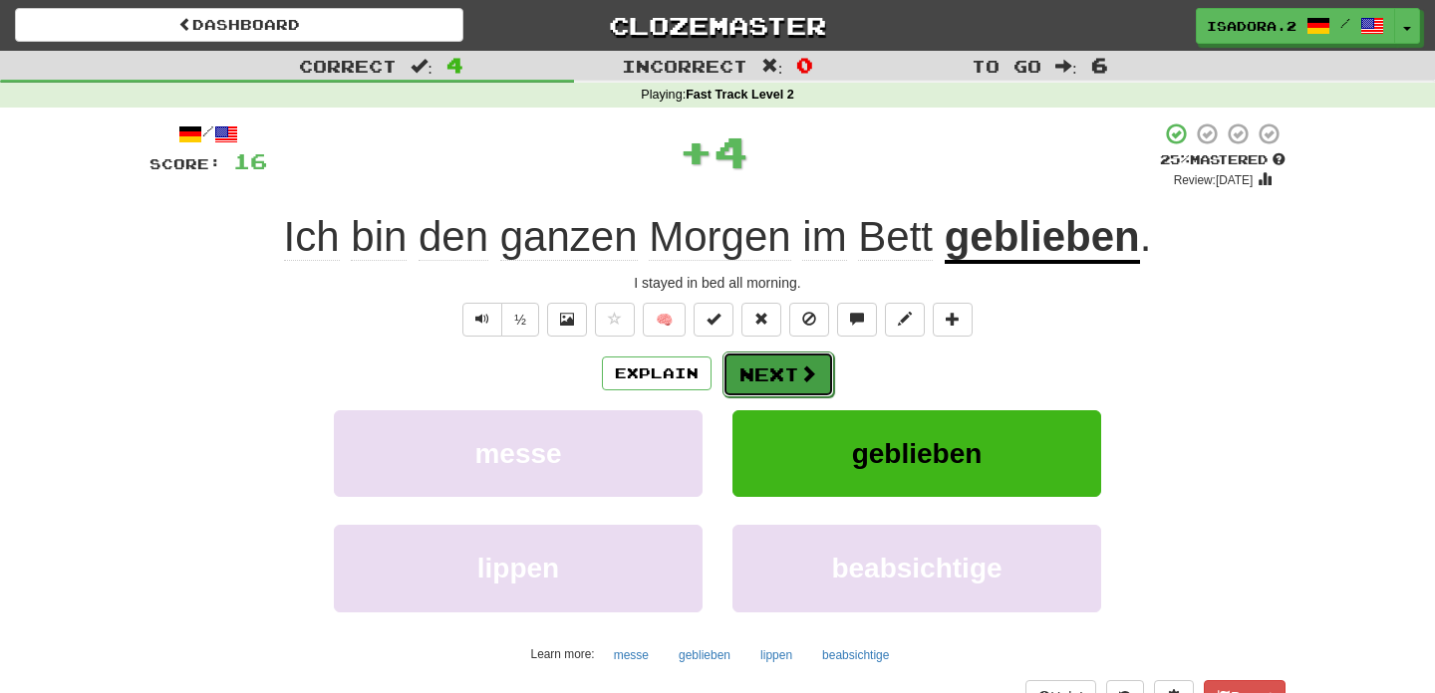
click at [760, 382] on button "Next" at bounding box center [778, 375] width 112 height 46
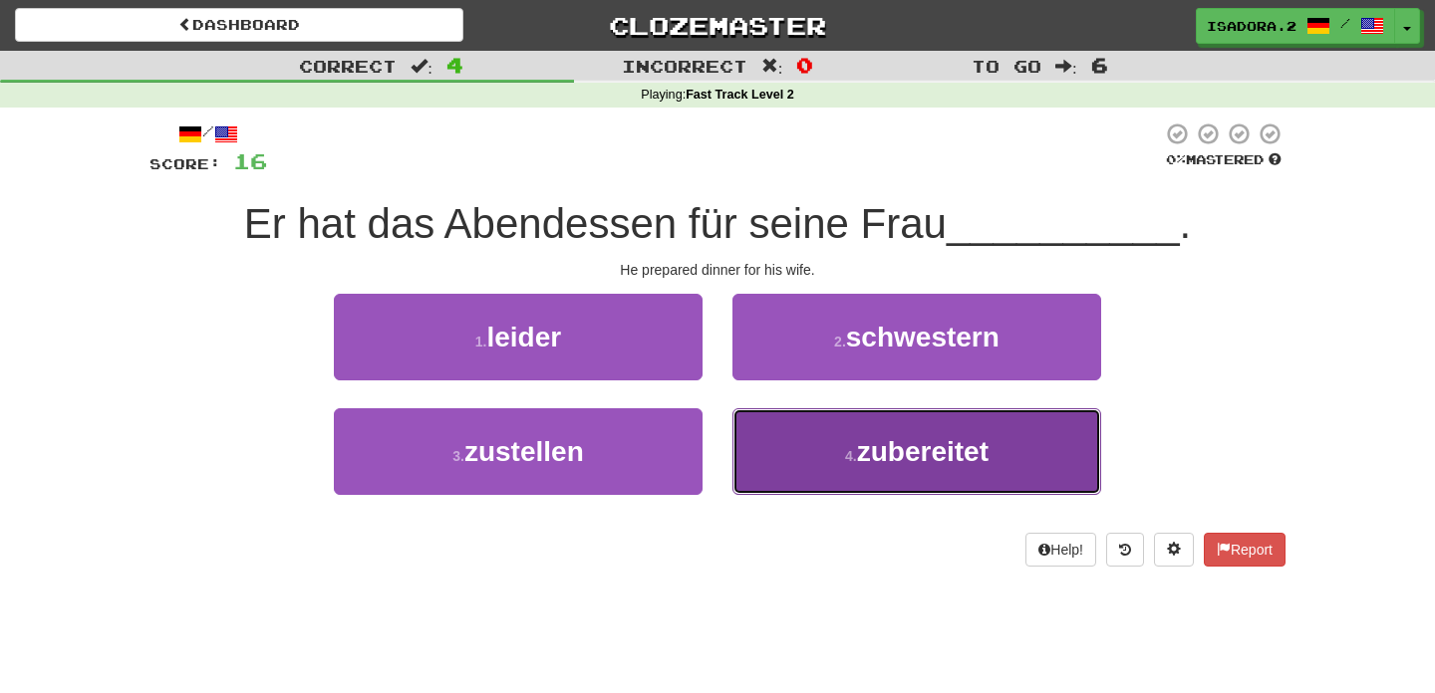
click at [820, 478] on button "4 . zubereitet" at bounding box center [916, 452] width 369 height 87
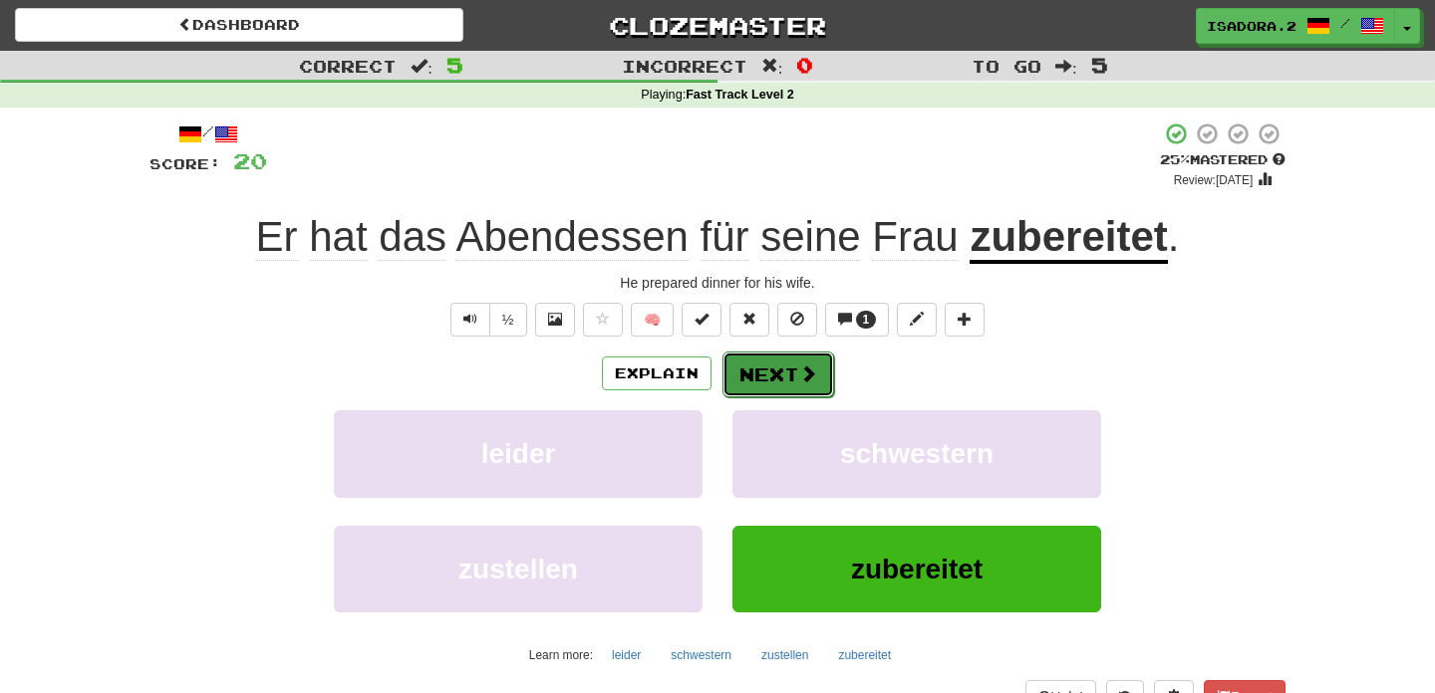
click at [772, 380] on button "Next" at bounding box center [778, 375] width 112 height 46
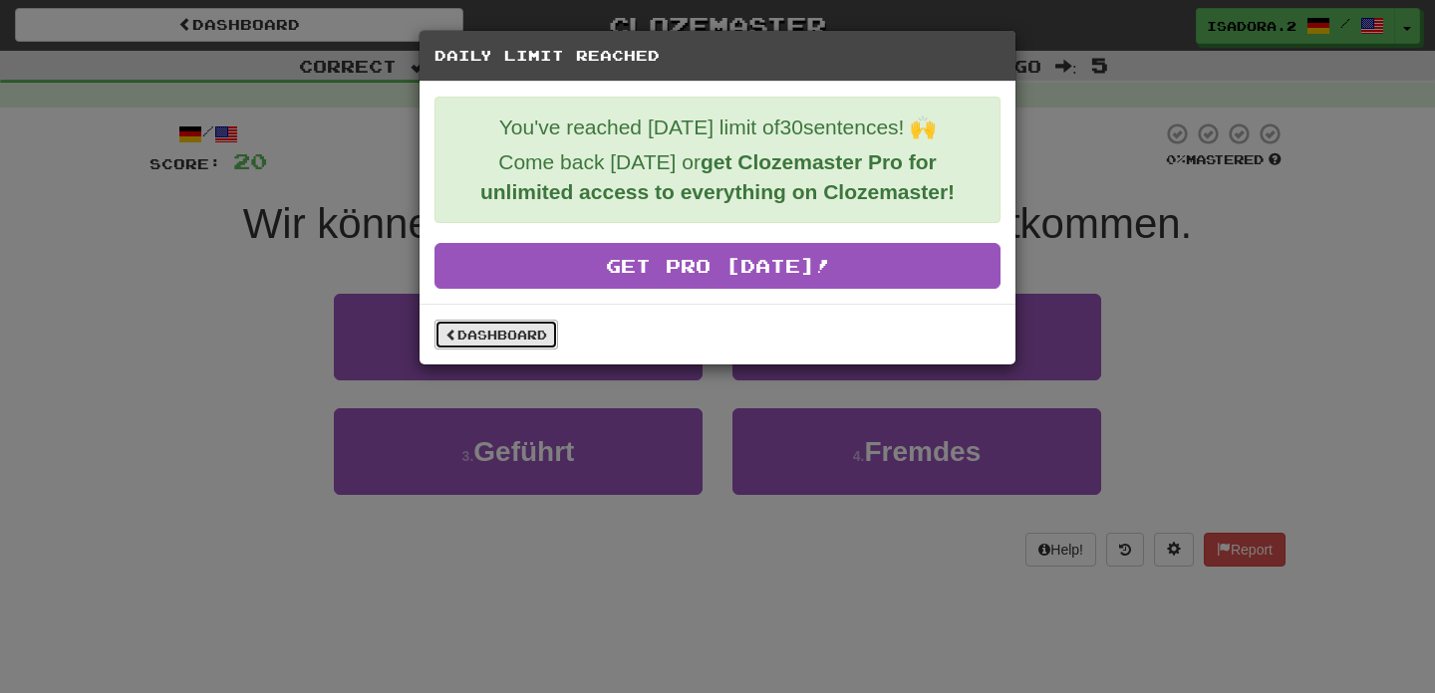
click at [515, 336] on link "Dashboard" at bounding box center [496, 335] width 124 height 30
